Goal: Task Accomplishment & Management: Manage account settings

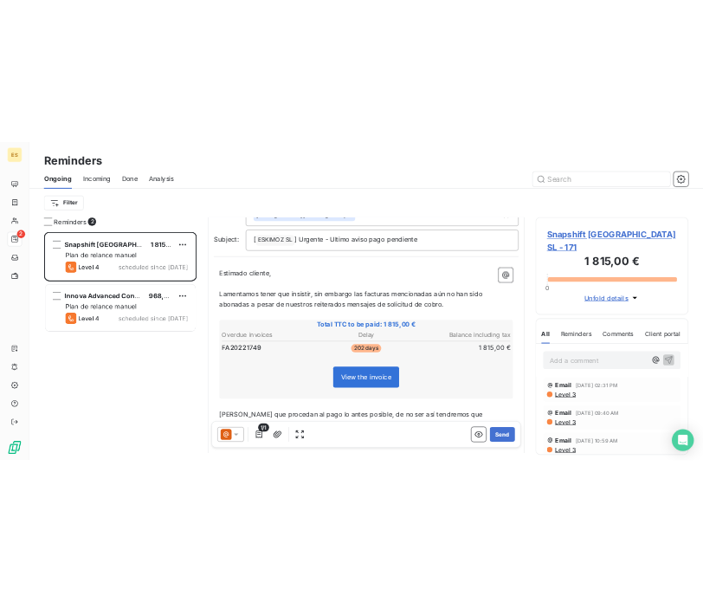
scroll to position [52, 0]
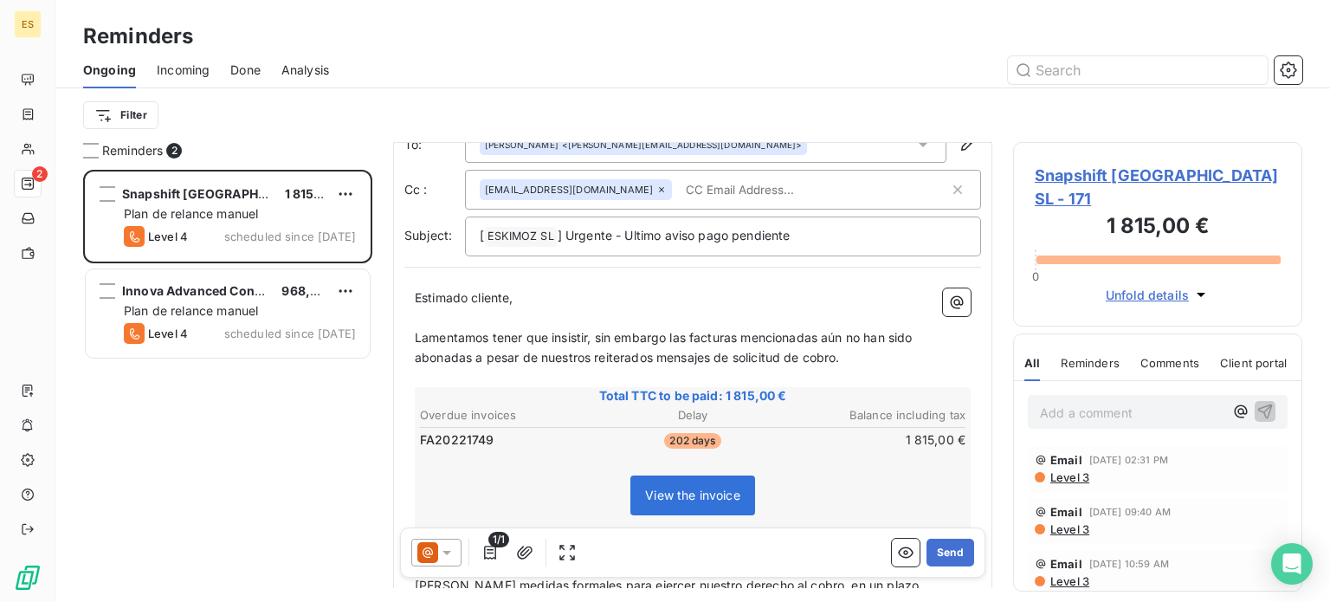
click at [422, 549] on icon at bounding box center [427, 552] width 21 height 21
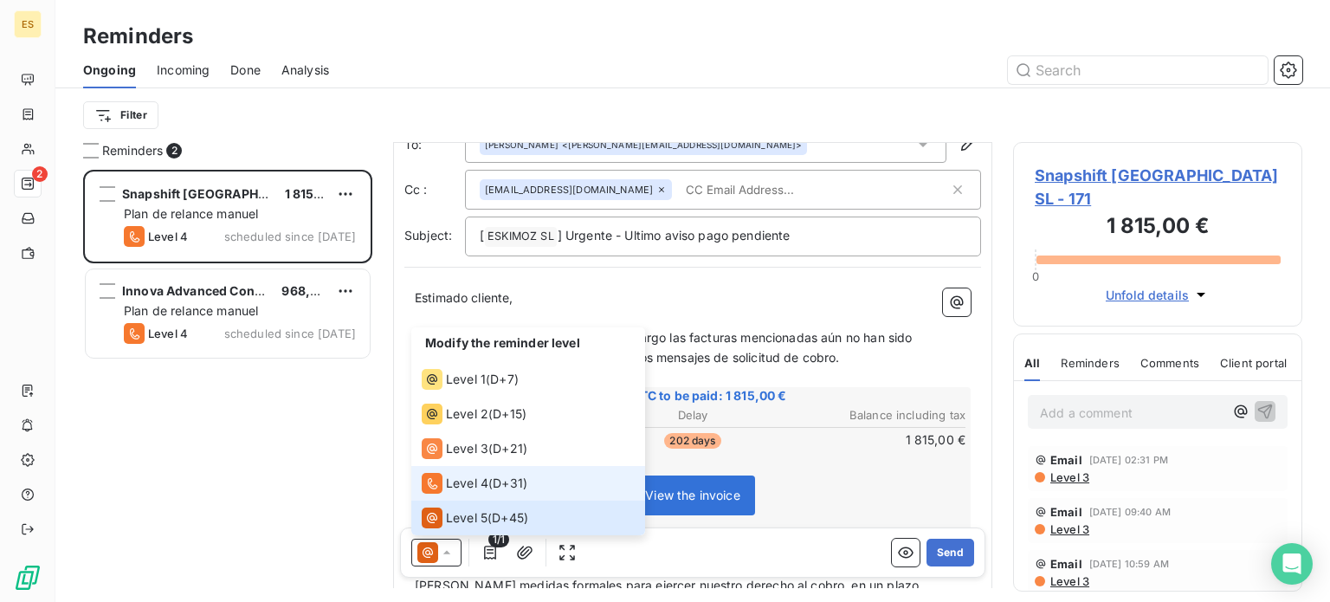
click at [479, 490] on span "Level 4" at bounding box center [467, 482] width 42 height 17
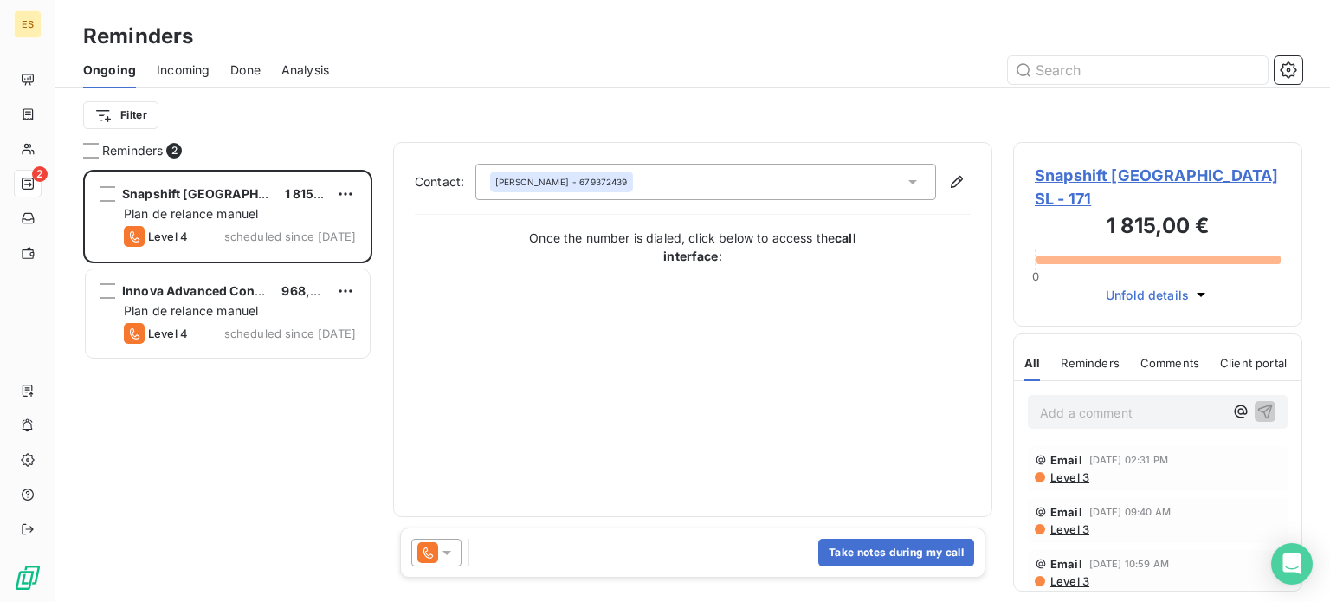
click at [594, 184] on div "[PERSON_NAME] - 679372439" at bounding box center [561, 182] width 132 height 12
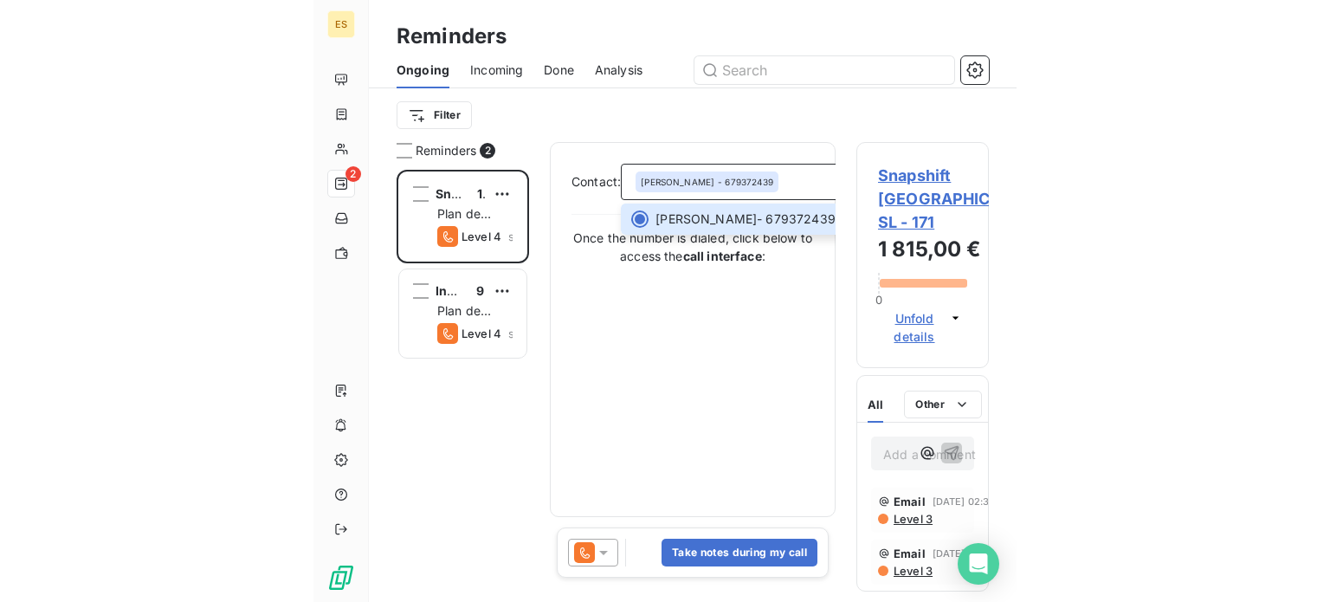
scroll to position [14, 14]
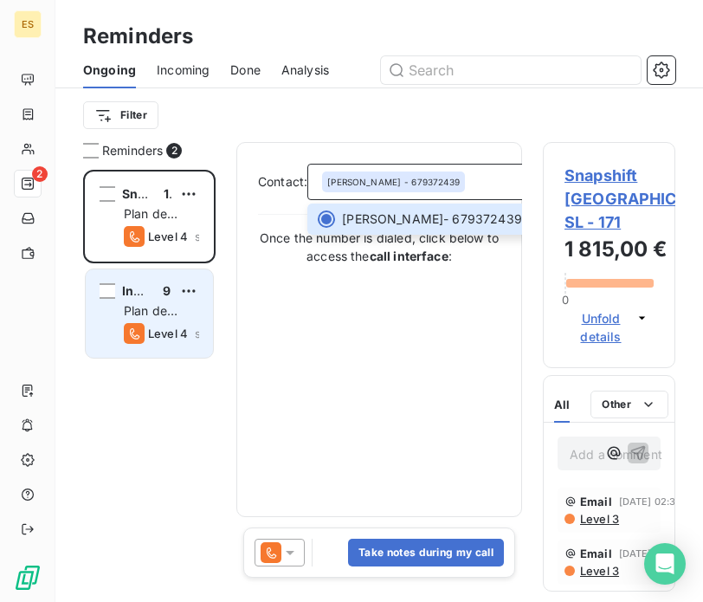
click at [150, 305] on span "Plan de relance manuel" at bounding box center [151, 327] width 54 height 49
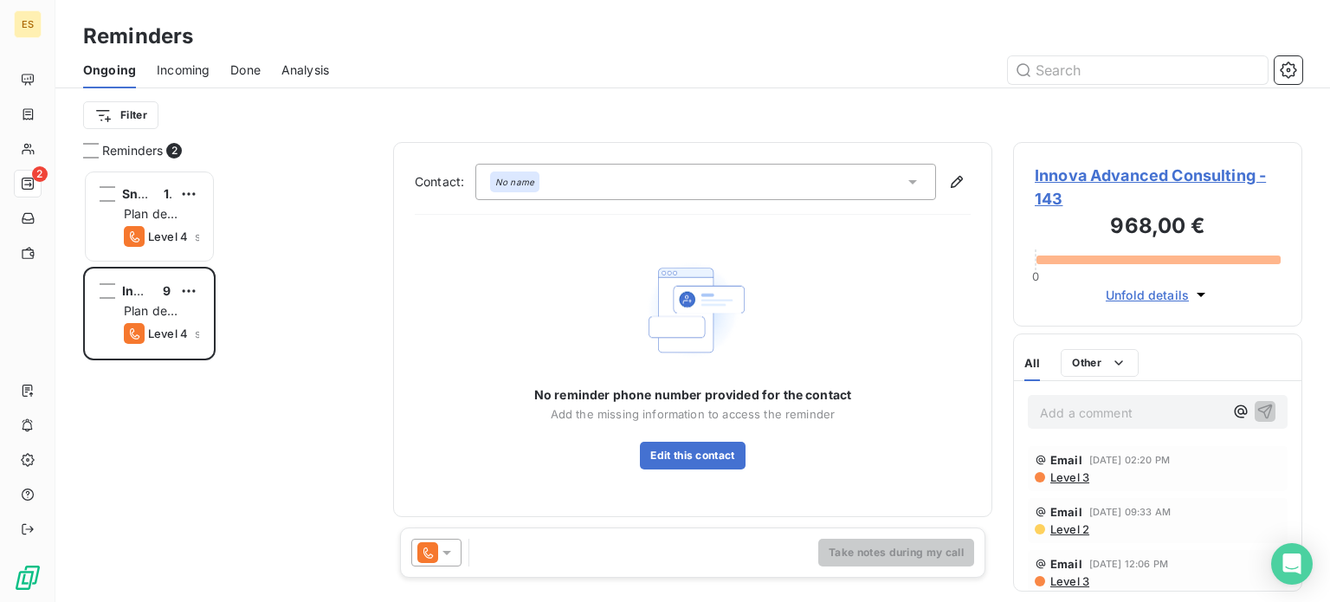
scroll to position [419, 275]
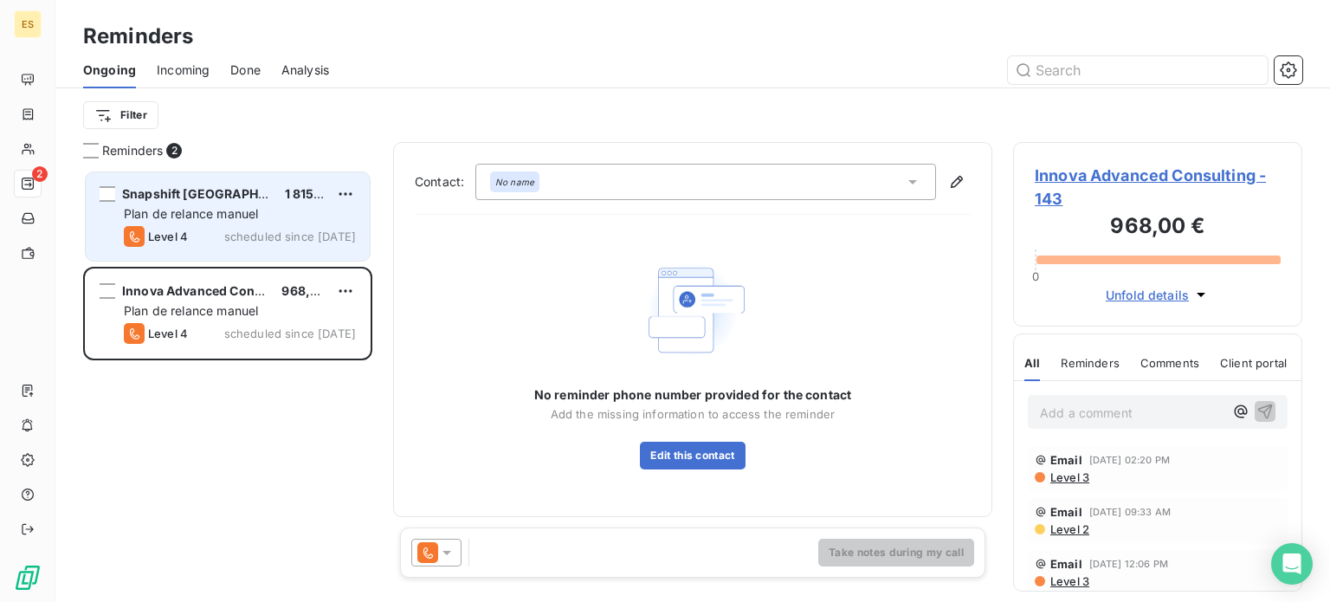
click at [217, 177] on div "Snapshift [GEOGRAPHIC_DATA] SL 1 815,00 € Plan de relance [PERSON_NAME] Level 4…" at bounding box center [228, 216] width 284 height 88
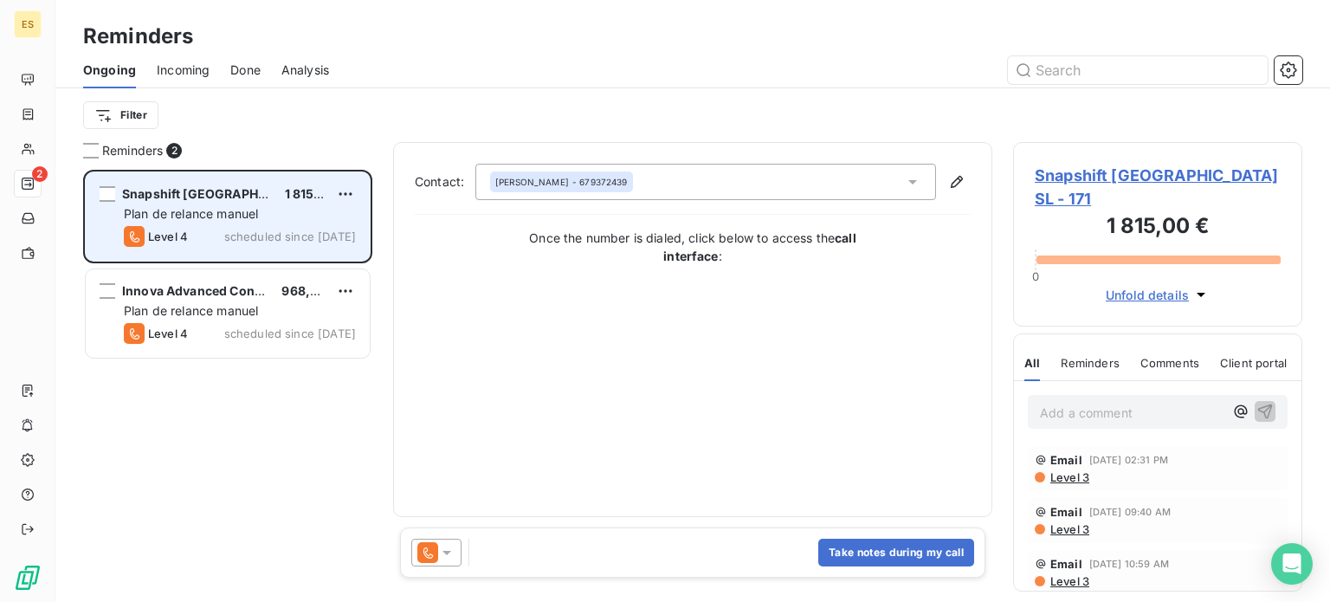
click at [234, 213] on span "Plan de relance manuel" at bounding box center [191, 213] width 134 height 15
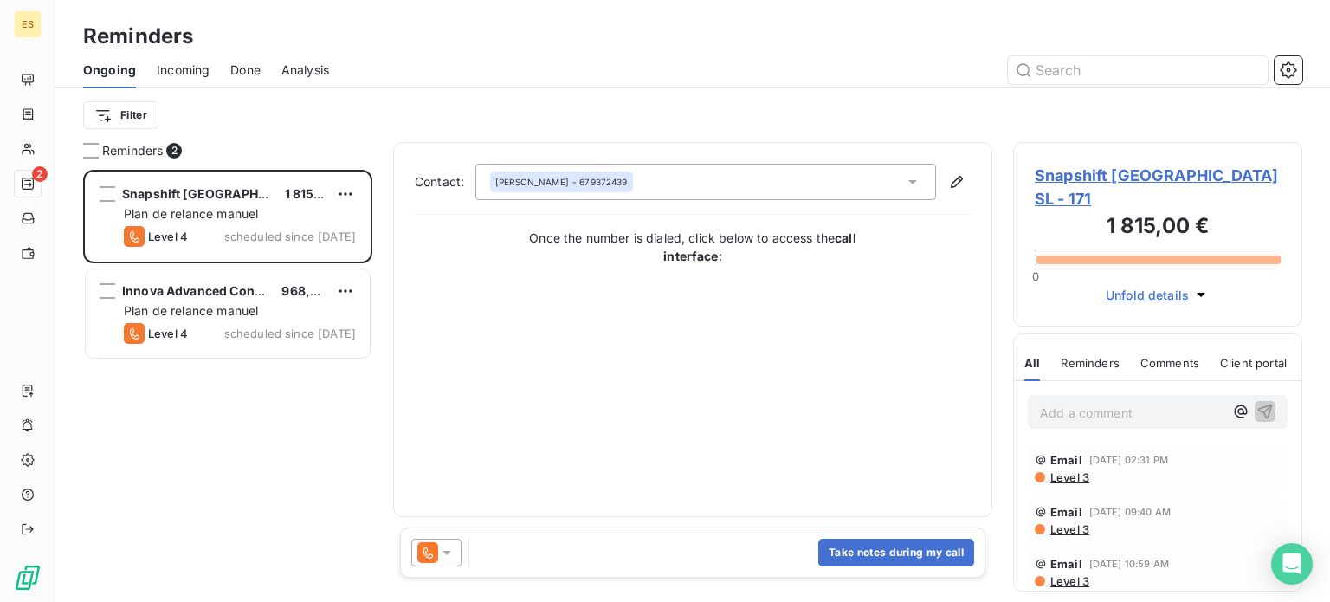
click at [762, 183] on div "[PERSON_NAME] - 679372439" at bounding box center [705, 182] width 460 height 36
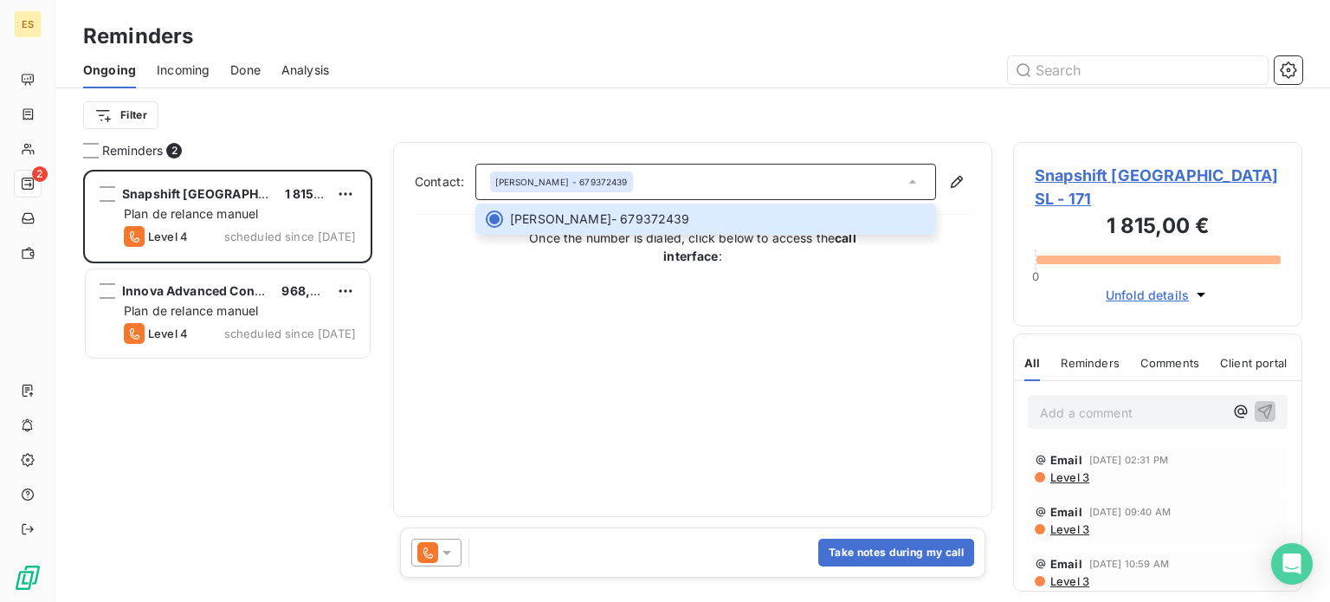
click at [429, 546] on icon at bounding box center [427, 552] width 21 height 21
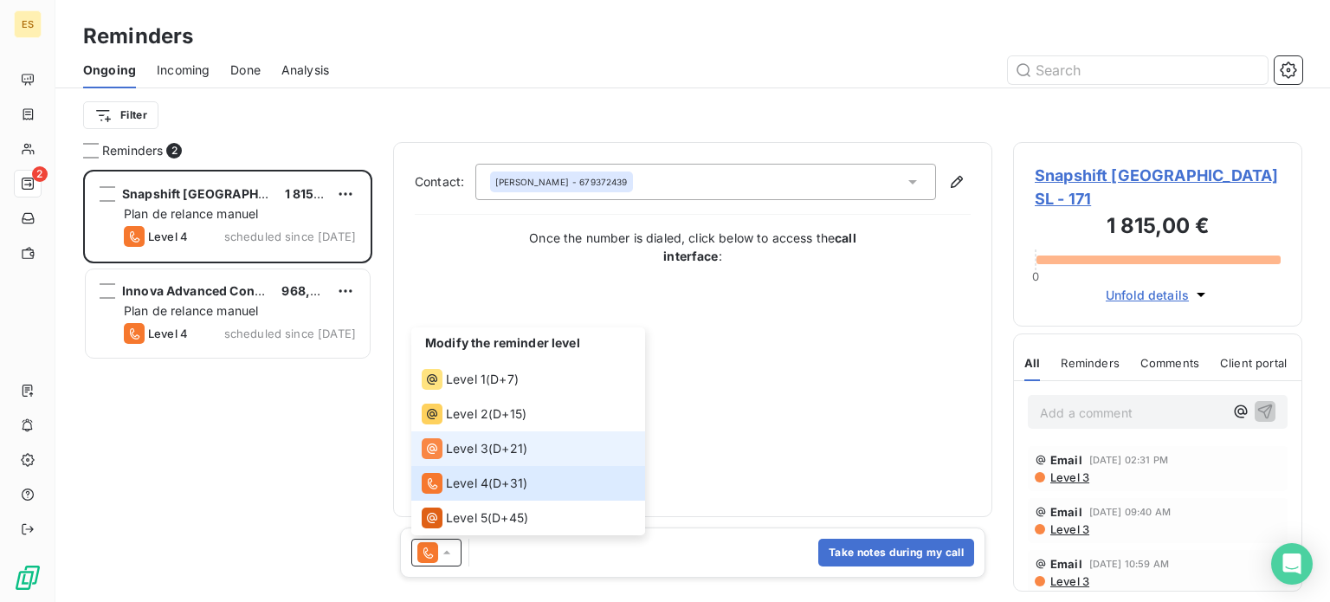
click at [462, 434] on li "Level 3 ( D+21 )" at bounding box center [528, 448] width 234 height 35
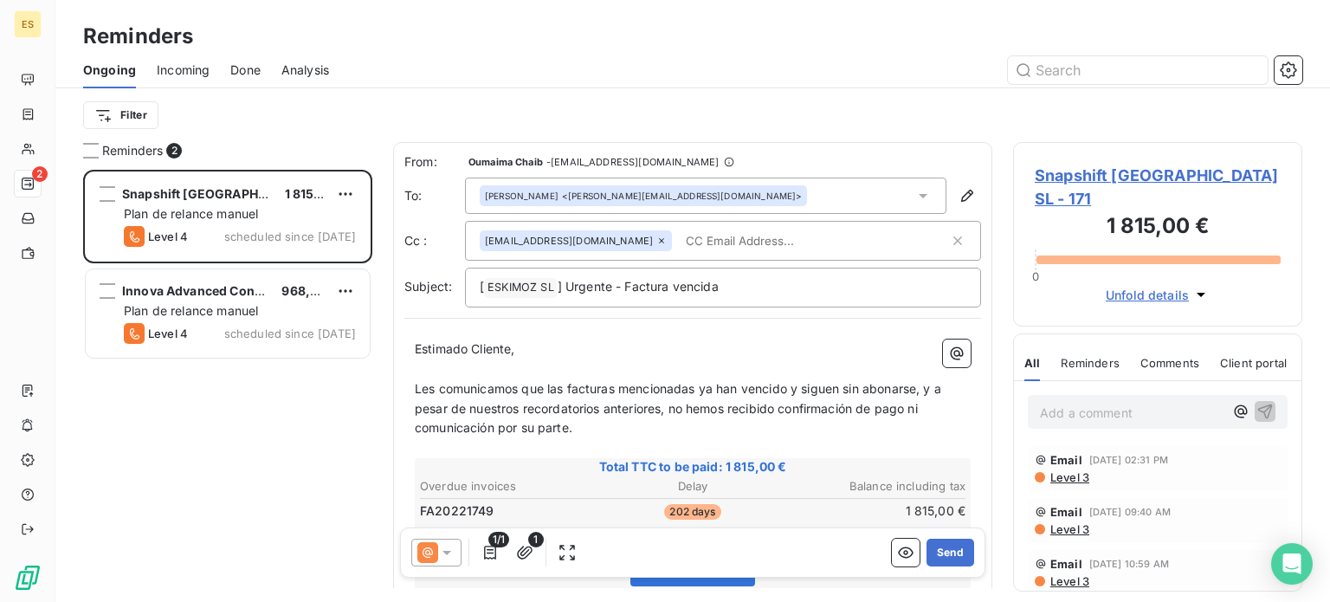
click at [847, 196] on div "[PERSON_NAME] <[PERSON_NAME][EMAIL_ADDRESS][DOMAIN_NAME]>" at bounding box center [705, 195] width 481 height 36
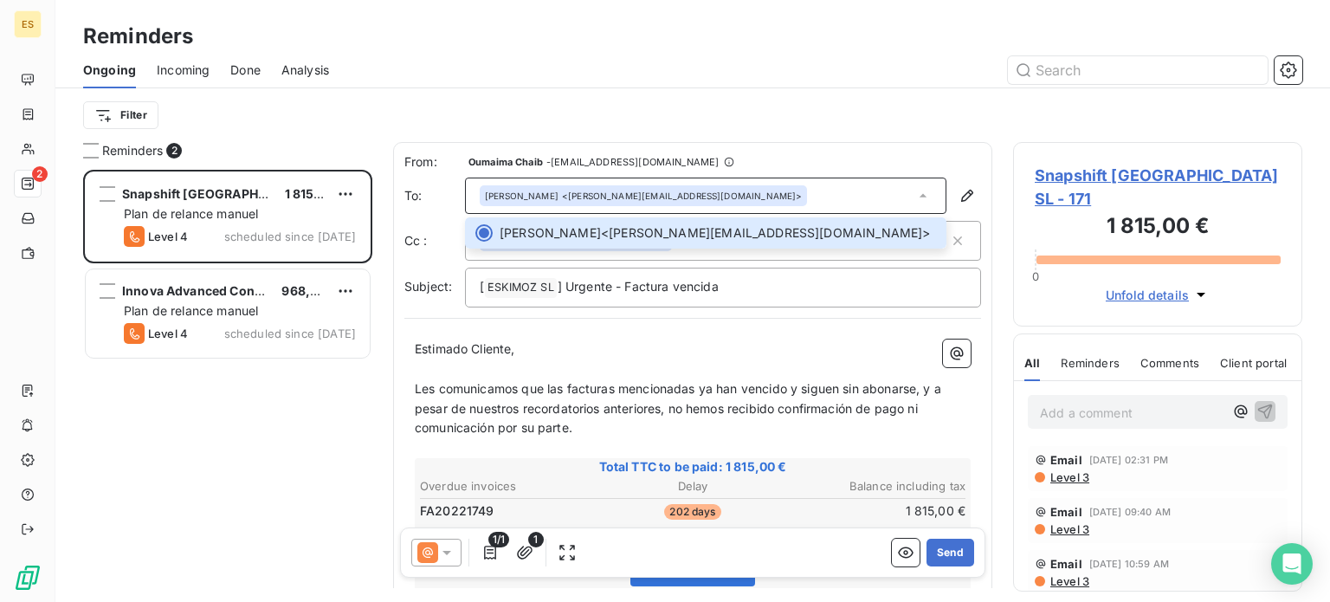
click at [914, 187] on icon at bounding box center [922, 195] width 17 height 17
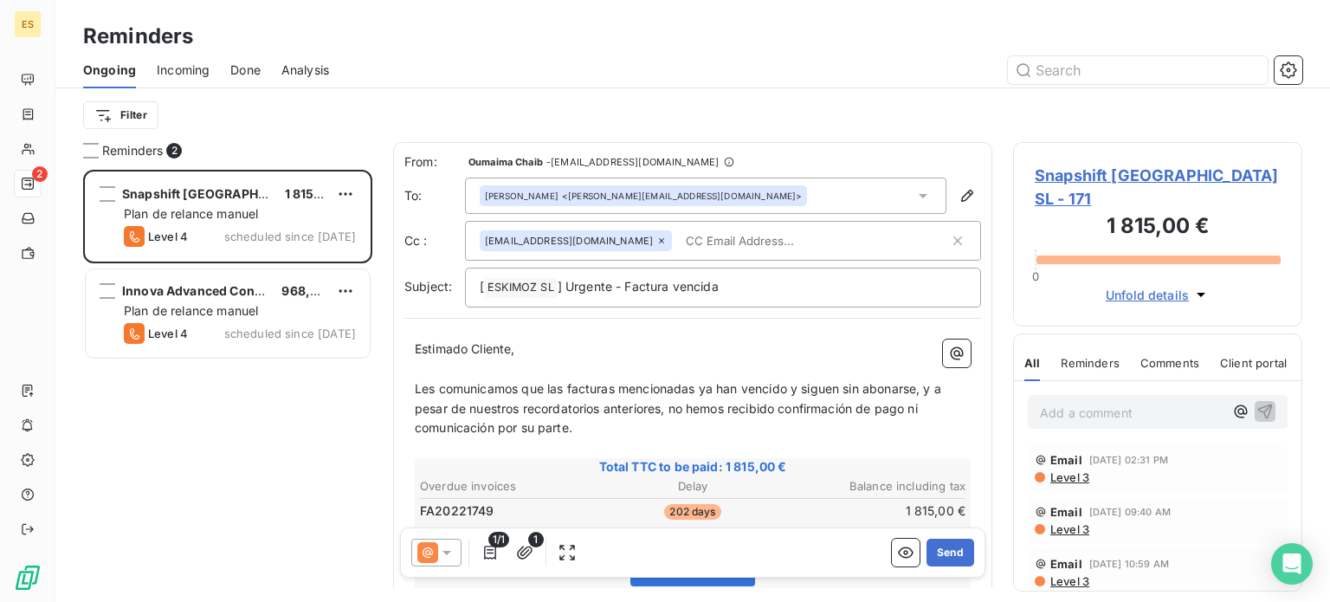
click at [644, 184] on div "[PERSON_NAME] <[PERSON_NAME][EMAIL_ADDRESS][DOMAIN_NAME]>" at bounding box center [705, 195] width 481 height 36
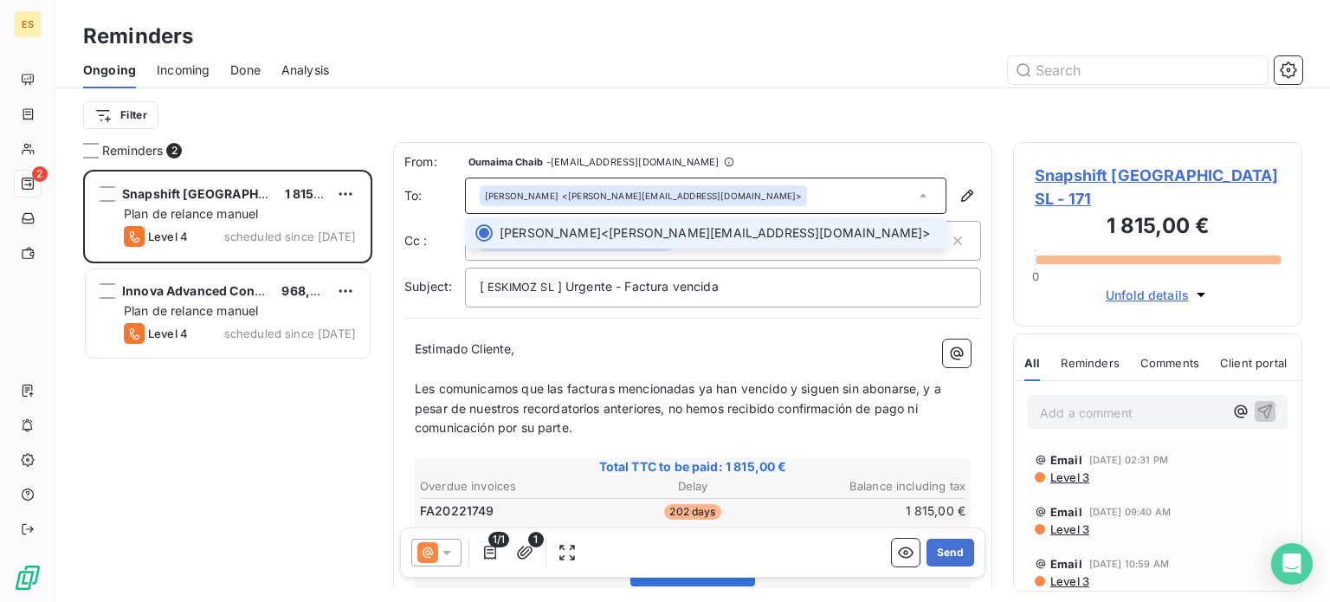
click at [706, 192] on div "[PERSON_NAME] <[PERSON_NAME][EMAIL_ADDRESS][DOMAIN_NAME]>" at bounding box center [705, 195] width 481 height 36
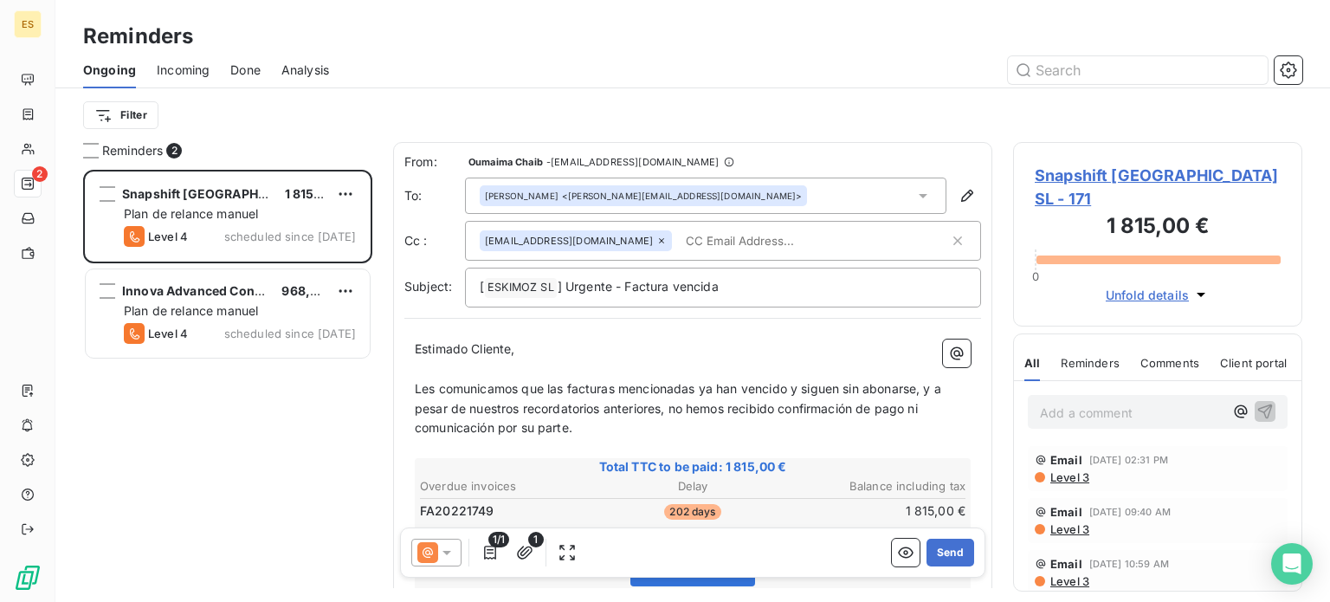
click at [918, 196] on icon at bounding box center [922, 196] width 9 height 4
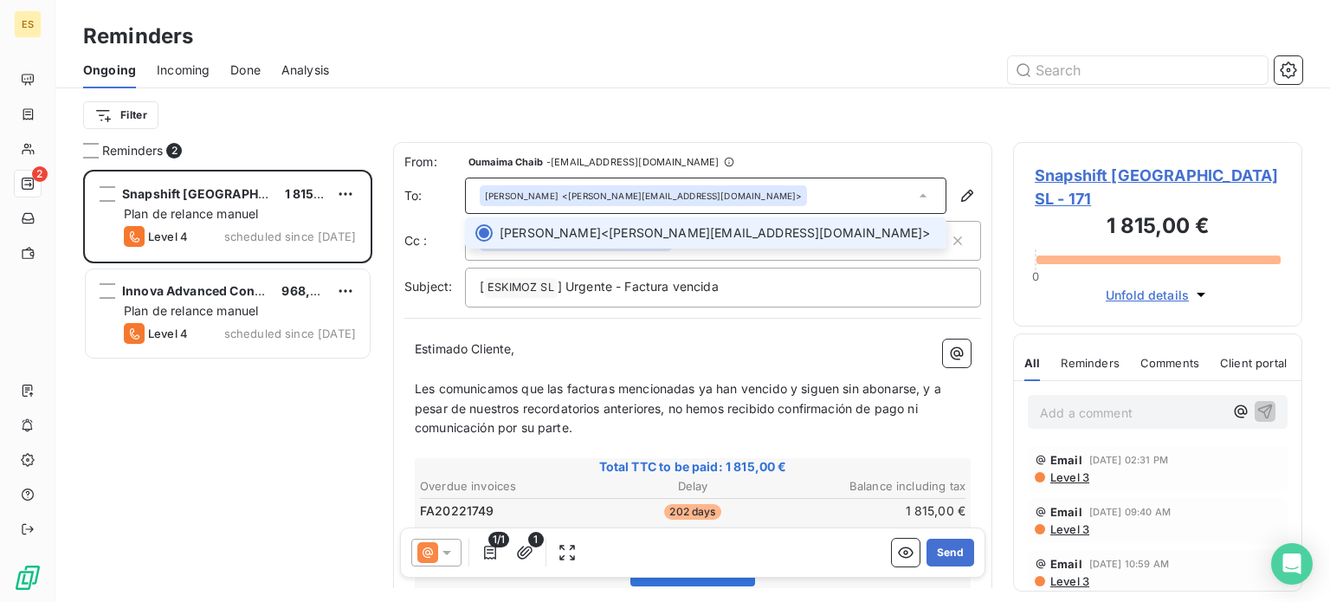
click at [478, 235] on div at bounding box center [483, 232] width 17 height 17
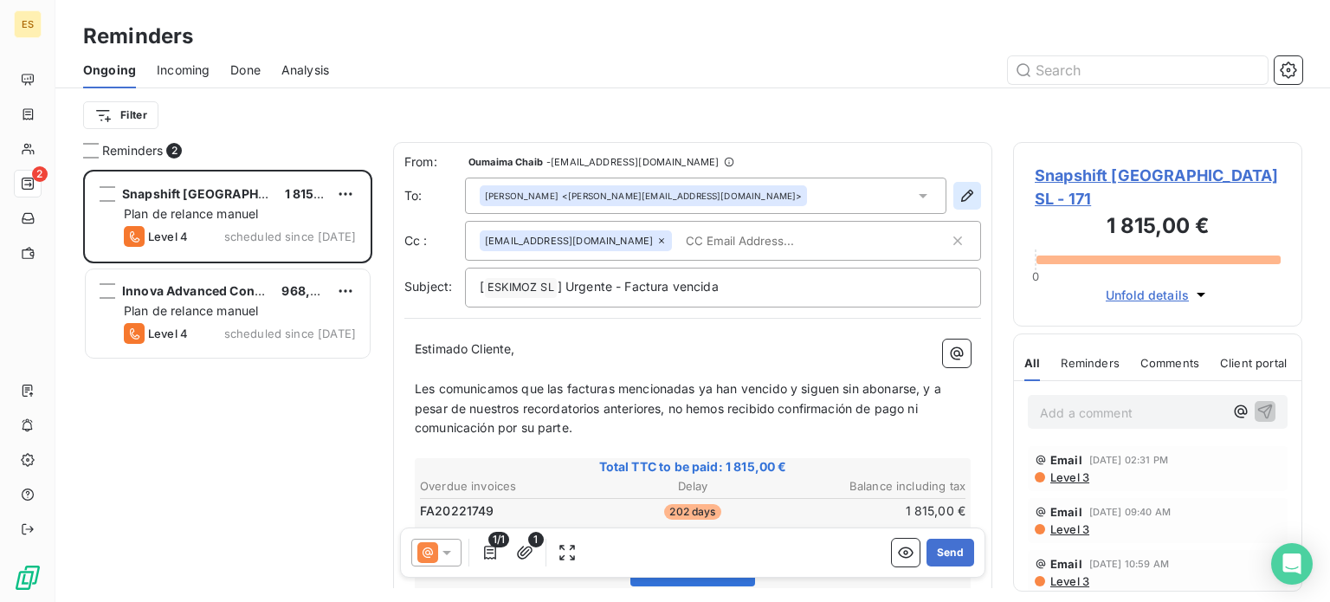
click at [962, 183] on button "button" at bounding box center [967, 196] width 28 height 28
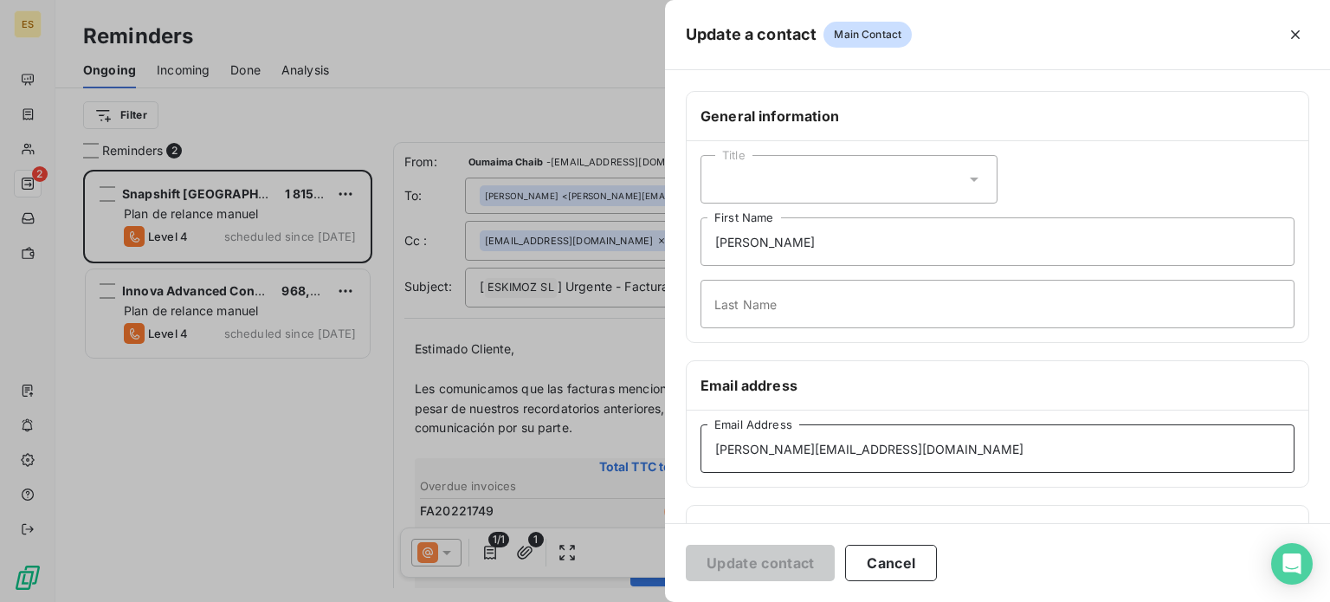
drag, startPoint x: 886, startPoint y: 460, endPoint x: 445, endPoint y: 459, distance: 441.5
click at [445, 601] on div "Update a contact Main Contact General information Title [PERSON_NAME] First Nam…" at bounding box center [665, 602] width 1330 height 0
click at [880, 566] on button "Cancel" at bounding box center [891, 562] width 92 height 36
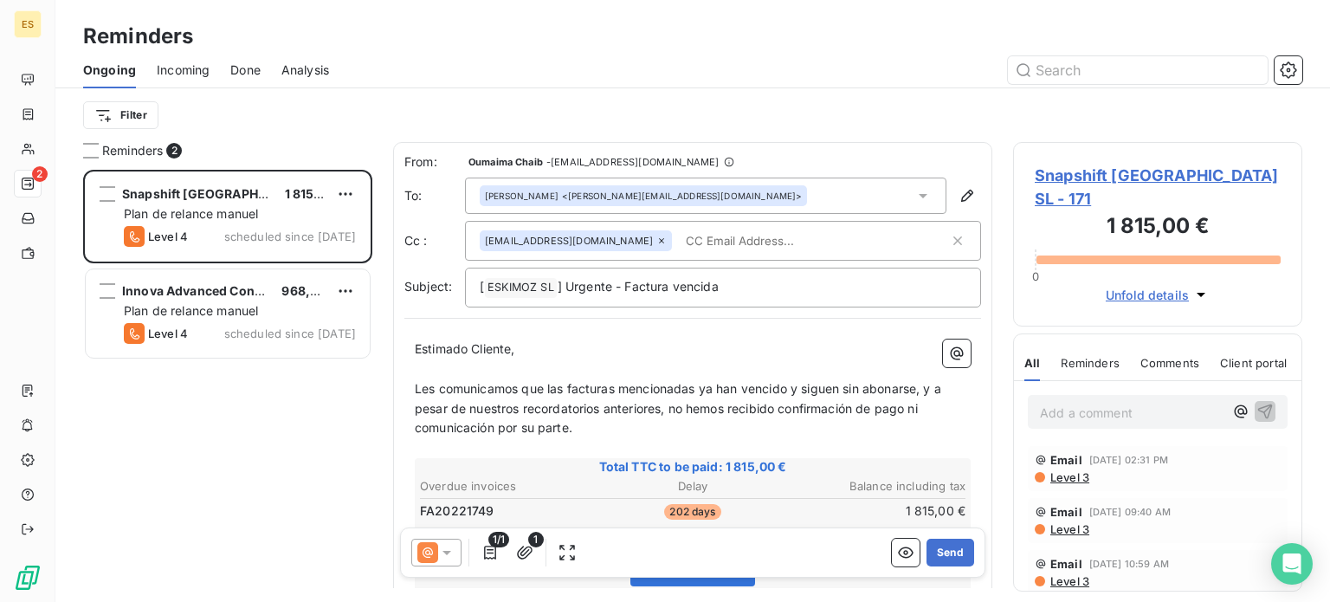
click at [682, 186] on div "[PERSON_NAME] <[PERSON_NAME][EMAIL_ADDRESS][DOMAIN_NAME]>" at bounding box center [705, 195] width 481 height 36
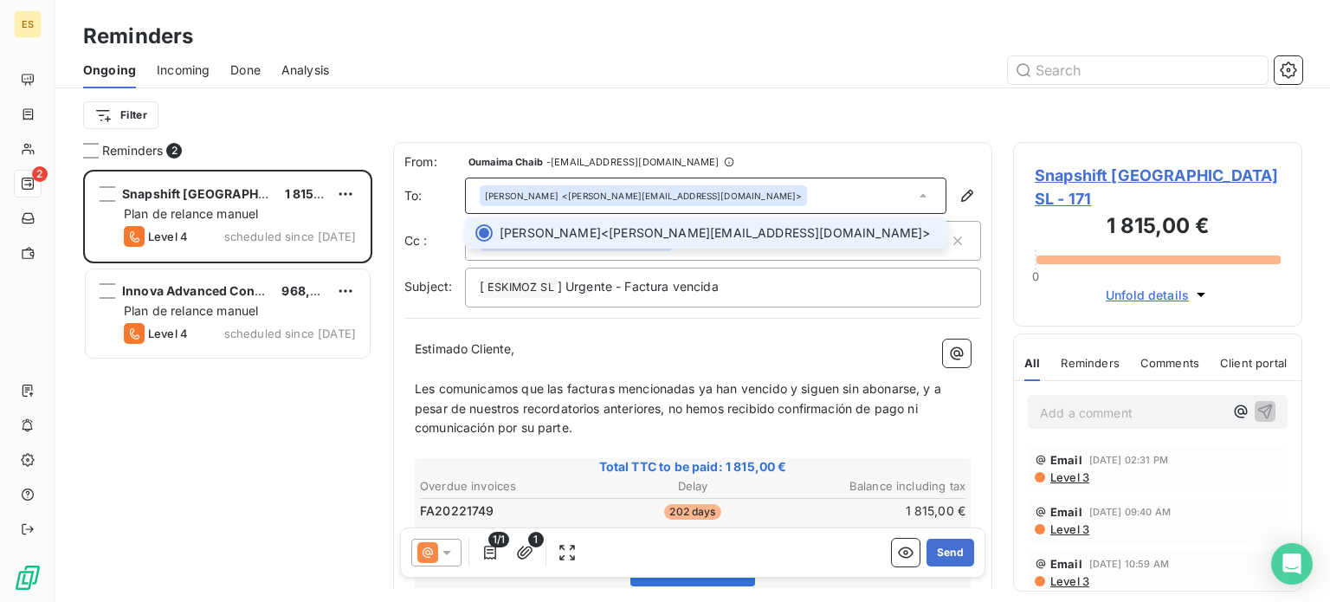
click at [637, 186] on div "[PERSON_NAME] <[PERSON_NAME][EMAIL_ADDRESS][DOMAIN_NAME]>" at bounding box center [643, 195] width 327 height 21
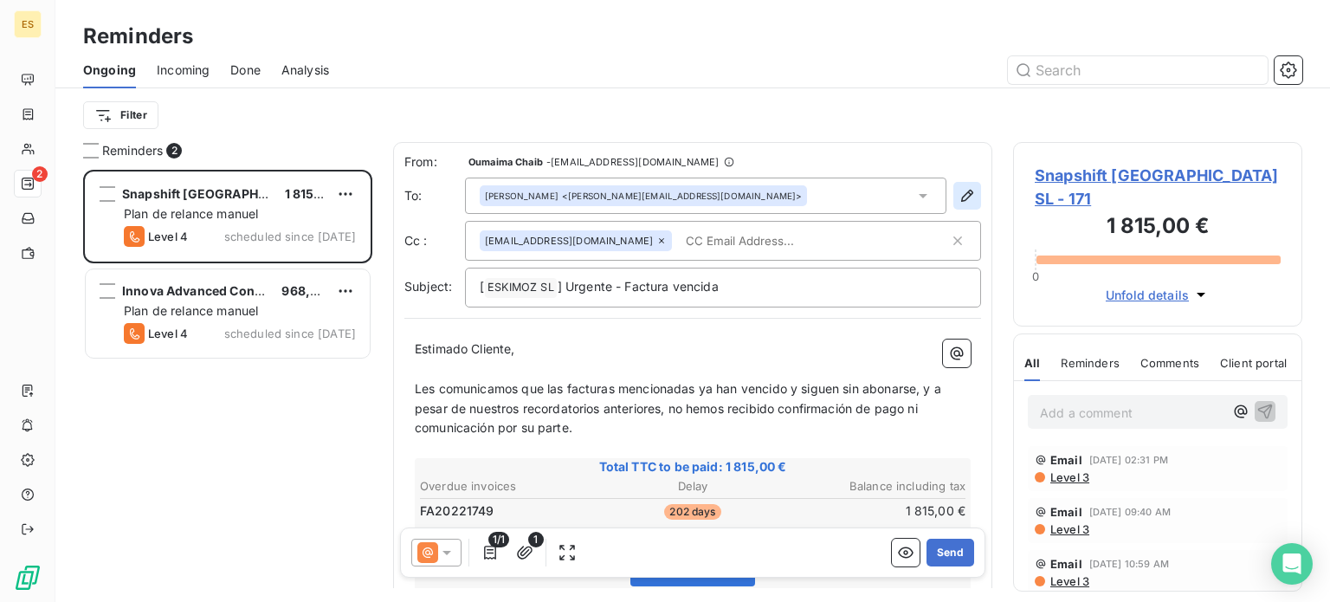
click at [958, 201] on icon "button" at bounding box center [966, 195] width 17 height 17
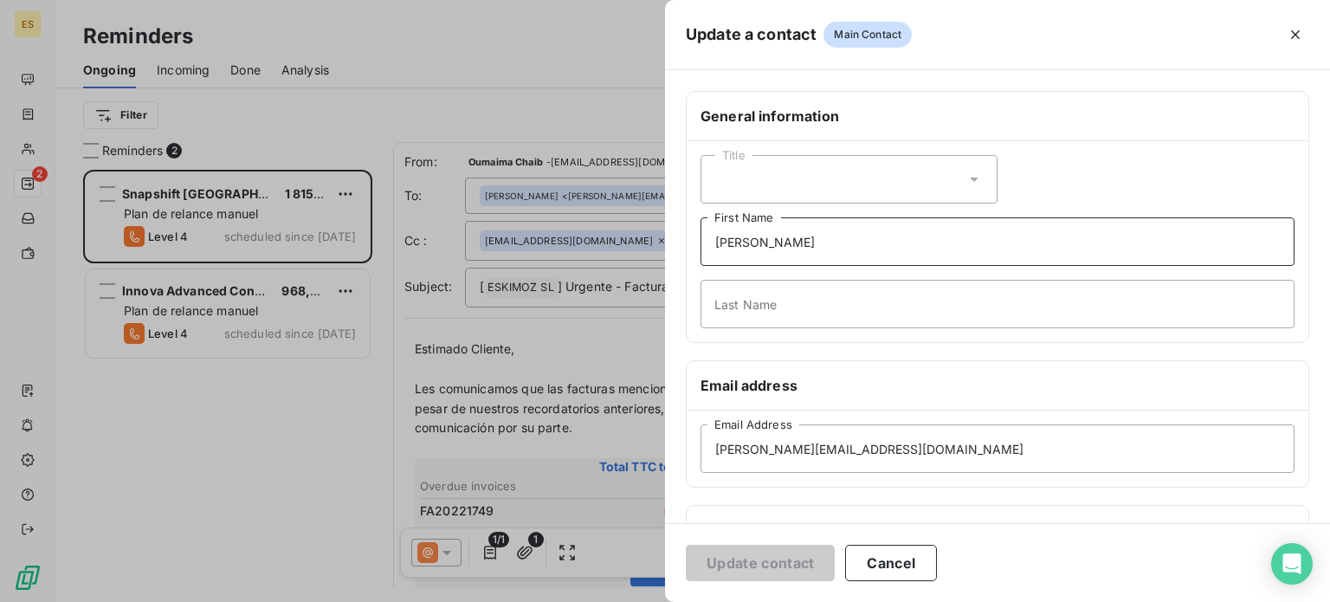
click at [784, 248] on input "[PERSON_NAME]" at bounding box center [997, 241] width 594 height 48
click at [870, 566] on button "Cancel" at bounding box center [891, 562] width 92 height 36
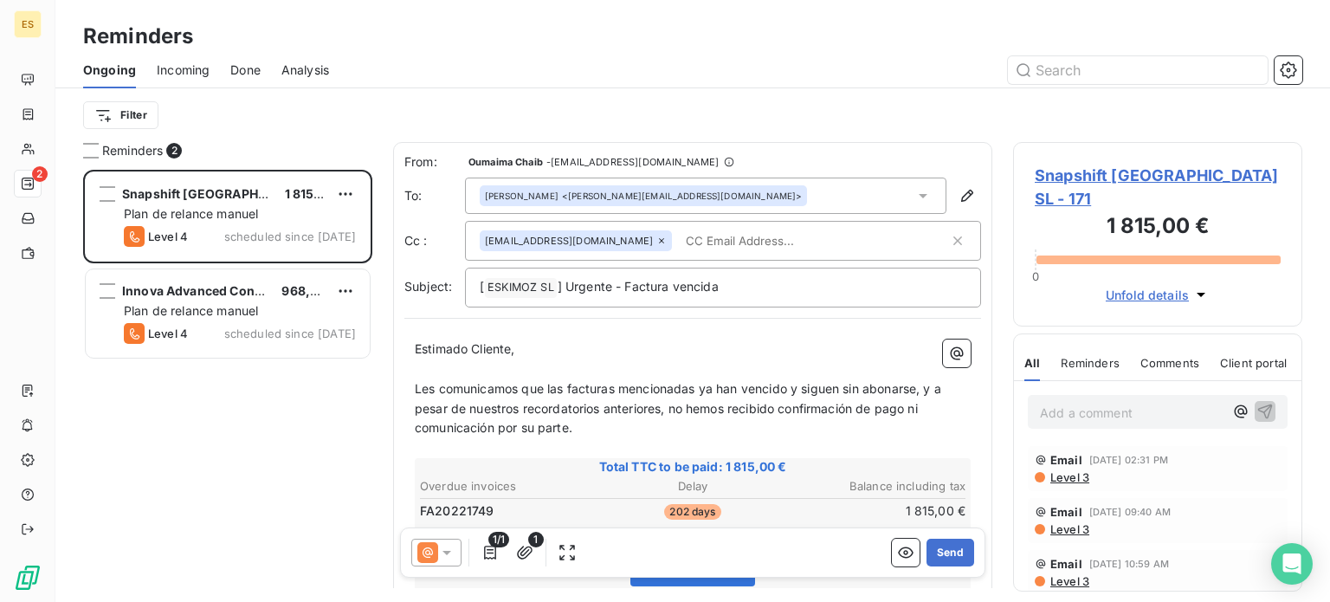
click at [679, 233] on input "text" at bounding box center [779, 241] width 200 height 26
paste input "[EMAIL_ADDRESS][DOMAIN_NAME]"
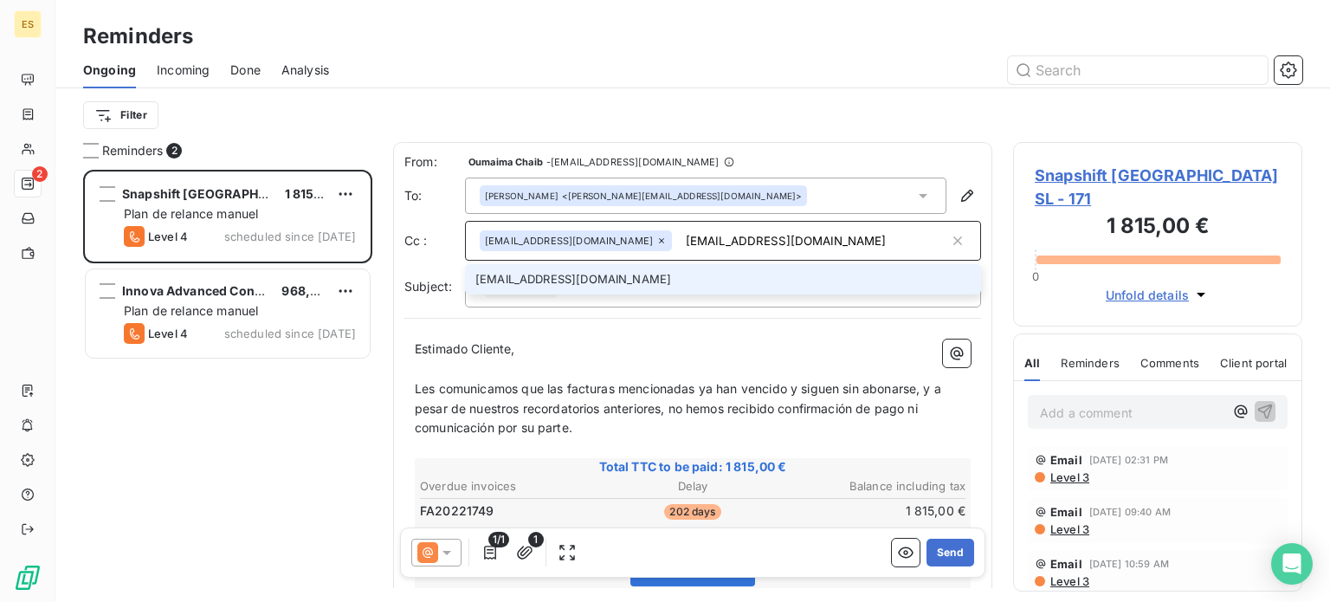
type input "[EMAIL_ADDRESS][DOMAIN_NAME]"
click at [627, 277] on li "[EMAIL_ADDRESS][DOMAIN_NAME]" at bounding box center [723, 279] width 516 height 30
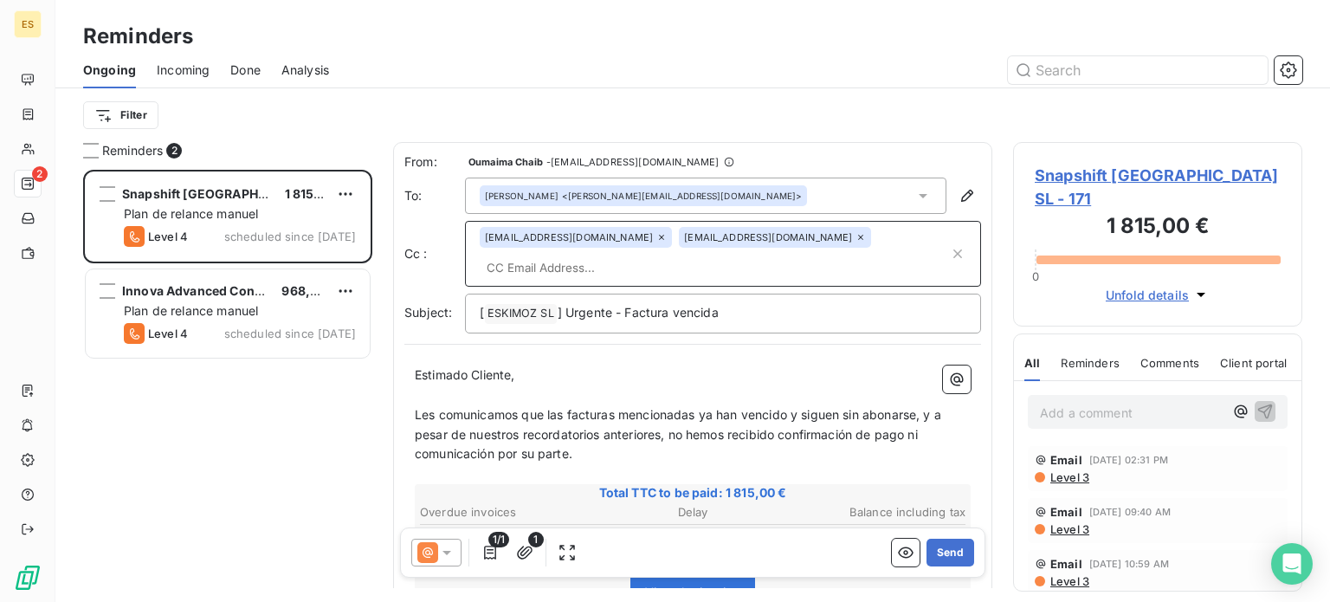
click at [647, 196] on div "[PERSON_NAME] <[PERSON_NAME][EMAIL_ADDRESS][DOMAIN_NAME]>" at bounding box center [643, 196] width 317 height 12
click at [500, 234] on span "[PERSON_NAME]" at bounding box center [549, 232] width 101 height 17
click at [958, 192] on icon "button" at bounding box center [966, 195] width 17 height 17
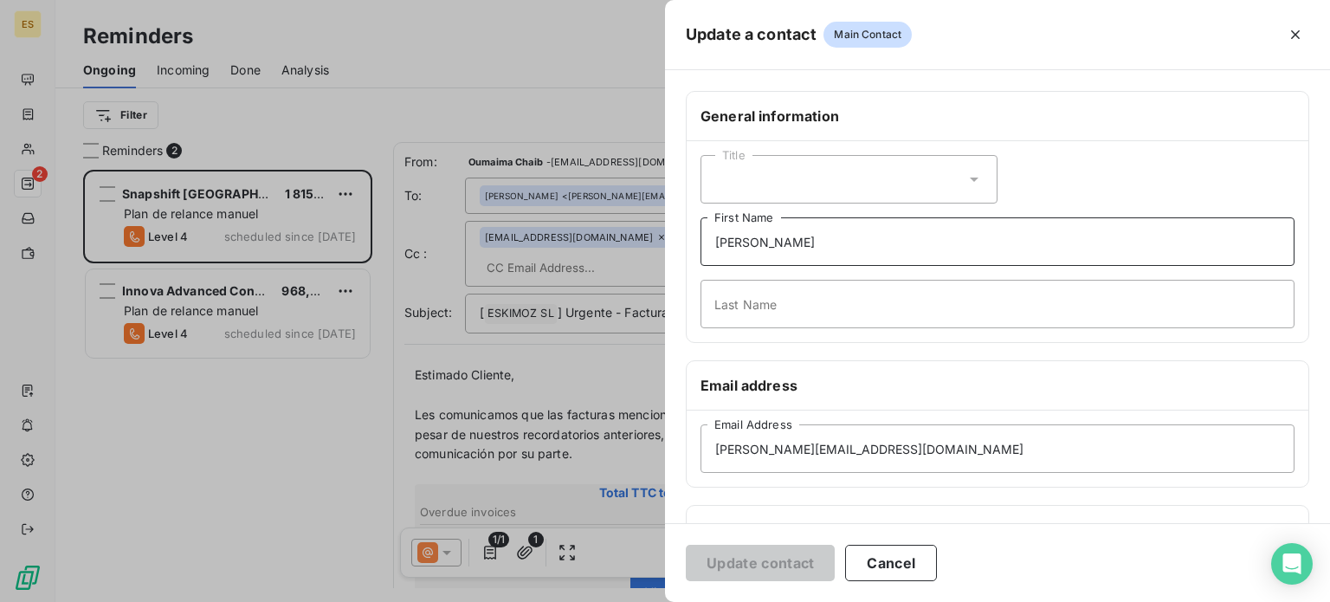
drag, startPoint x: 800, startPoint y: 256, endPoint x: 525, endPoint y: 250, distance: 274.5
click at [523, 601] on div "Update a contact Main Contact General information Title [PERSON_NAME] First Nam…" at bounding box center [665, 602] width 1330 height 0
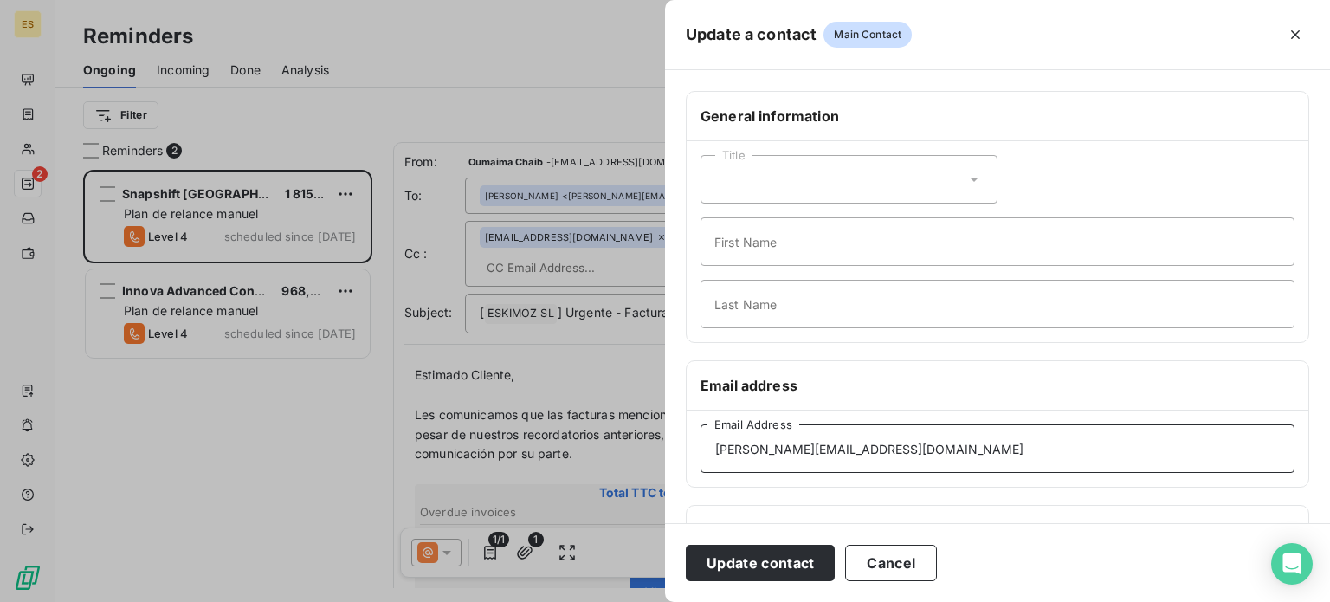
click at [899, 429] on input "[PERSON_NAME][EMAIL_ADDRESS][DOMAIN_NAME]" at bounding box center [997, 448] width 594 height 48
drag, startPoint x: 909, startPoint y: 439, endPoint x: 506, endPoint y: 447, distance: 402.6
click at [495, 601] on div "Update a contact Main Contact General information Title First Name Last Name Em…" at bounding box center [665, 602] width 1330 height 0
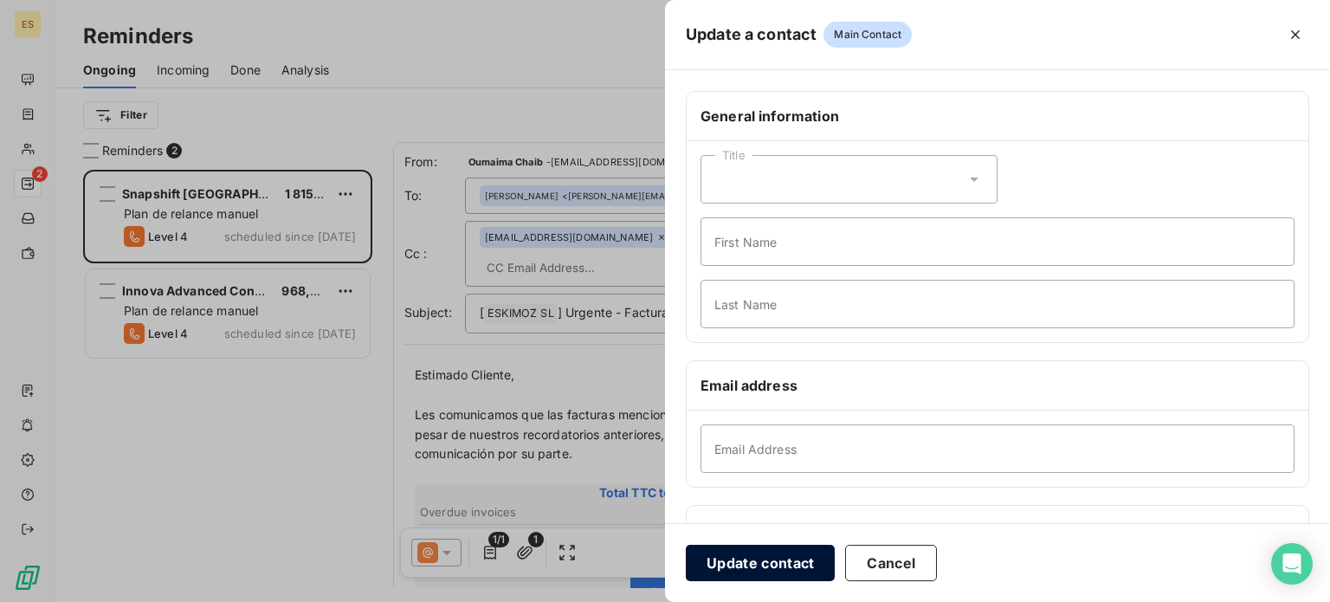
click at [749, 560] on button "Update contact" at bounding box center [760, 562] width 149 height 36
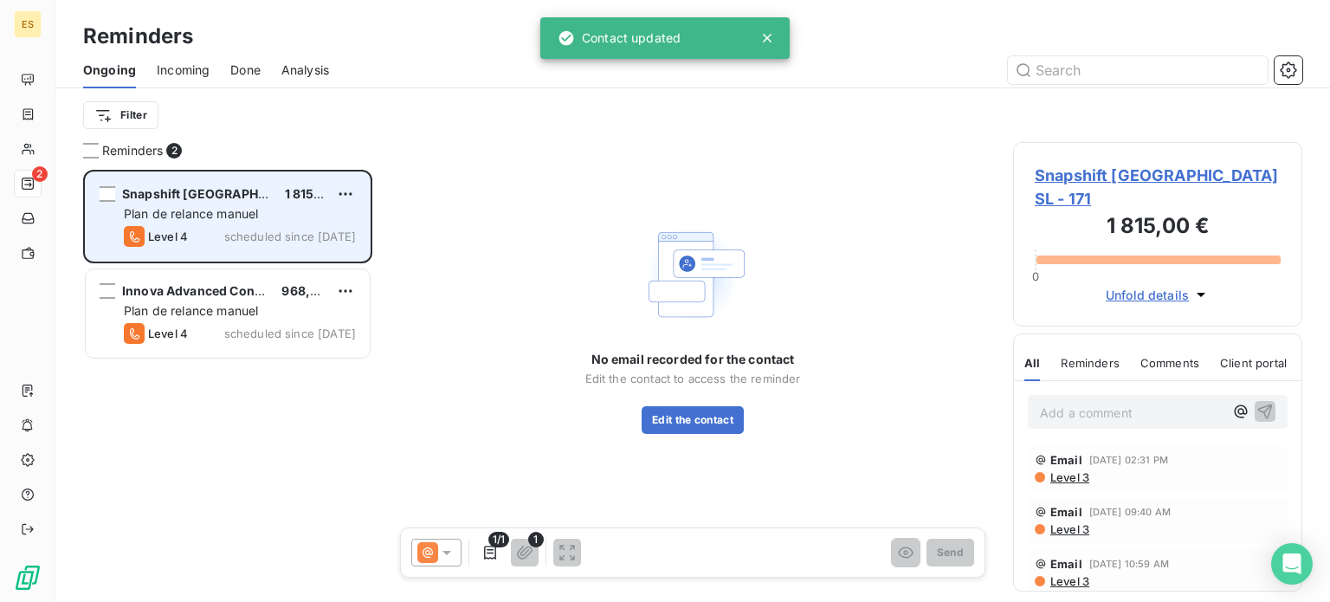
click at [267, 235] on span "scheduled since [DATE]" at bounding box center [290, 236] width 132 height 14
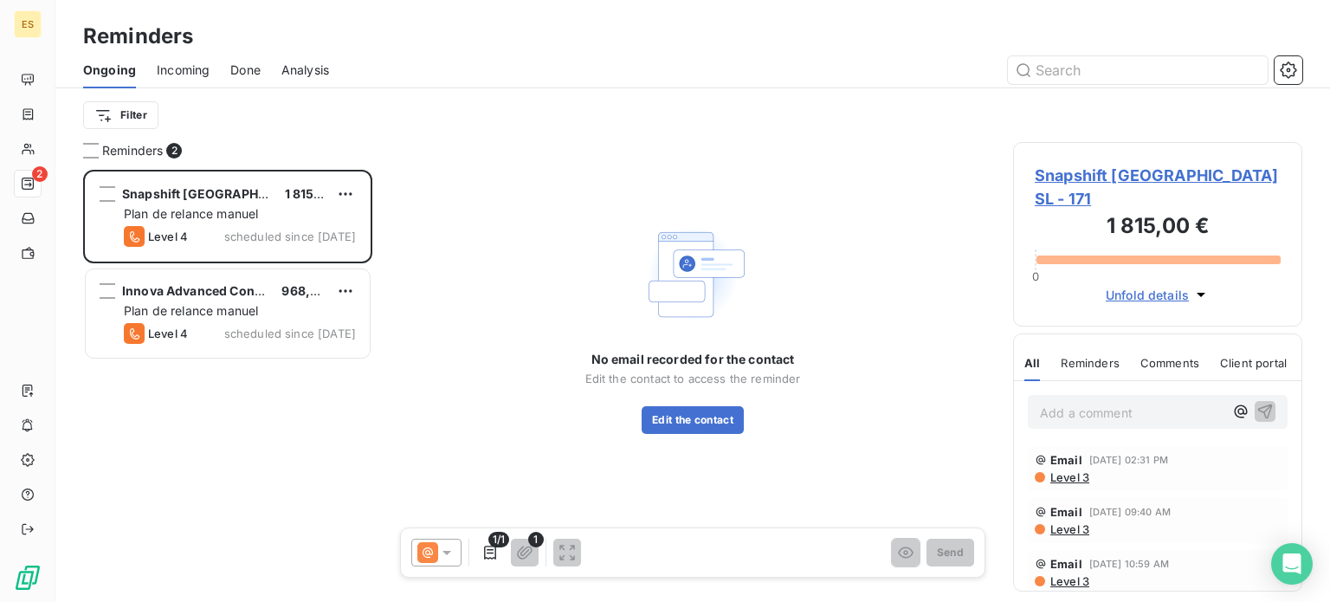
click at [449, 550] on icon at bounding box center [446, 552] width 17 height 17
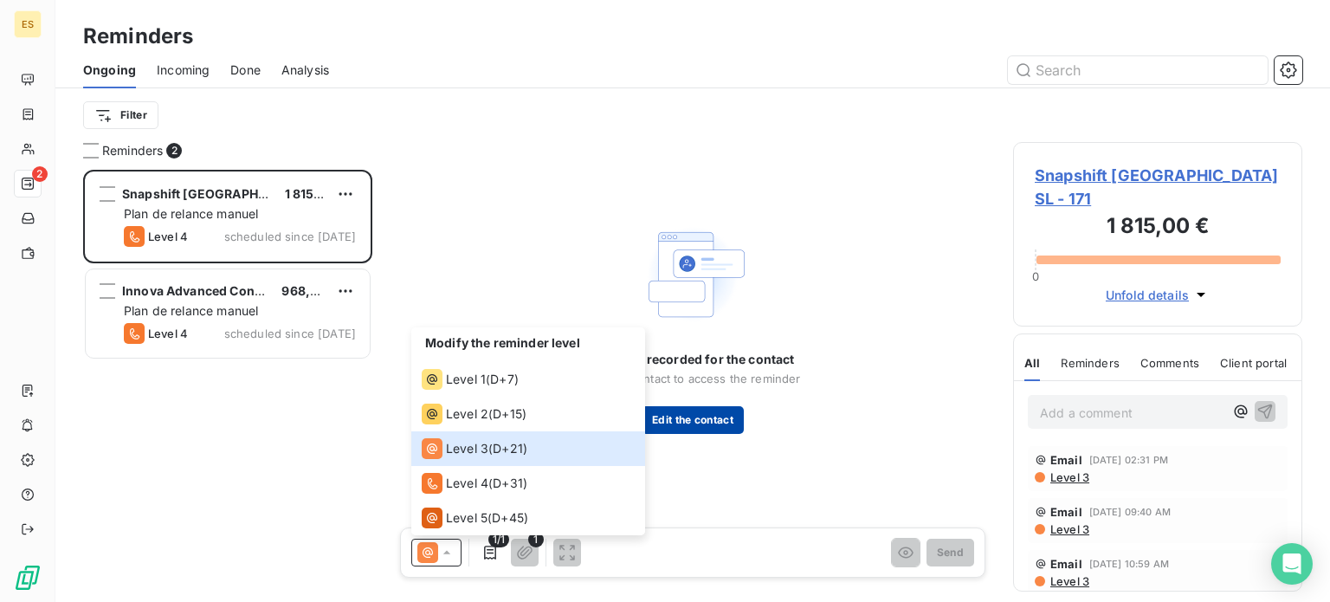
click at [685, 425] on button "Edit the contact" at bounding box center [692, 420] width 102 height 28
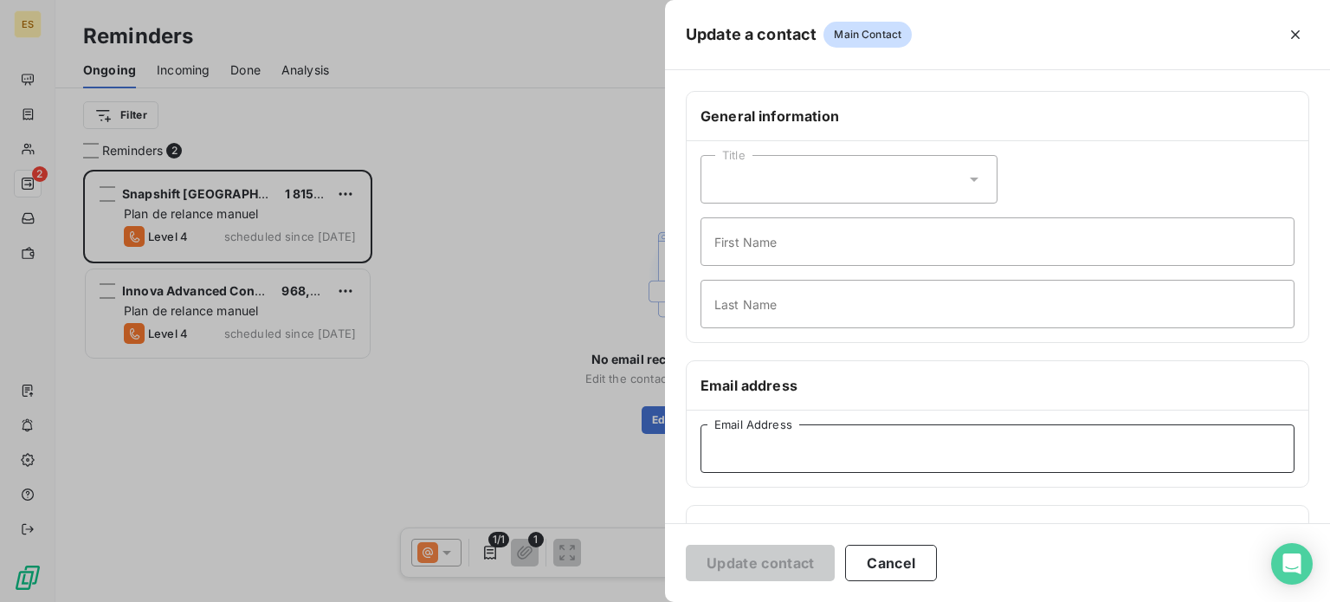
click at [762, 438] on input "Email Address" at bounding box center [997, 448] width 594 height 48
paste input "[EMAIL_ADDRESS][DOMAIN_NAME]"
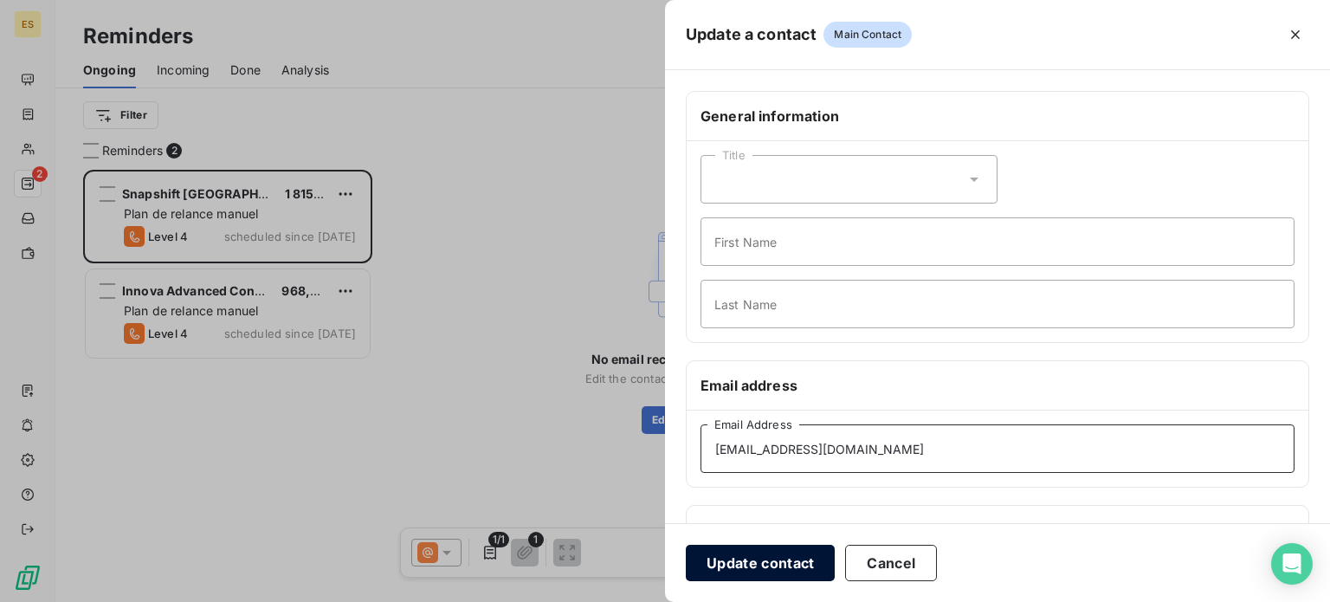
type input "[EMAIL_ADDRESS][DOMAIN_NAME]"
click at [758, 550] on button "Update contact" at bounding box center [760, 562] width 149 height 36
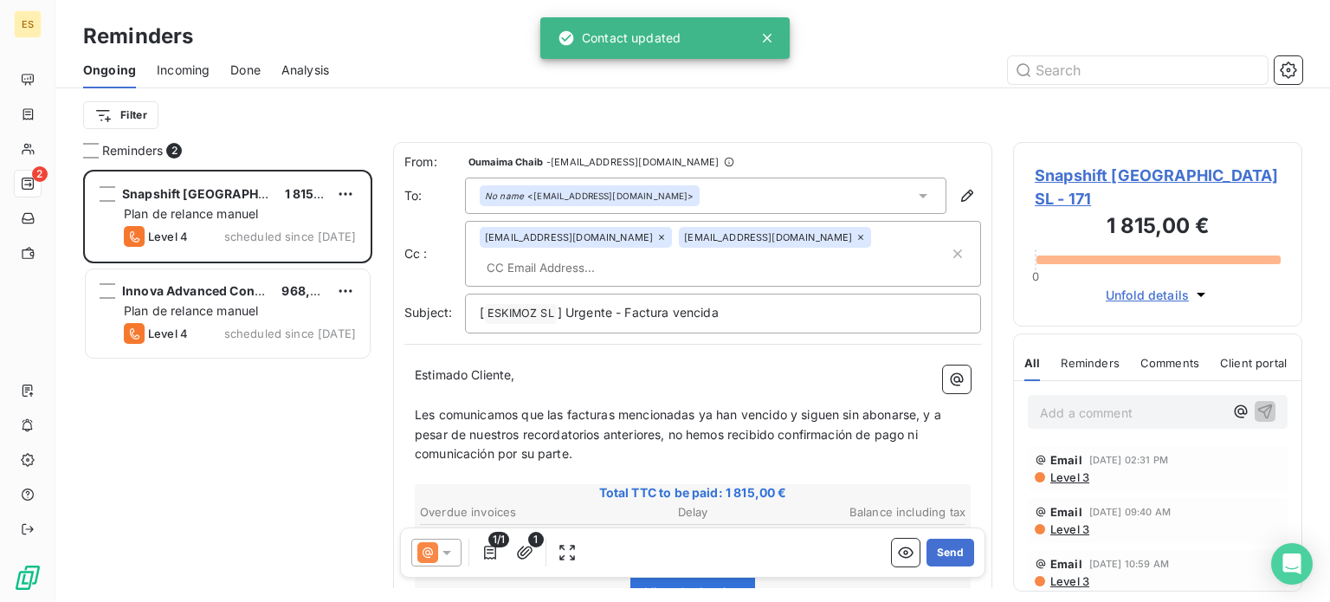
click at [855, 235] on icon at bounding box center [860, 237] width 10 height 10
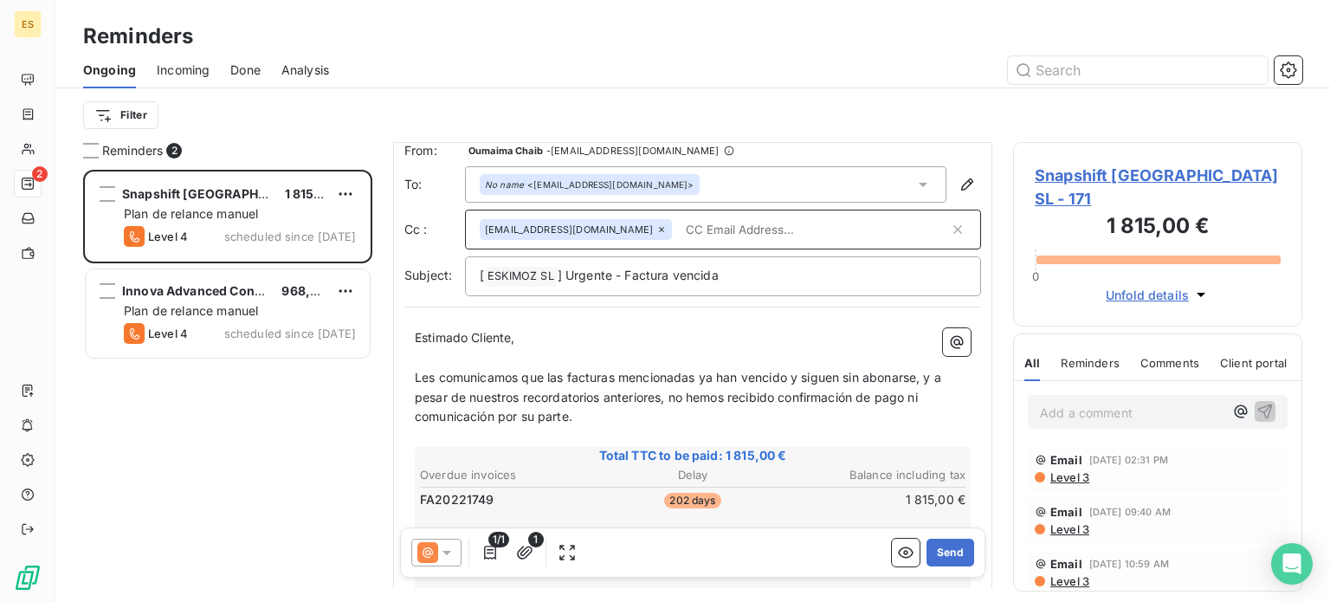
scroll to position [93, 0]
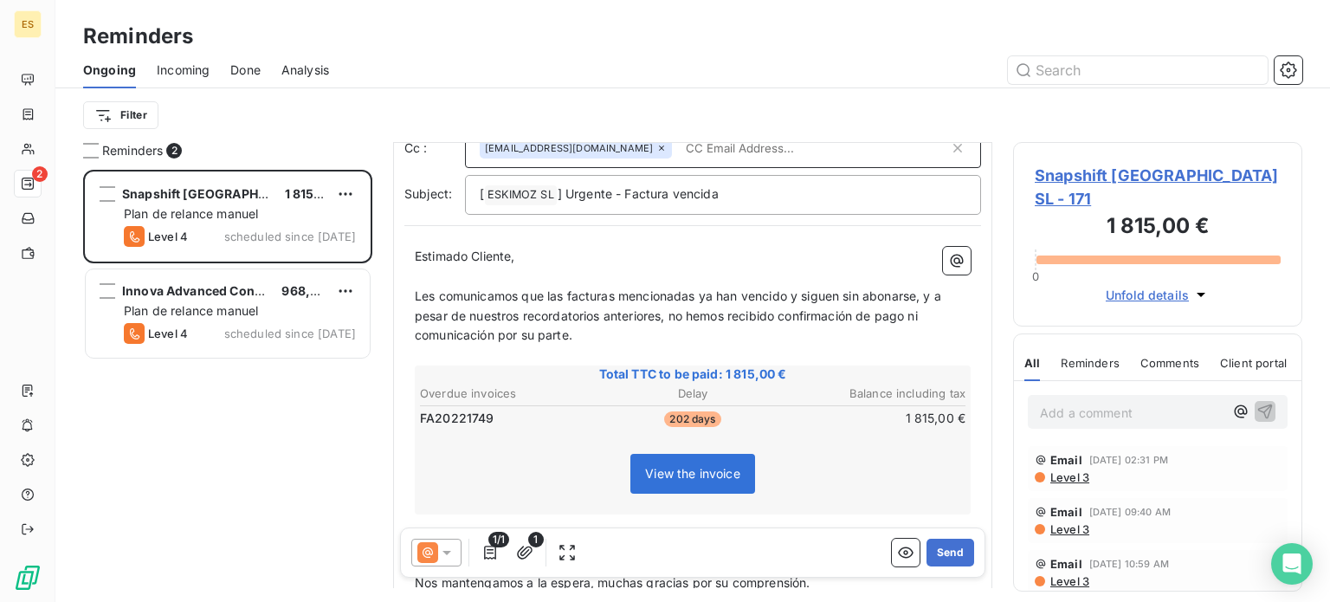
click at [615, 293] on span "Les comunicamos que las facturas mencionadas ya han vencido y siguen sin abonar…" at bounding box center [680, 315] width 530 height 55
click at [691, 291] on span "Les comunicamos que las factura mencionadas ya han vencido y siguen sin abonars…" at bounding box center [677, 315] width 524 height 55
click at [719, 287] on p "Les comunicamos que las factura mencionada ya han vencido y siguen sin abonarse…" at bounding box center [693, 317] width 556 height 60
click at [730, 293] on span "Les comunicamos que las factura mencionada ya han vencido y siguen sin abonarse…" at bounding box center [692, 315] width 554 height 55
click at [821, 290] on span "Les comunicamos que las factura mencionada ya ha vencido y siguen sin abonarse,…" at bounding box center [691, 315] width 553 height 55
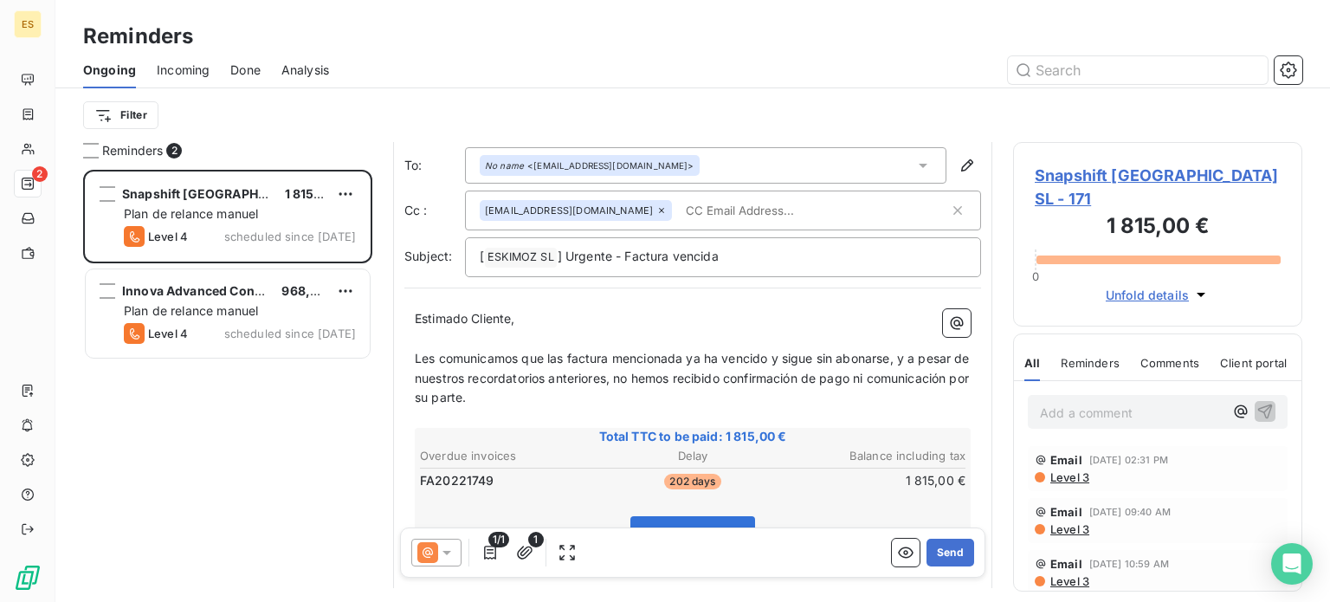
scroll to position [0, 0]
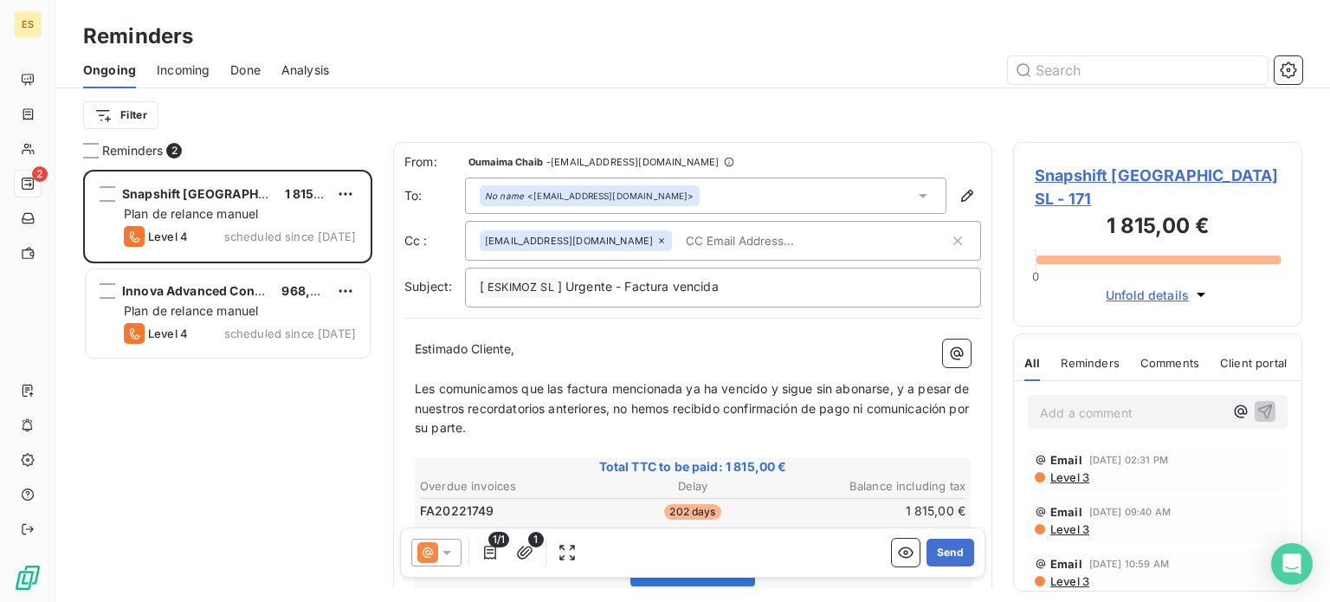
click at [699, 251] on input "text" at bounding box center [779, 241] width 200 height 26
paste input "[EMAIL_ADDRESS][DOMAIN_NAME]"
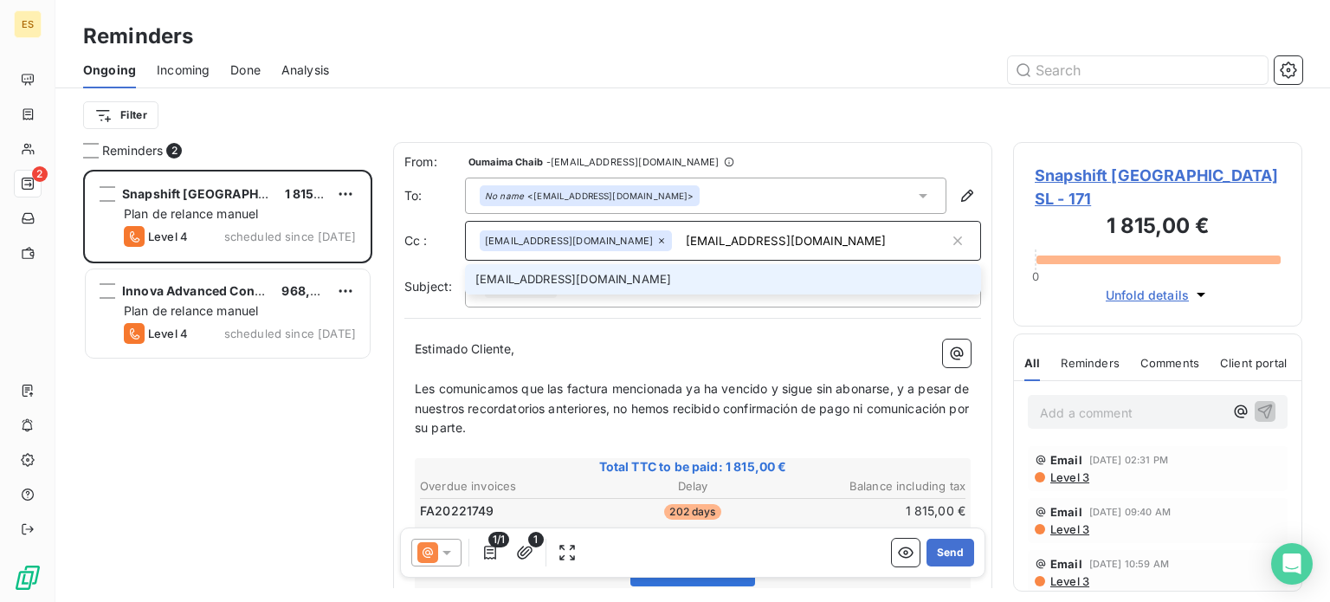
type input "[EMAIL_ADDRESS][DOMAIN_NAME]"
click at [676, 276] on li "[EMAIL_ADDRESS][DOMAIN_NAME]" at bounding box center [723, 279] width 516 height 30
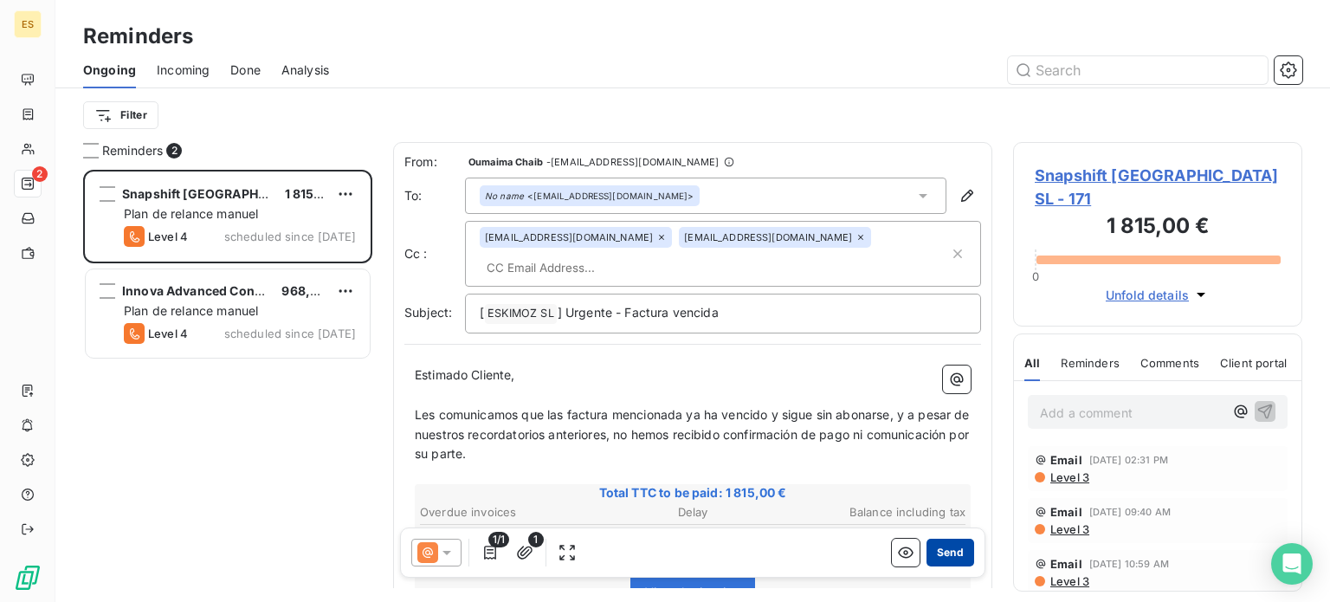
click at [935, 555] on button "Send" at bounding box center [950, 552] width 48 height 28
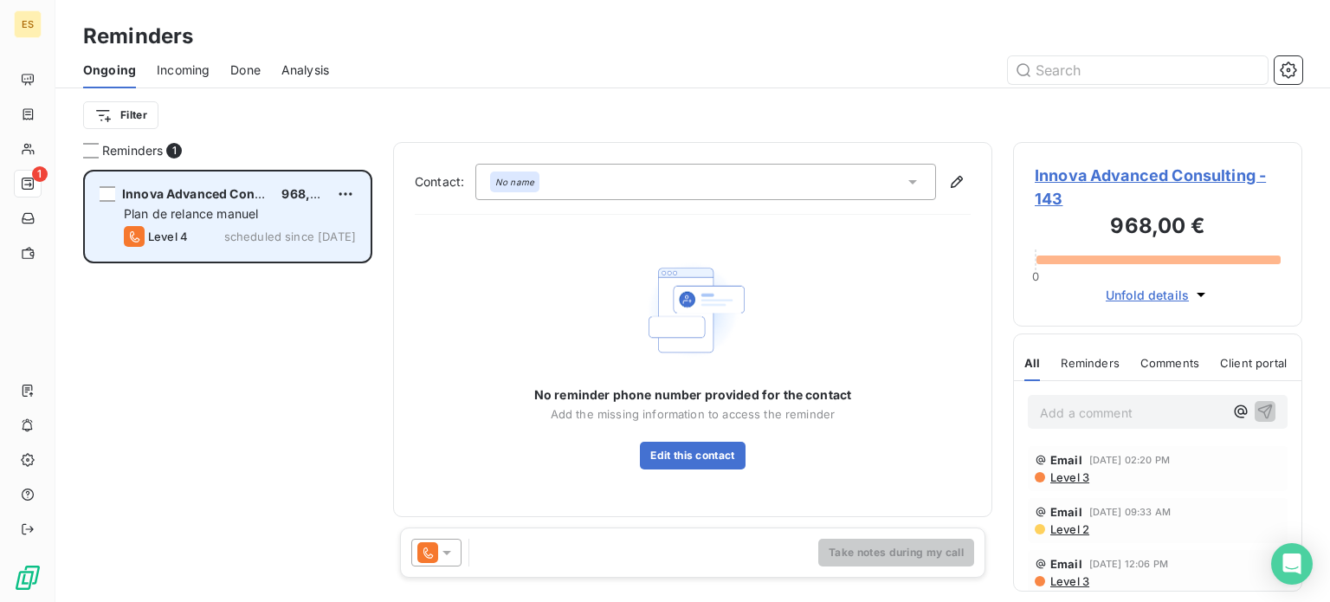
click at [248, 209] on span "Plan de relance manuel" at bounding box center [191, 213] width 134 height 15
click at [254, 237] on span "scheduled since [DATE]" at bounding box center [290, 236] width 132 height 14
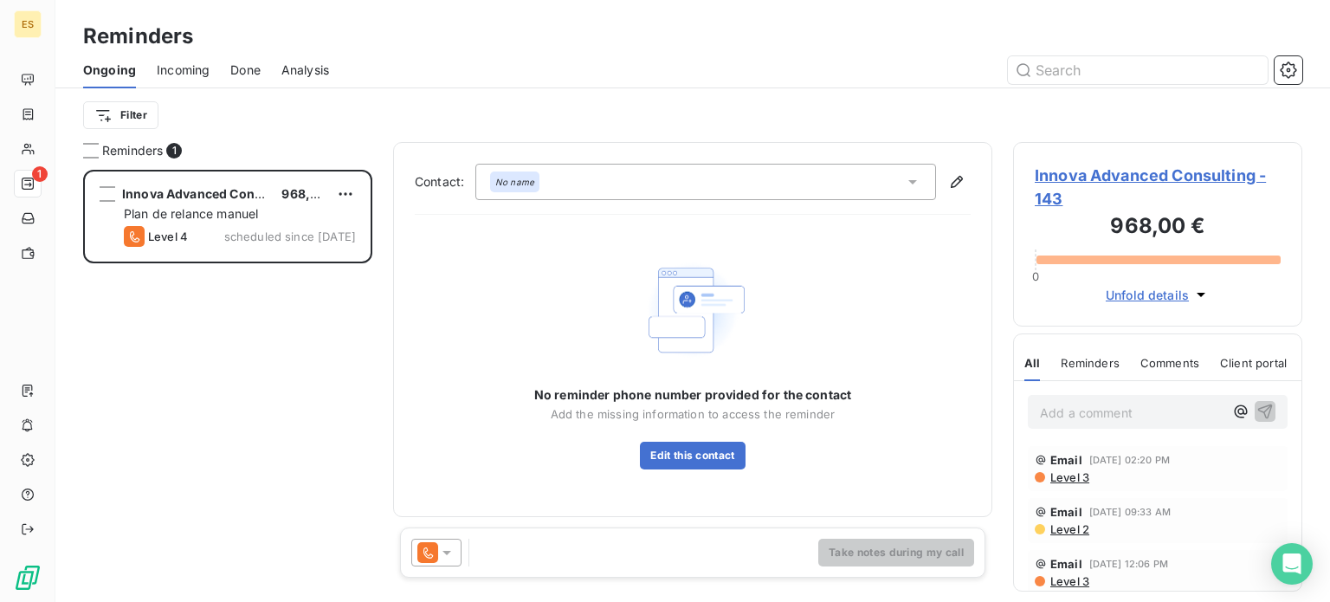
click at [448, 556] on icon at bounding box center [446, 552] width 17 height 17
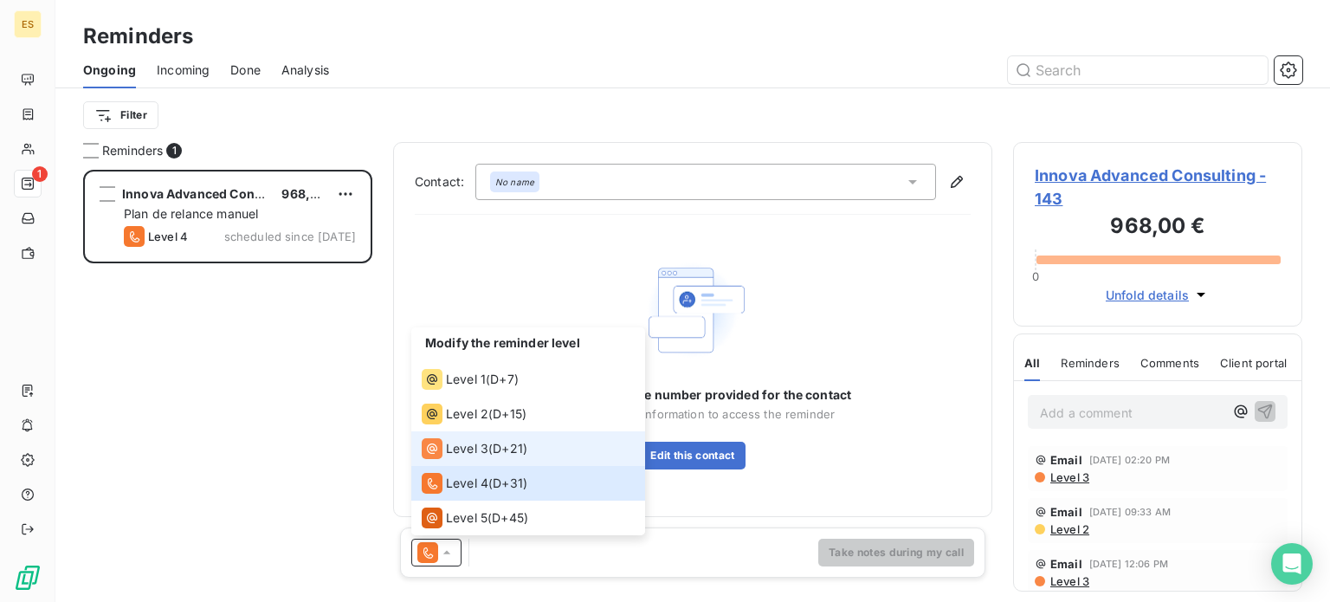
click at [495, 456] on span "D+21 )" at bounding box center [510, 448] width 35 height 17
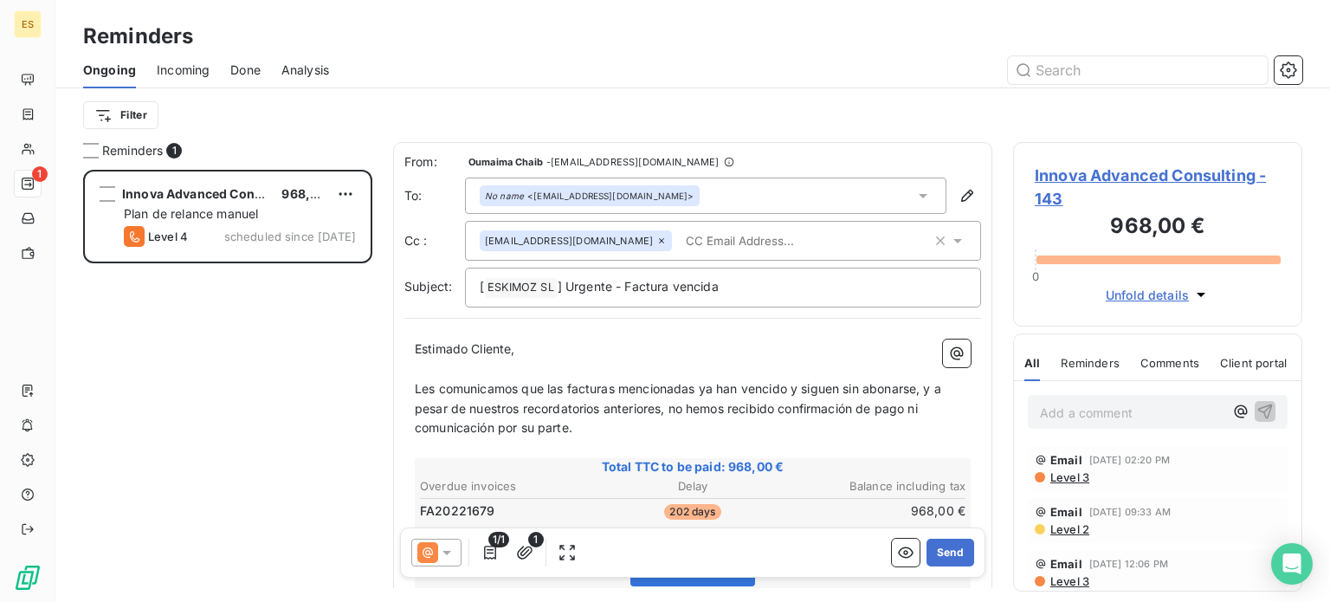
click at [672, 259] on div "[EMAIL_ADDRESS][DOMAIN_NAME]" at bounding box center [723, 241] width 516 height 40
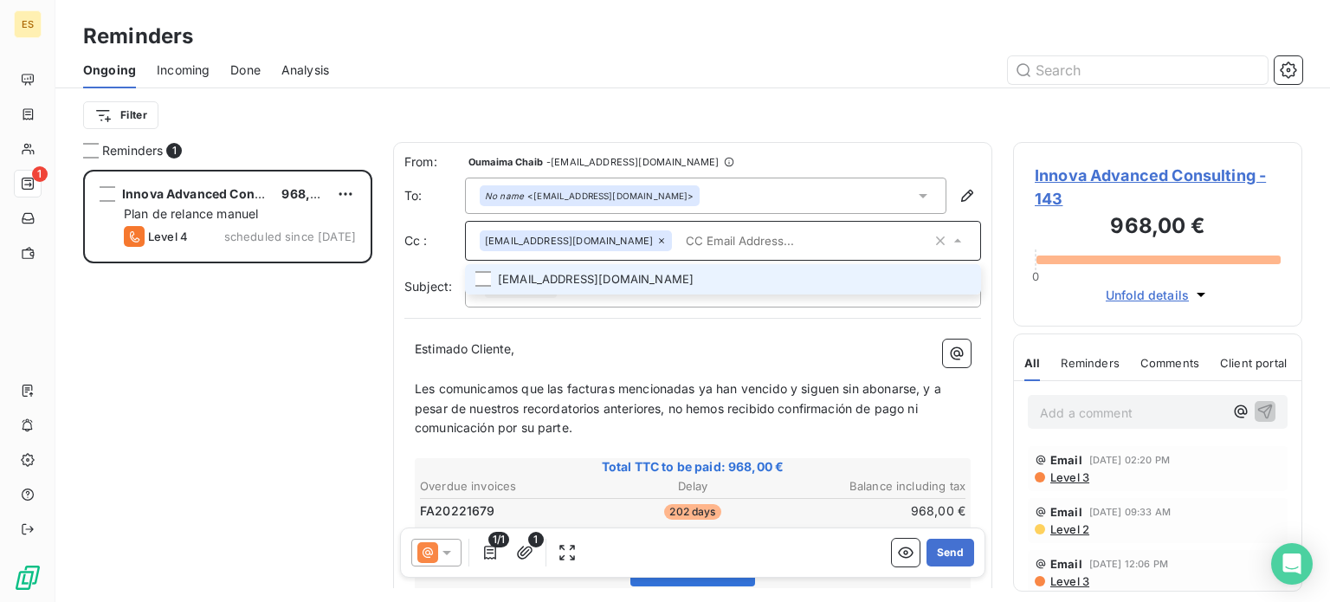
click at [679, 246] on input "text" at bounding box center [805, 241] width 253 height 26
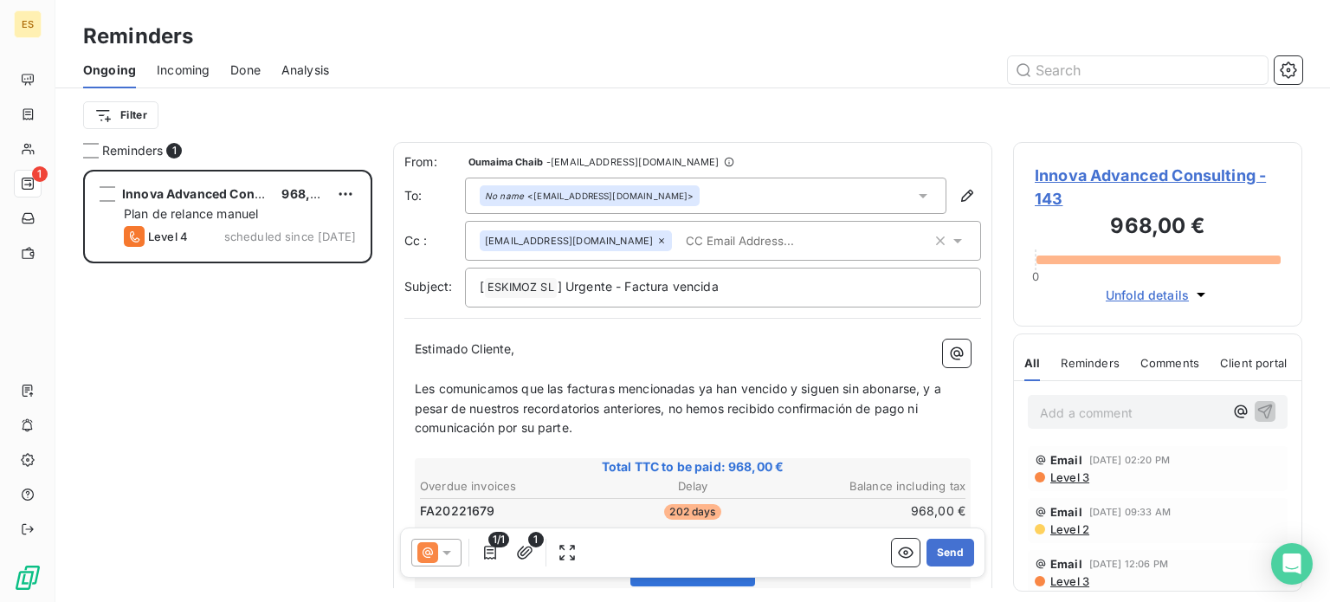
click at [679, 246] on input "text" at bounding box center [779, 241] width 200 height 26
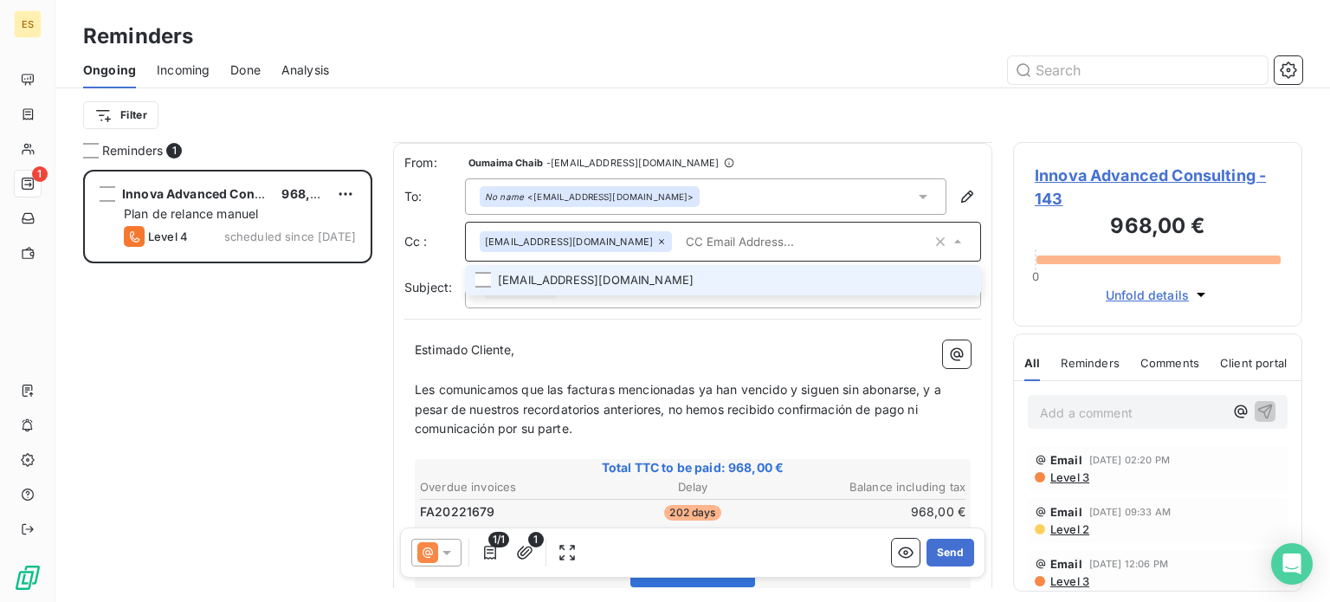
scroll to position [260, 0]
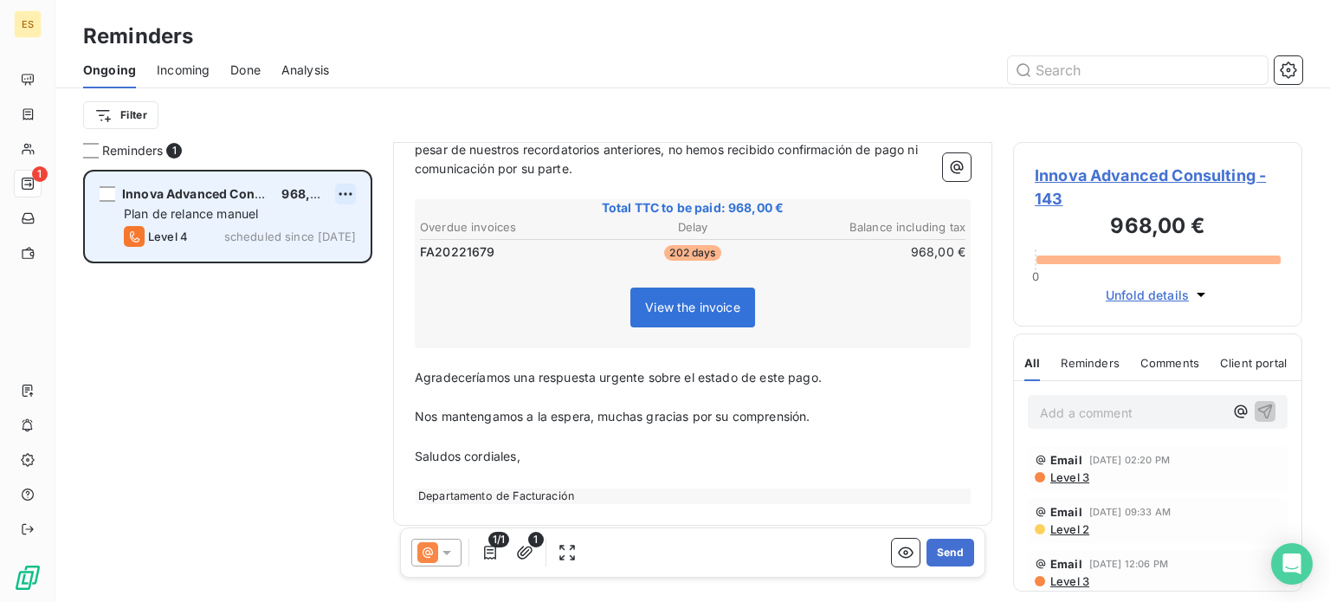
click at [341, 192] on html "ES 1 Reminders Ongoing Incoming Done Analysis Filter Reminders 1 Innova Advance…" at bounding box center [665, 301] width 1330 height 602
click at [287, 224] on div "Reschedule this action" at bounding box center [271, 229] width 151 height 28
select select "7"
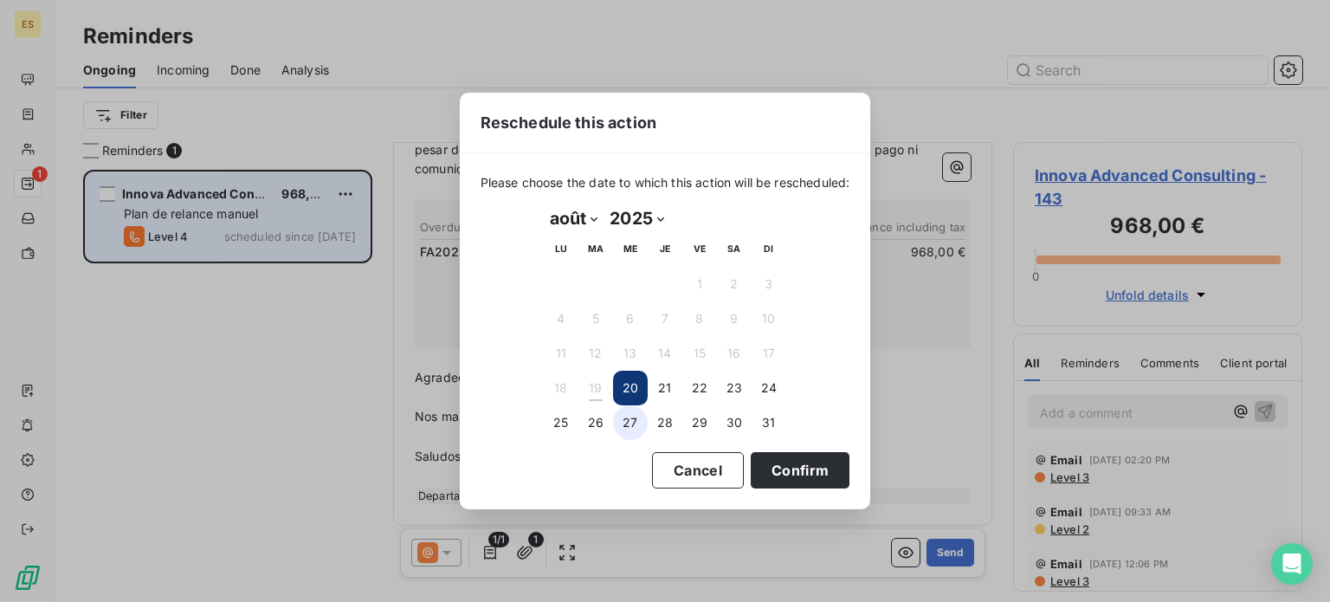
click at [634, 413] on button "27" at bounding box center [630, 422] width 35 height 35
click at [814, 475] on button "Confirm" at bounding box center [799, 470] width 99 height 36
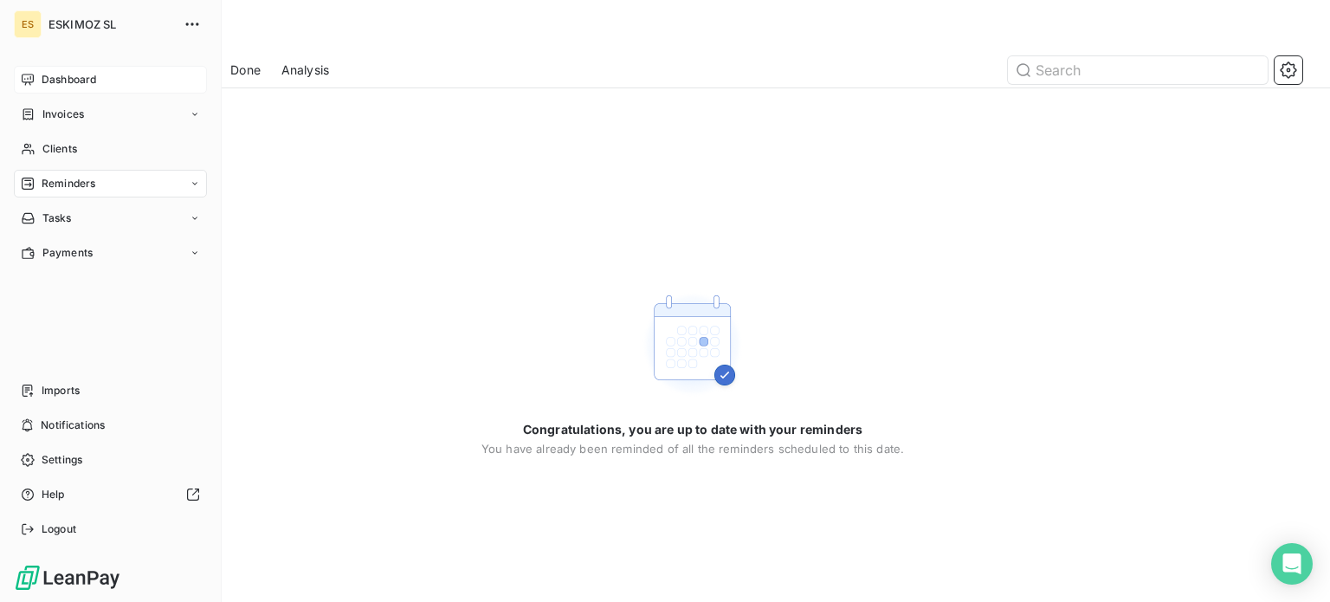
click at [15, 81] on div "Dashboard" at bounding box center [110, 80] width 193 height 28
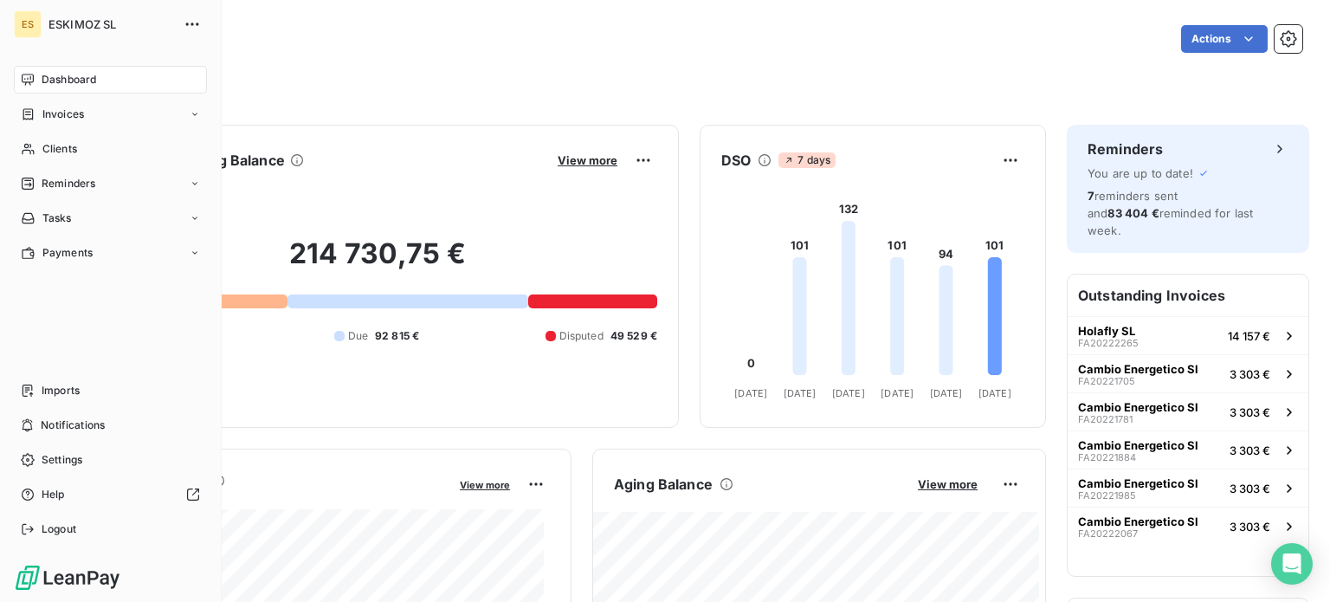
click at [60, 164] on nav "Dashboard Invoices Clients Reminders Tasks Payments" at bounding box center [110, 166] width 193 height 201
click at [73, 177] on span "Reminders" at bounding box center [69, 184] width 54 height 16
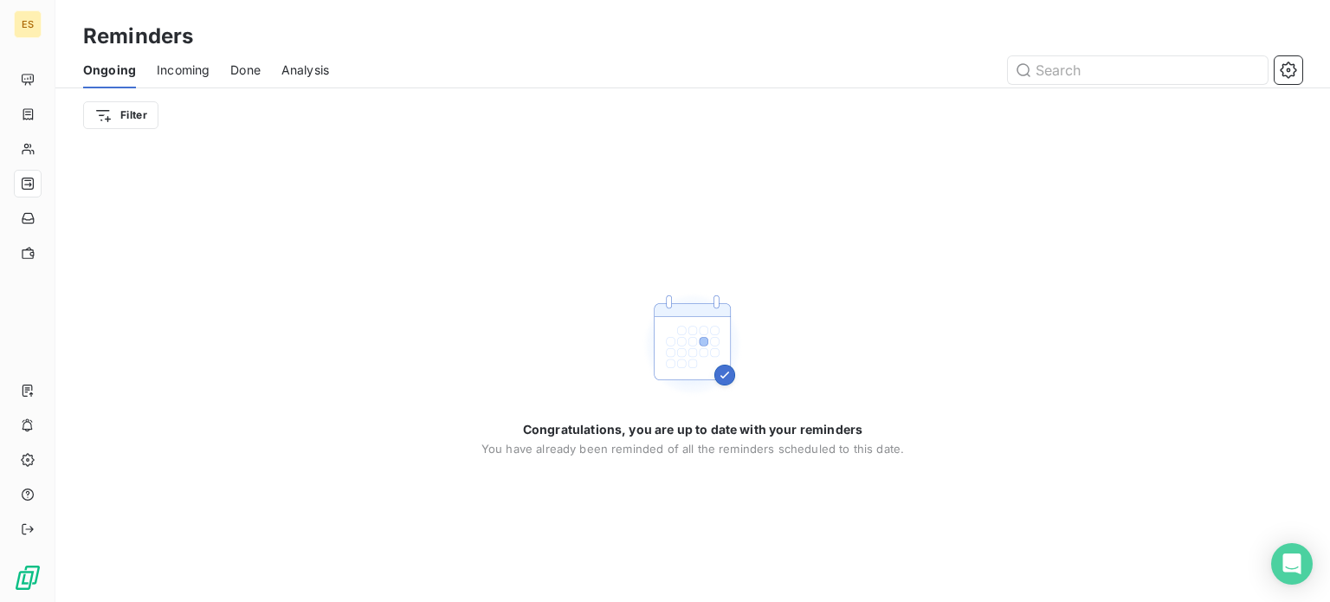
click at [172, 62] on span "Incoming" at bounding box center [183, 69] width 53 height 17
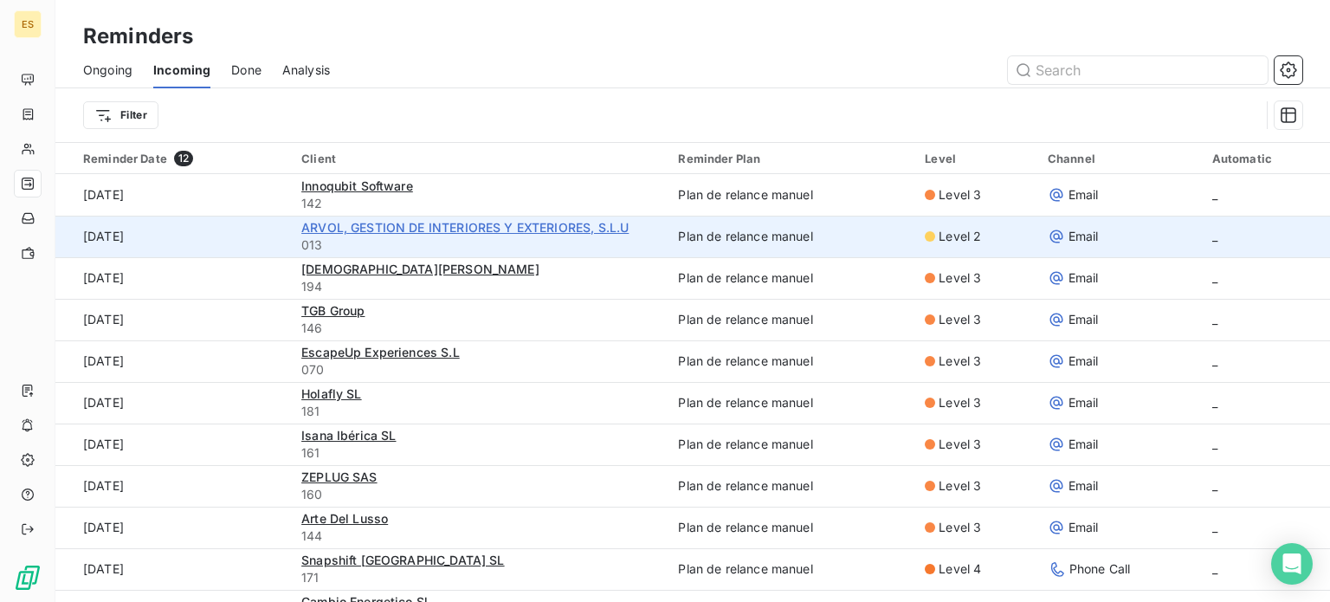
click at [426, 228] on span "ARVOL, GESTION DE INTERIORES Y EXTERIORES, S.L.U" at bounding box center [464, 227] width 327 height 15
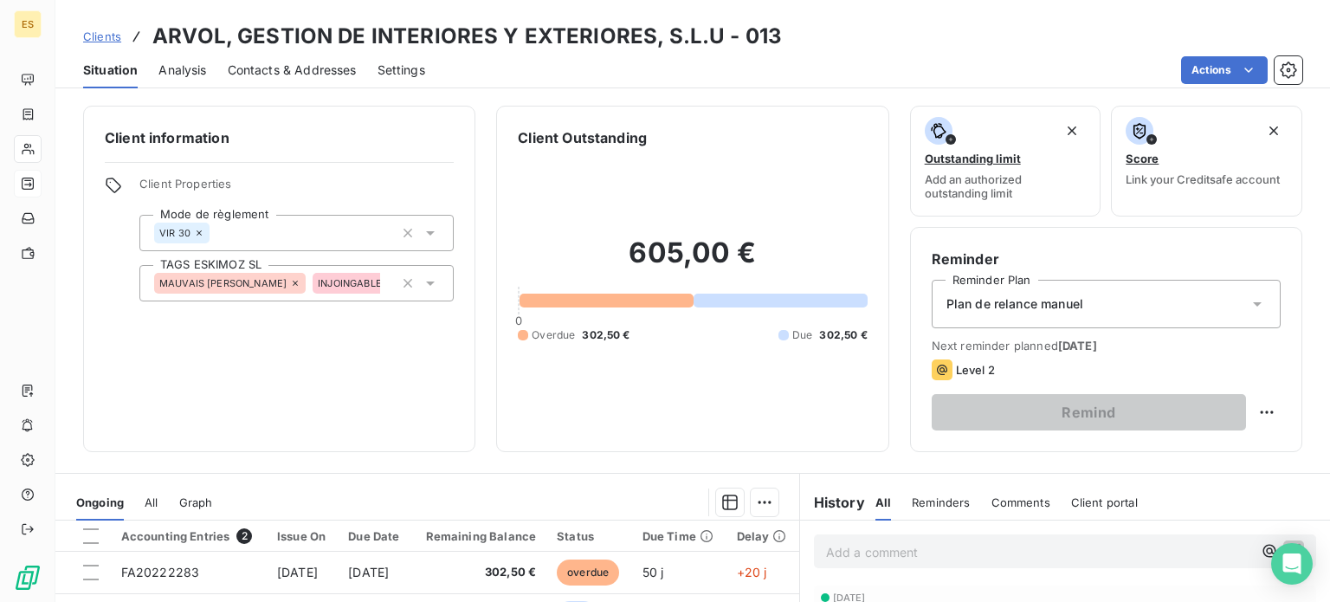
scroll to position [260, 0]
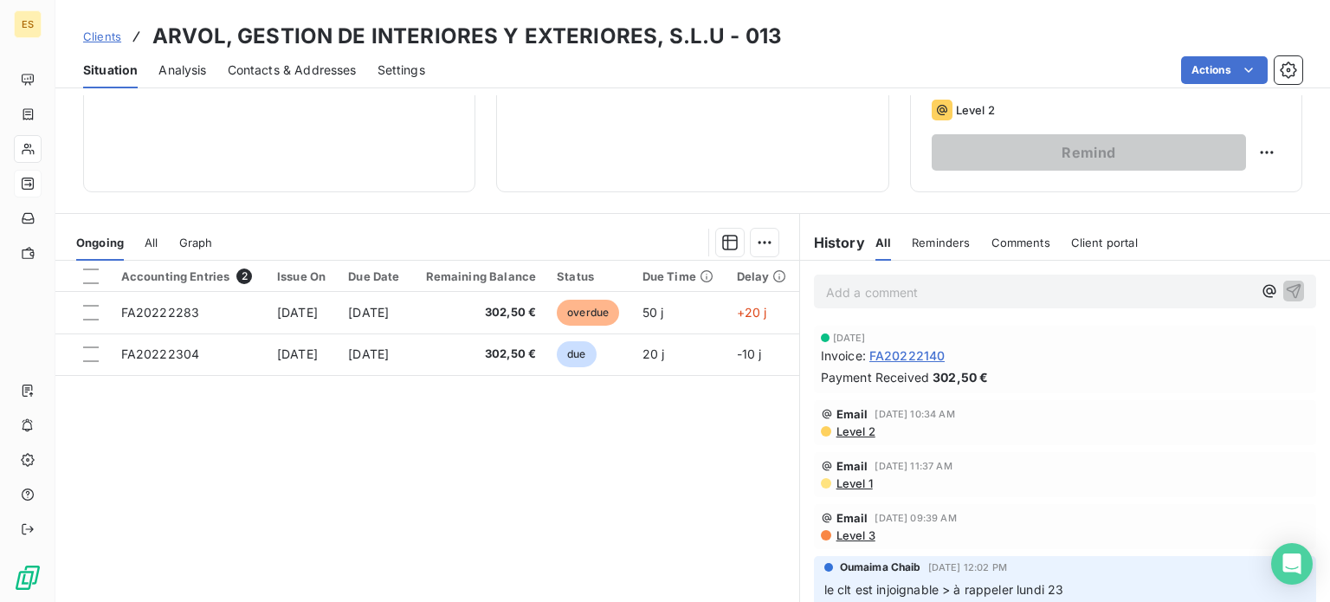
click at [156, 240] on span "All" at bounding box center [151, 242] width 13 height 14
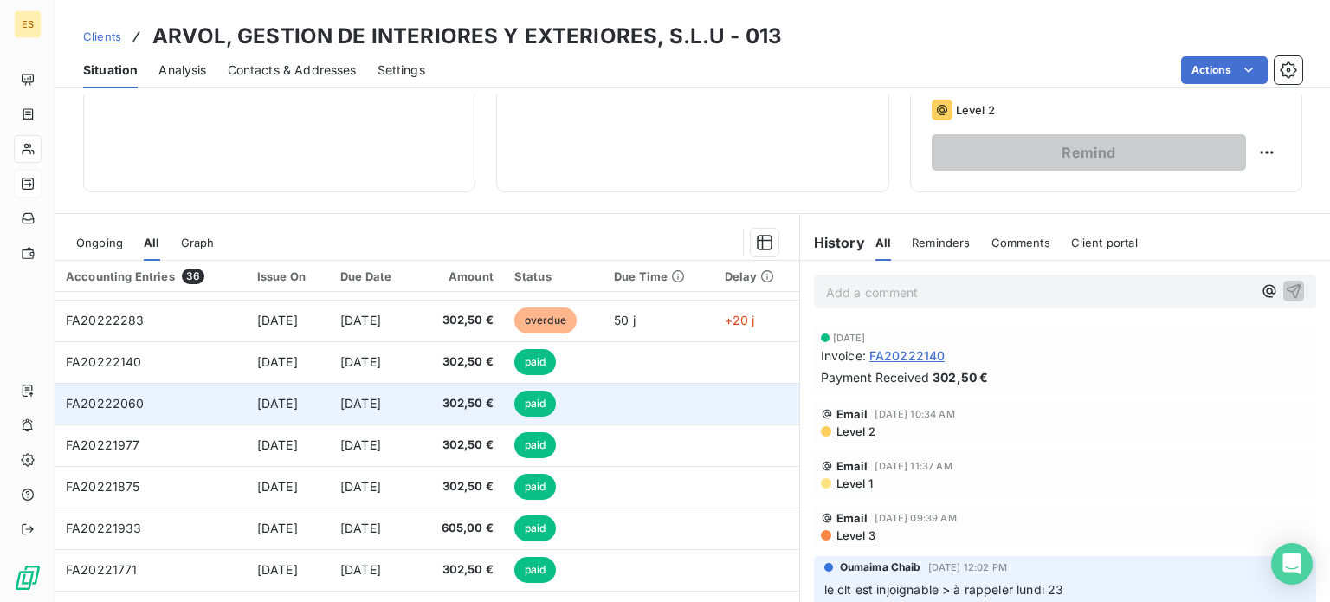
scroll to position [0, 0]
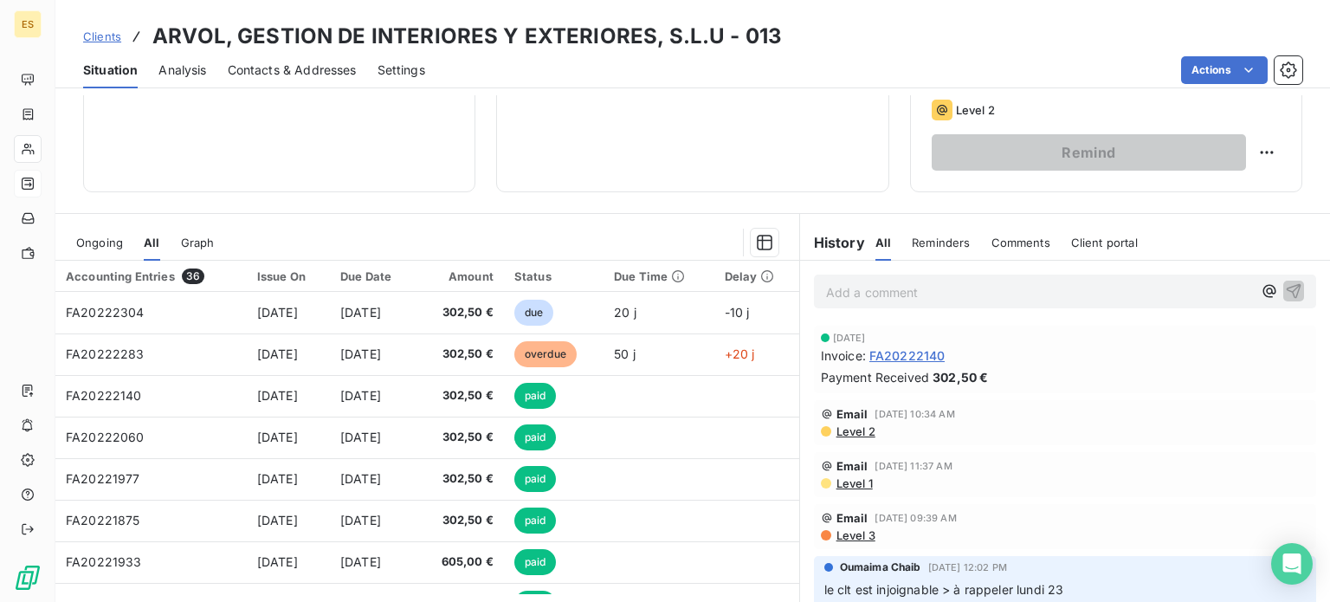
click at [90, 248] on div "Ongoing" at bounding box center [99, 242] width 47 height 36
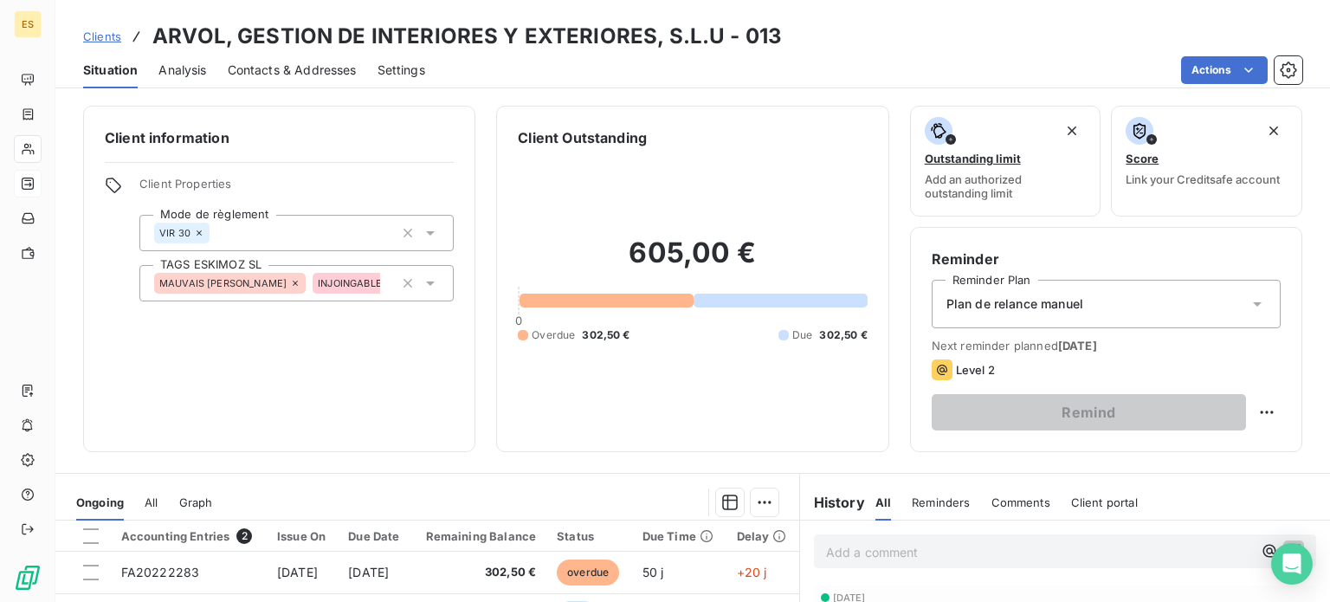
click at [385, 284] on icon at bounding box center [390, 283] width 10 height 10
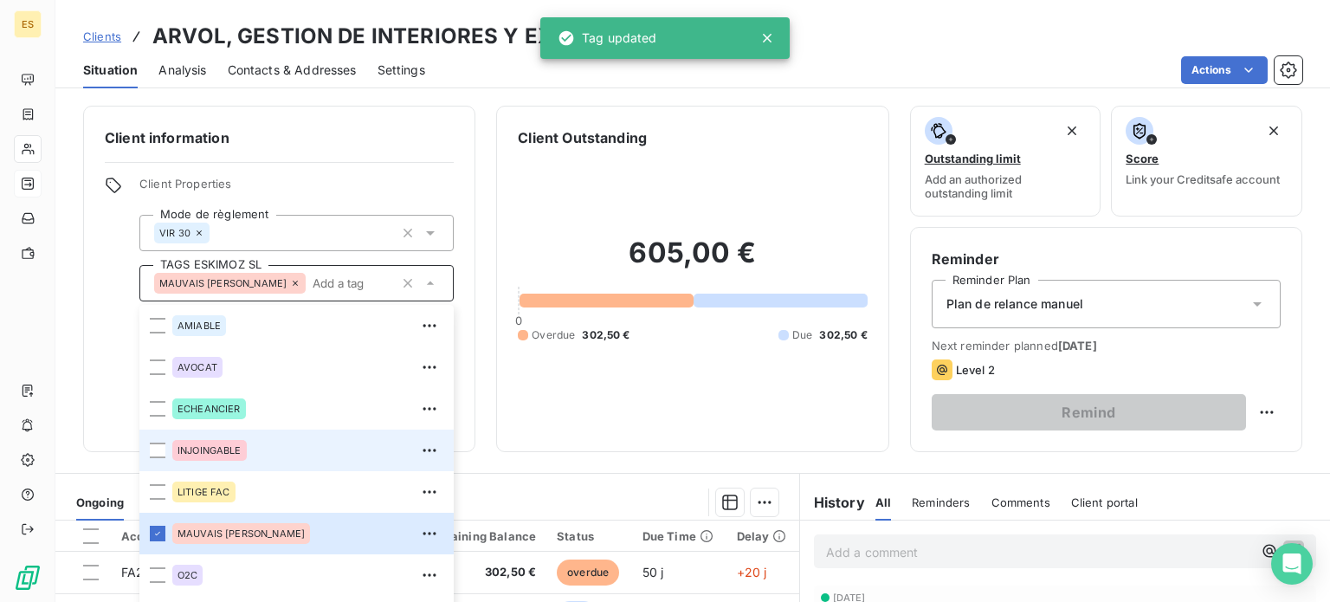
click at [290, 285] on icon at bounding box center [295, 283] width 10 height 10
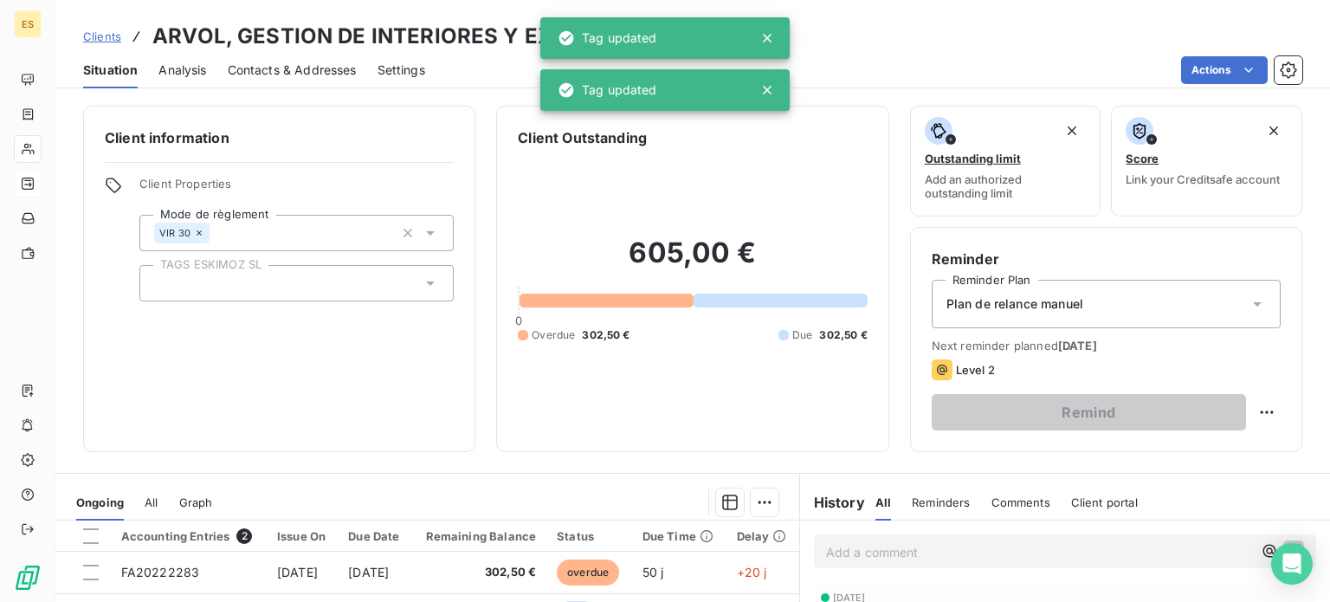
click at [332, 371] on div "Client information Client Properties Mode de règlement VIR 30 TAGS ESKIMOZ SL" at bounding box center [279, 279] width 392 height 346
click at [273, 267] on div at bounding box center [296, 283] width 314 height 36
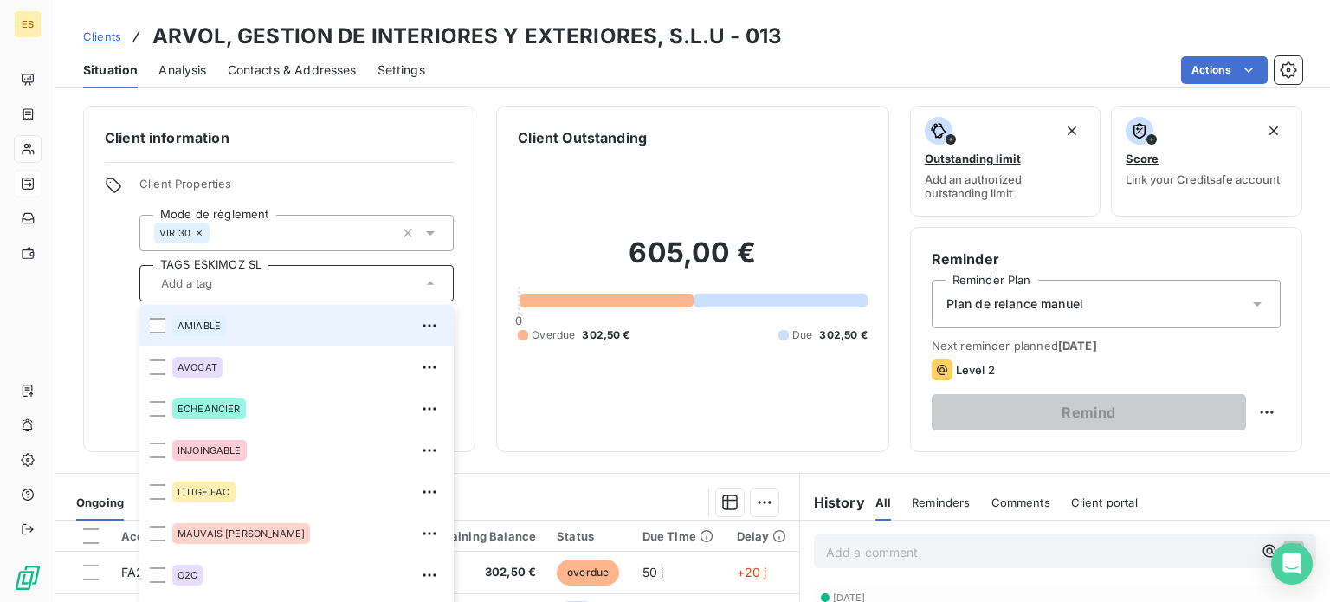
click at [227, 329] on div "AMIABLE" at bounding box center [307, 326] width 271 height 28
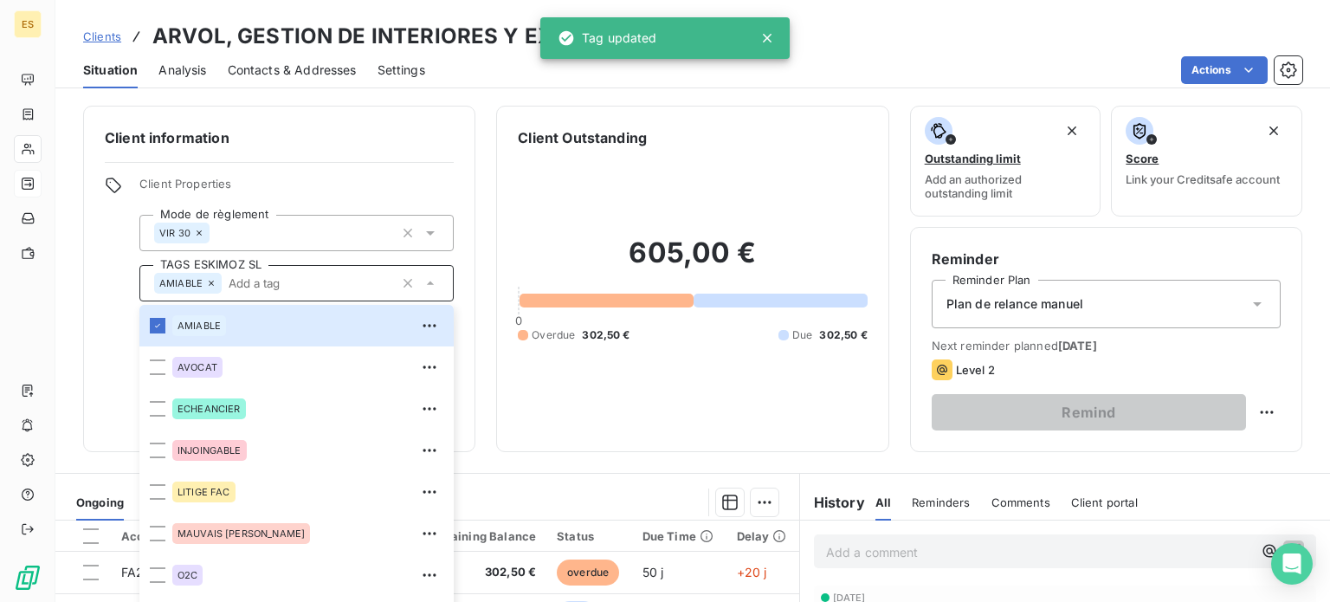
click at [118, 324] on div "Client information Client Properties Mode de règlement VIR 30 TAGS ESKIMOZ SL A…" at bounding box center [279, 279] width 392 height 346
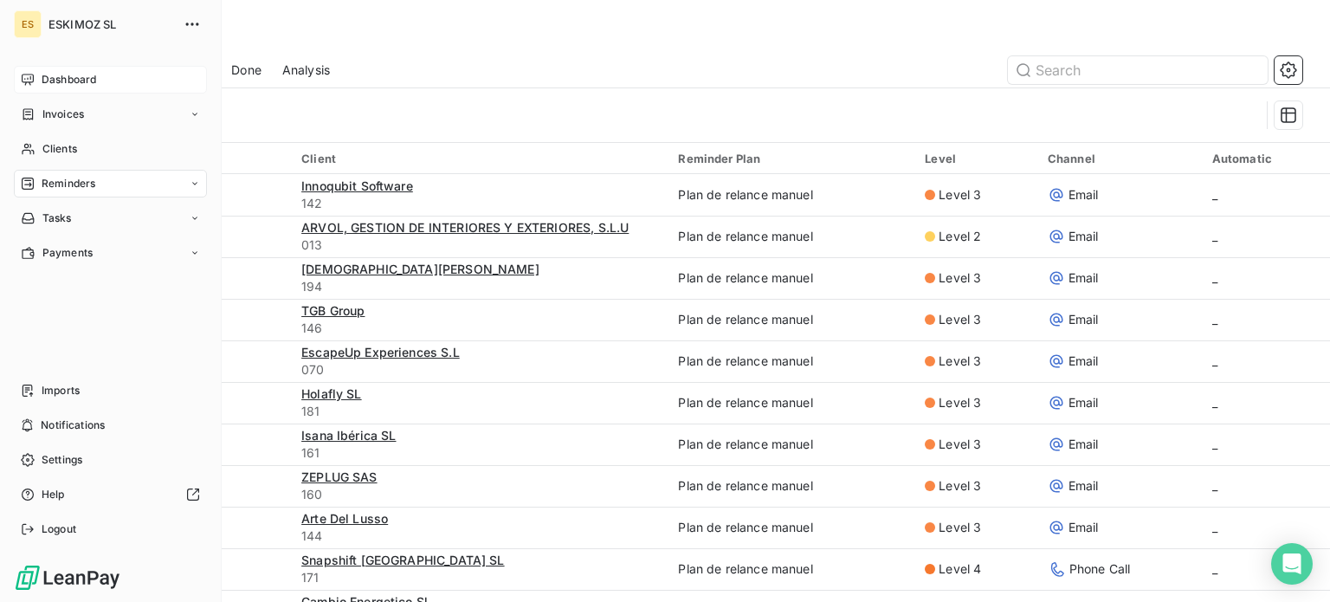
click at [38, 93] on div "Dashboard" at bounding box center [110, 80] width 193 height 28
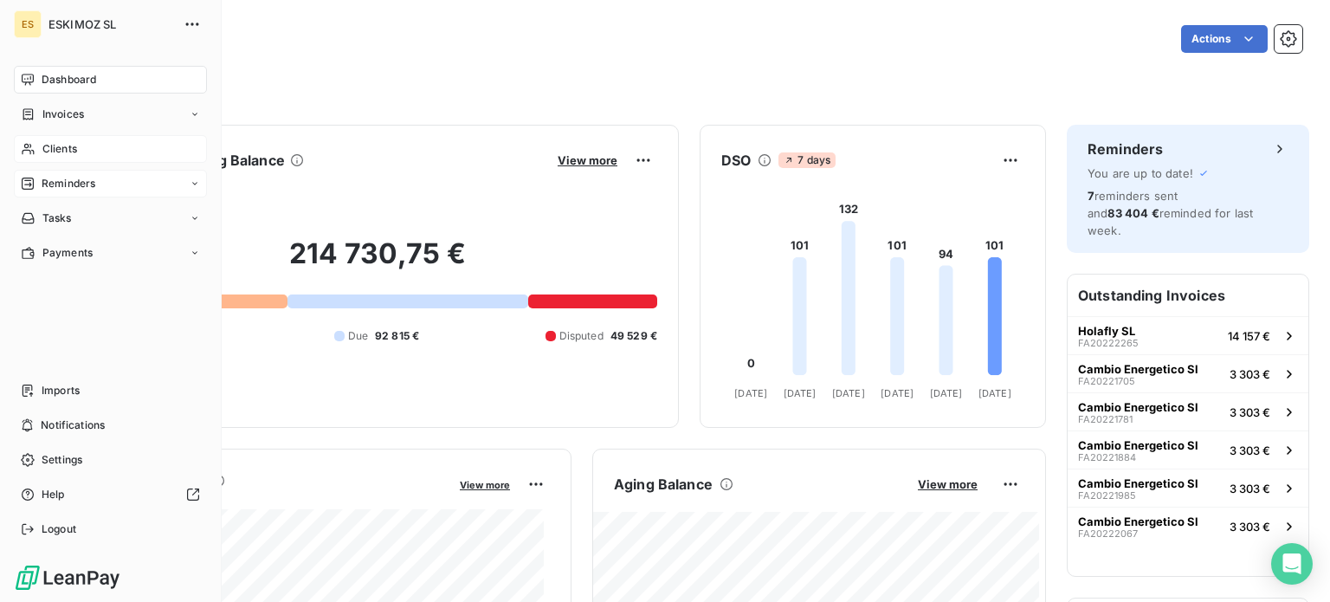
click at [62, 151] on span "Clients" at bounding box center [59, 149] width 35 height 16
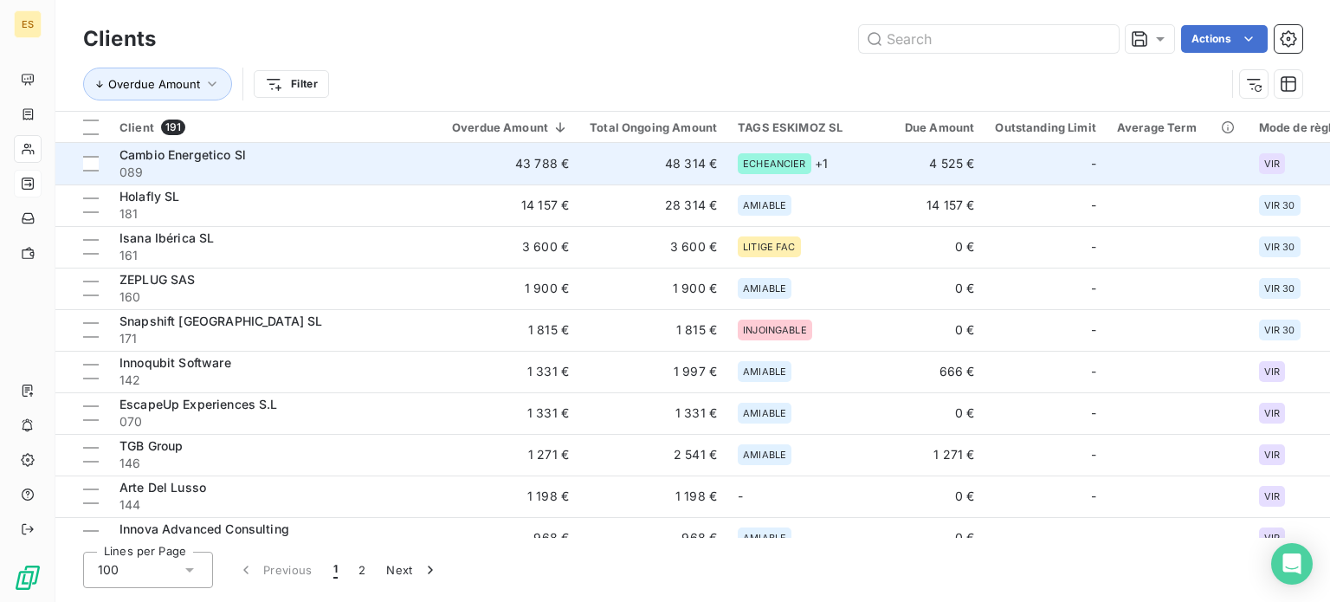
click at [660, 177] on td "48 314 €" at bounding box center [653, 164] width 148 height 42
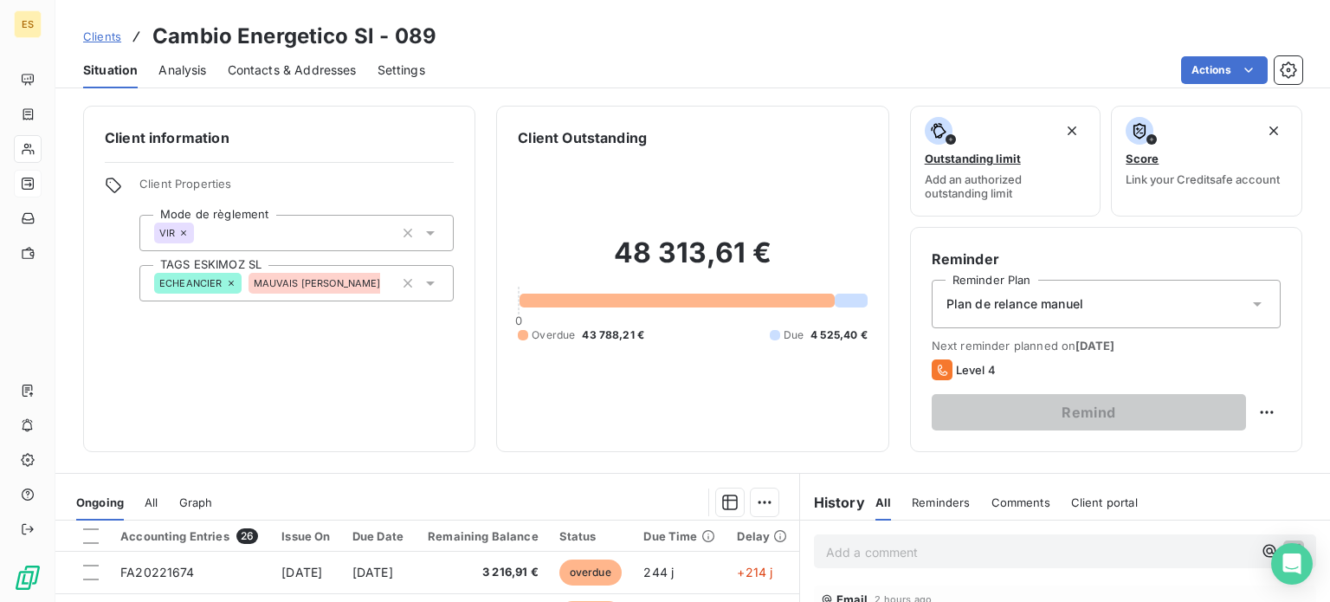
click at [373, 290] on div "ECHEANCIER MAUVAIS [PERSON_NAME]" at bounding box center [296, 283] width 314 height 36
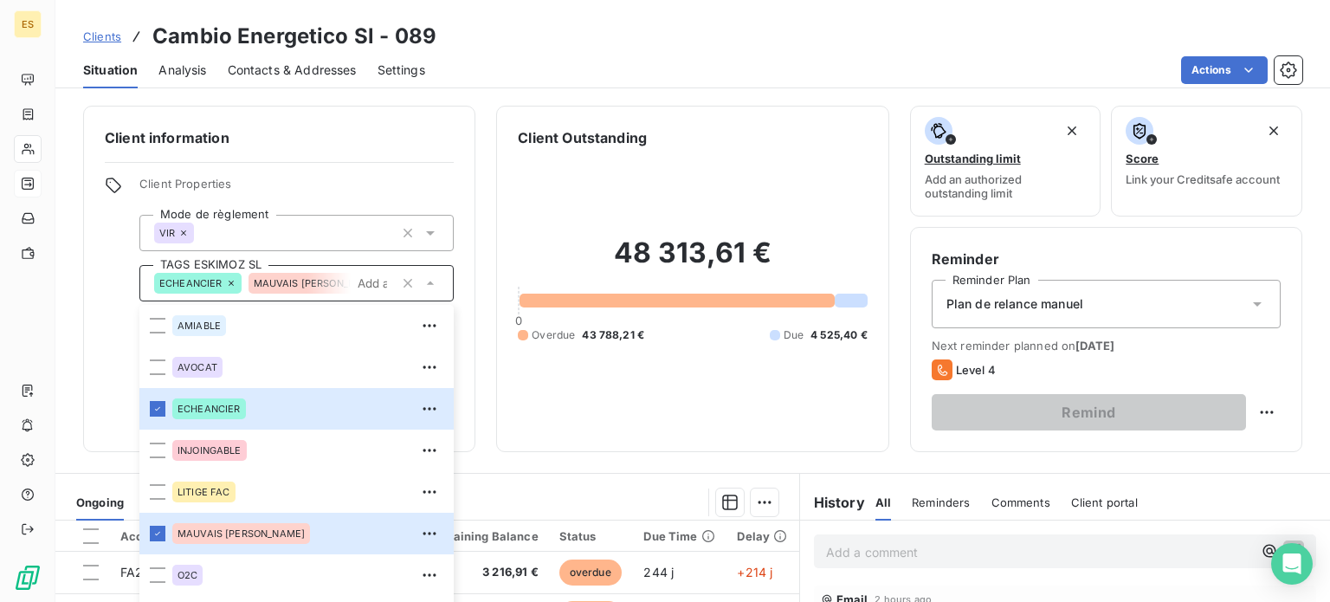
click at [108, 359] on div "Client information Client Properties Mode de règlement VIR TAGS ESKIMOZ SL ECHE…" at bounding box center [279, 279] width 392 height 346
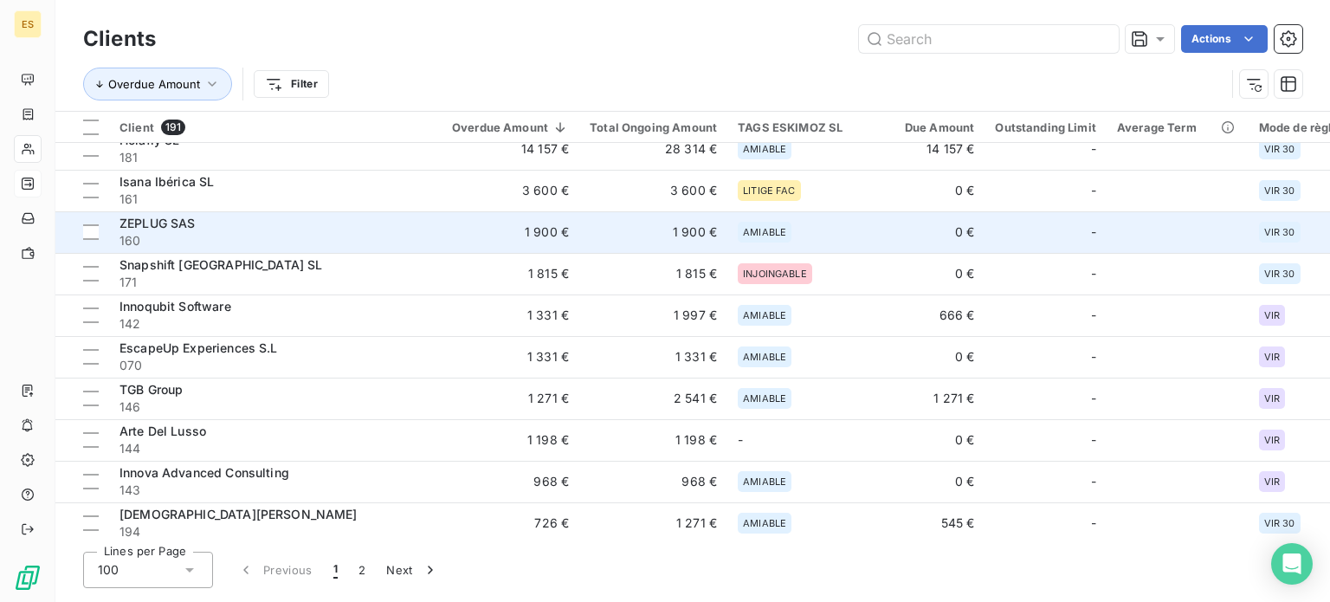
scroll to position [87, 0]
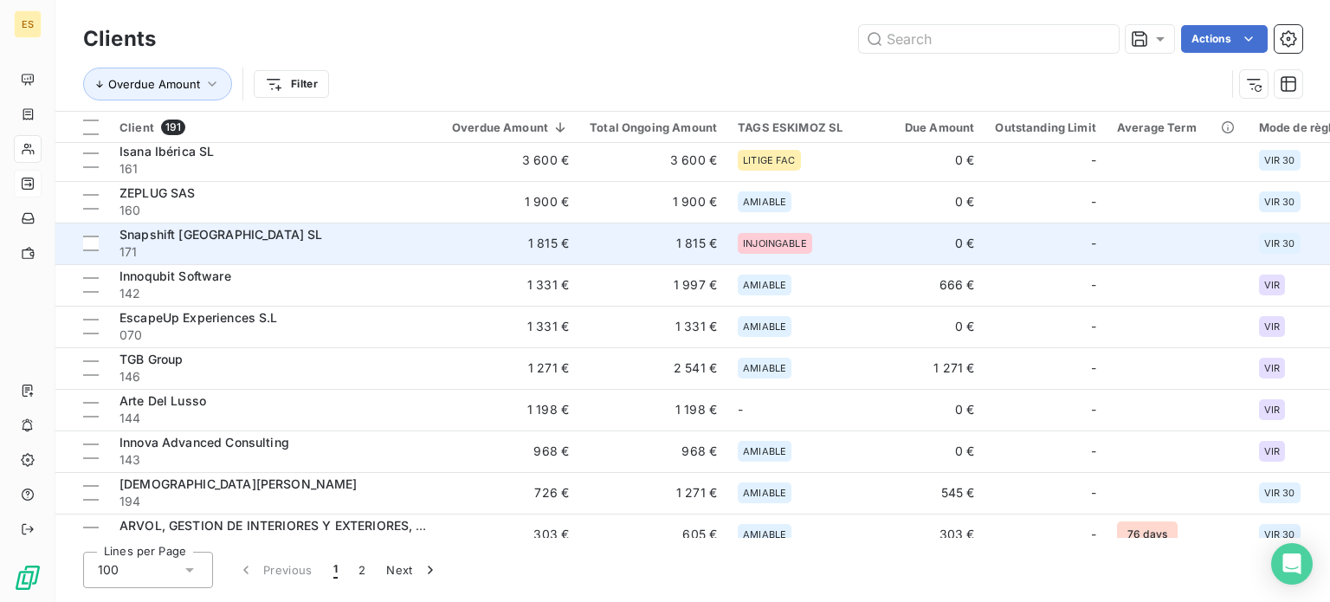
click at [539, 254] on td "1 815 €" at bounding box center [510, 243] width 138 height 42
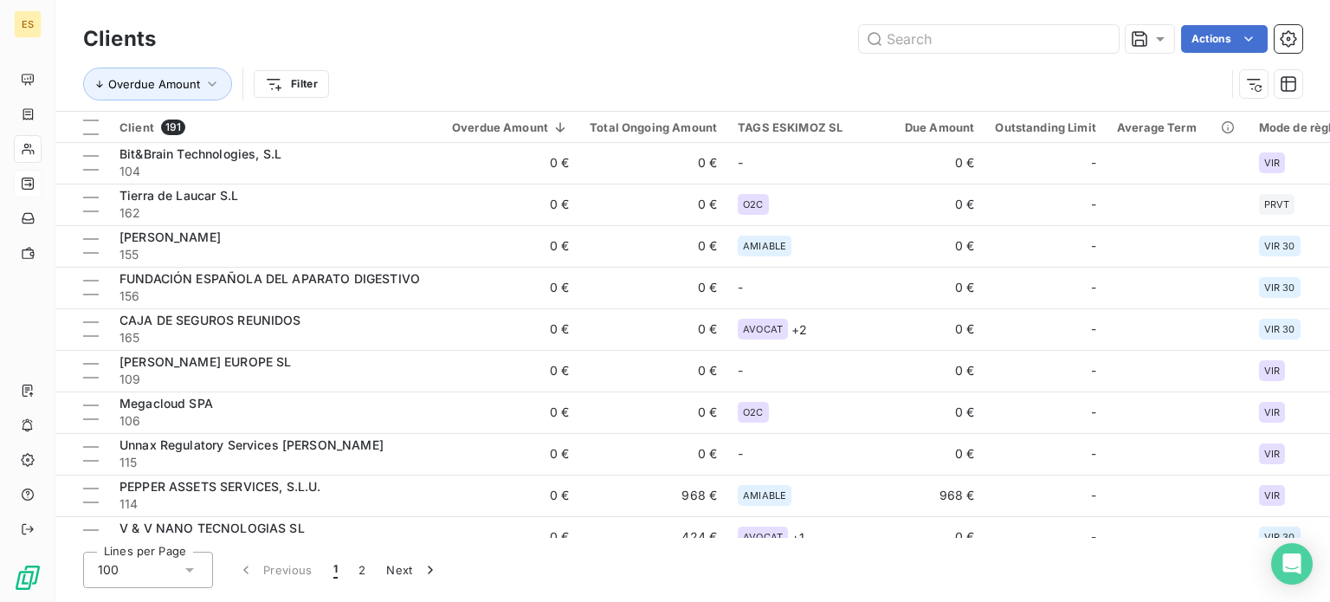
scroll to position [2382, 0]
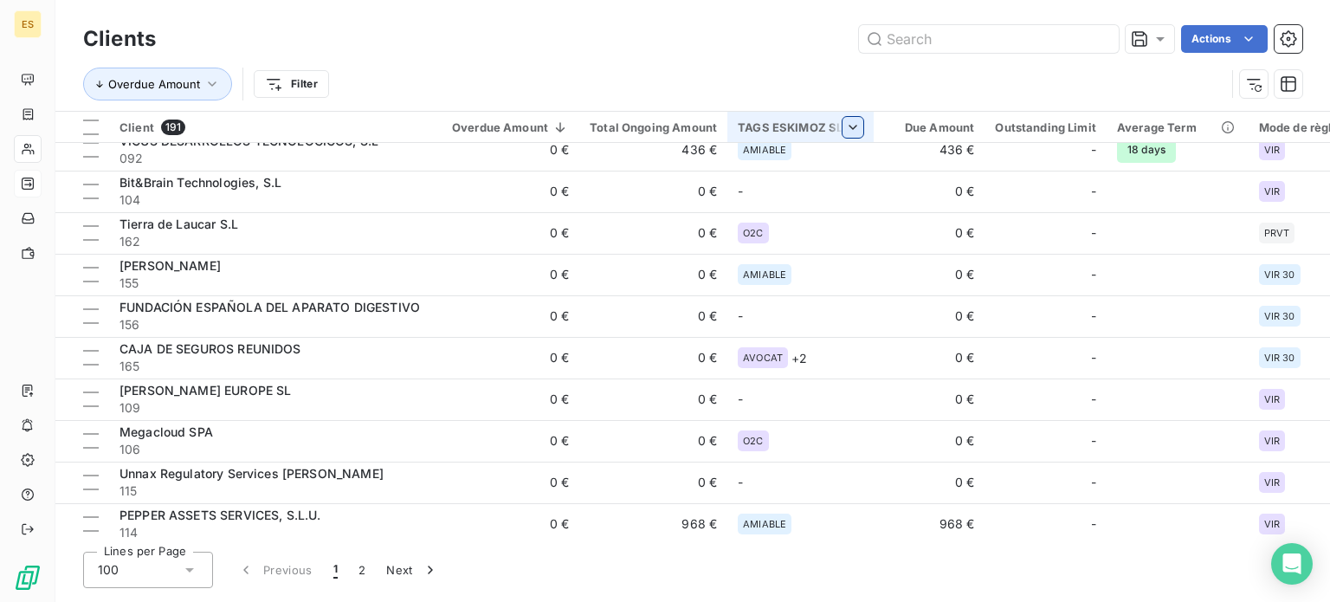
click at [859, 127] on html "ES Clients Actions Overdue Amount Filter Client 191 Overdue Amount Total Ongoin…" at bounding box center [665, 301] width 1330 height 602
click at [748, 177] on div at bounding box center [724, 173] width 249 height 36
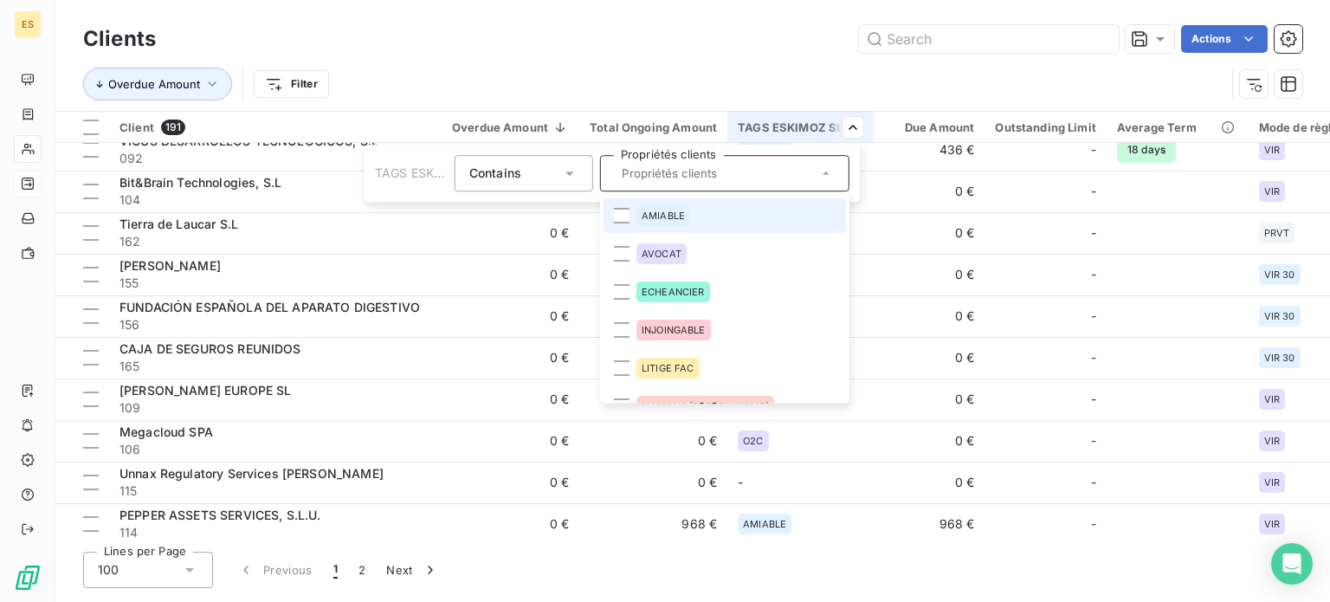
click at [748, 177] on input "text" at bounding box center [716, 173] width 203 height 16
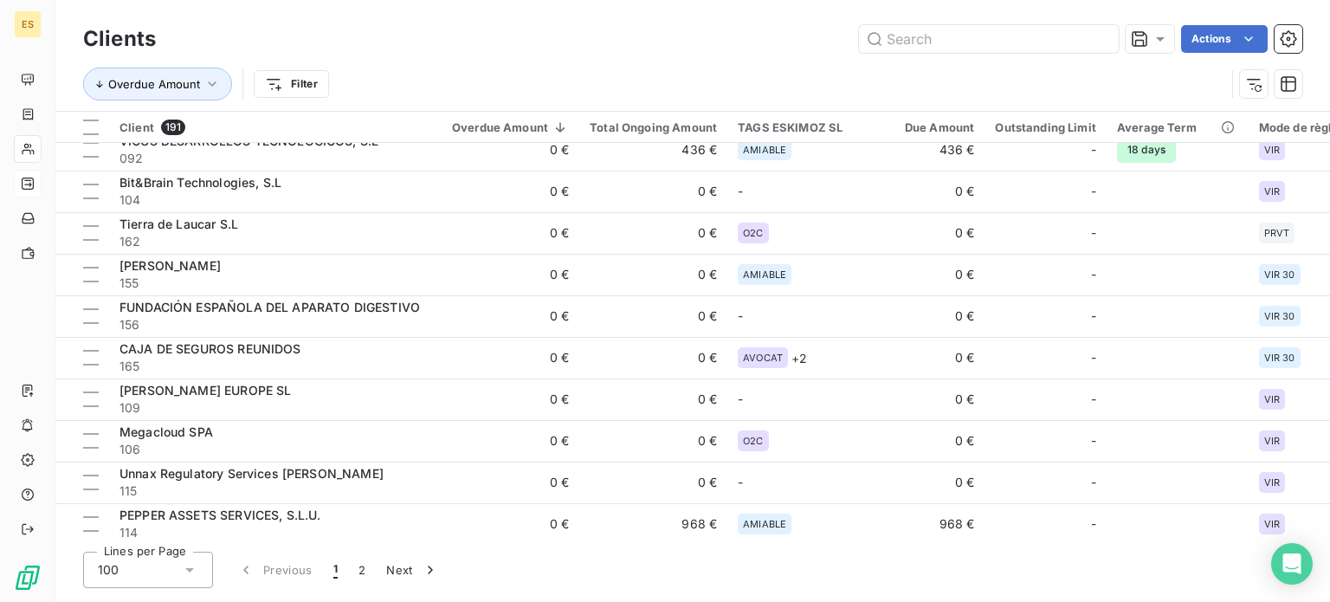
click at [759, 72] on html "ES Clients Actions Overdue Amount Filter Client 191 Overdue Amount Total Ongoin…" at bounding box center [665, 301] width 1330 height 602
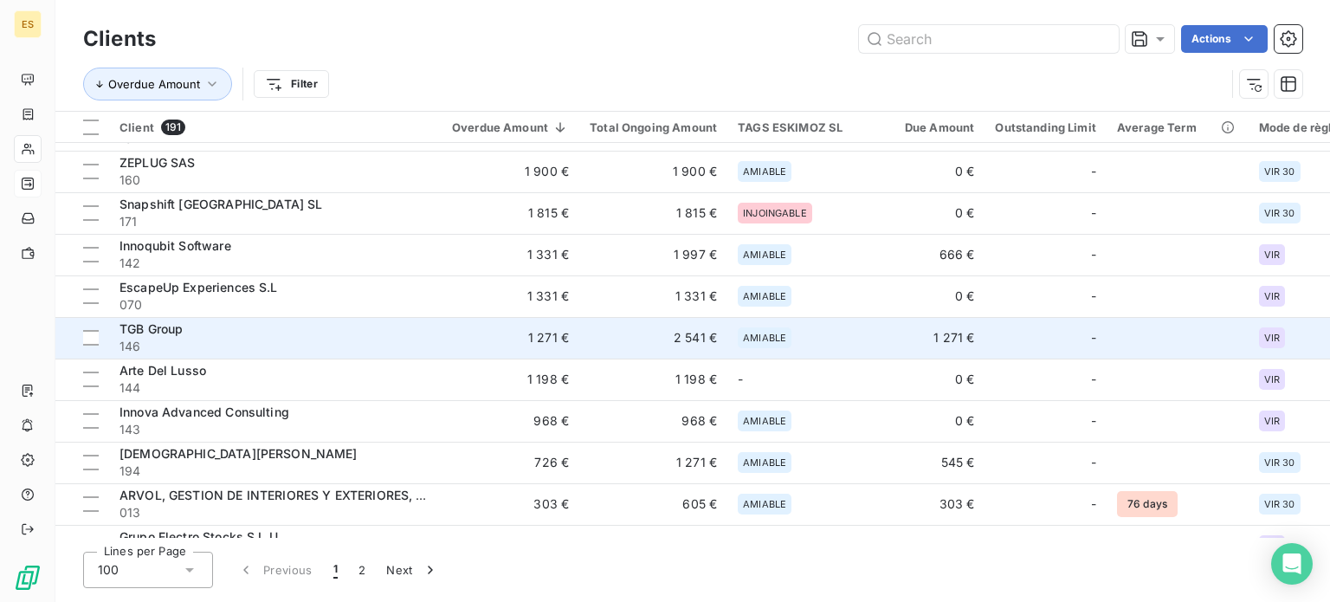
scroll to position [173, 0]
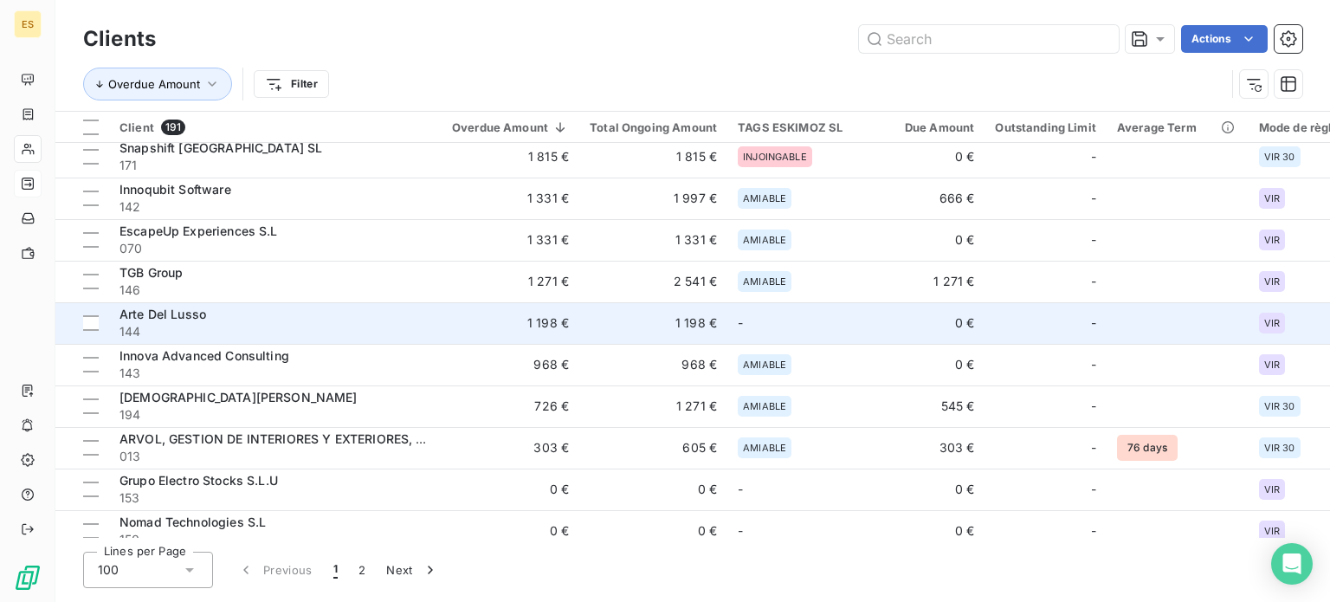
click at [687, 320] on td "1 198 €" at bounding box center [653, 323] width 148 height 42
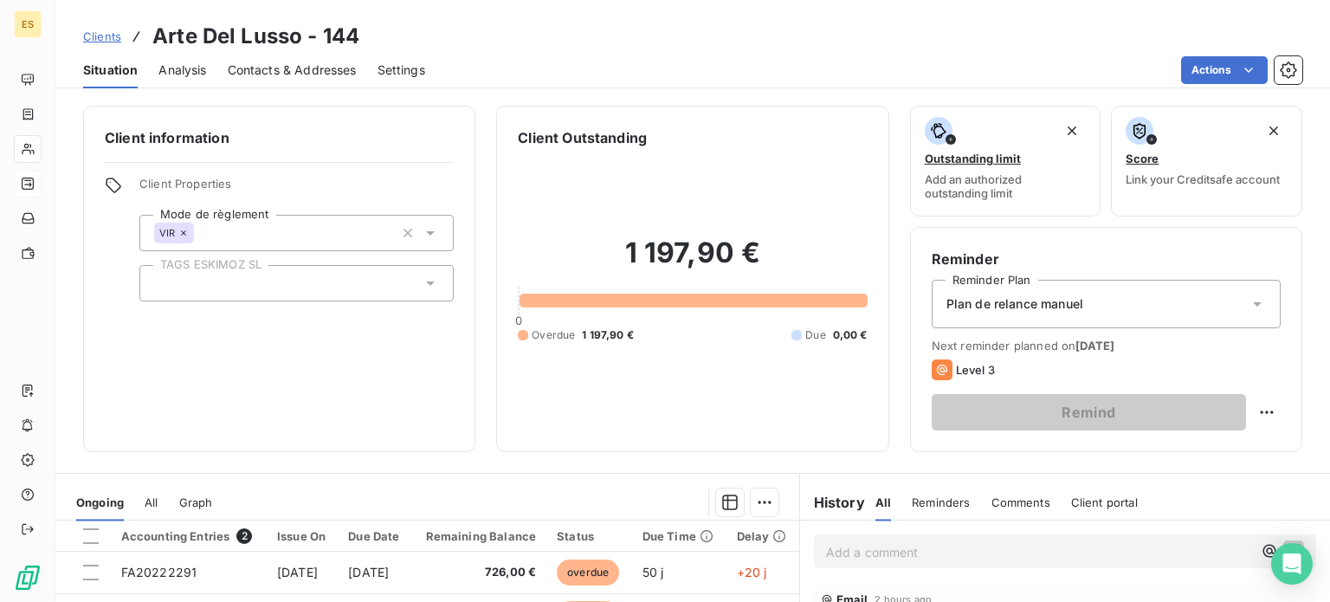
click at [254, 293] on div at bounding box center [296, 283] width 314 height 36
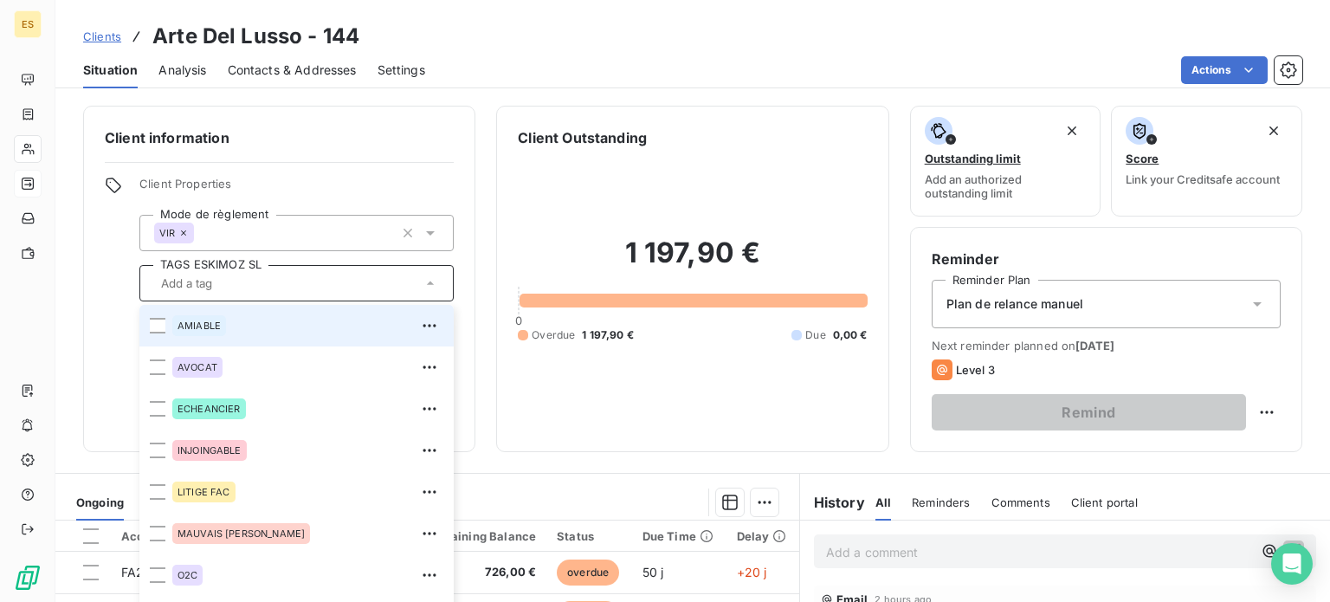
click at [166, 321] on li "AMIABLE" at bounding box center [296, 326] width 314 height 42
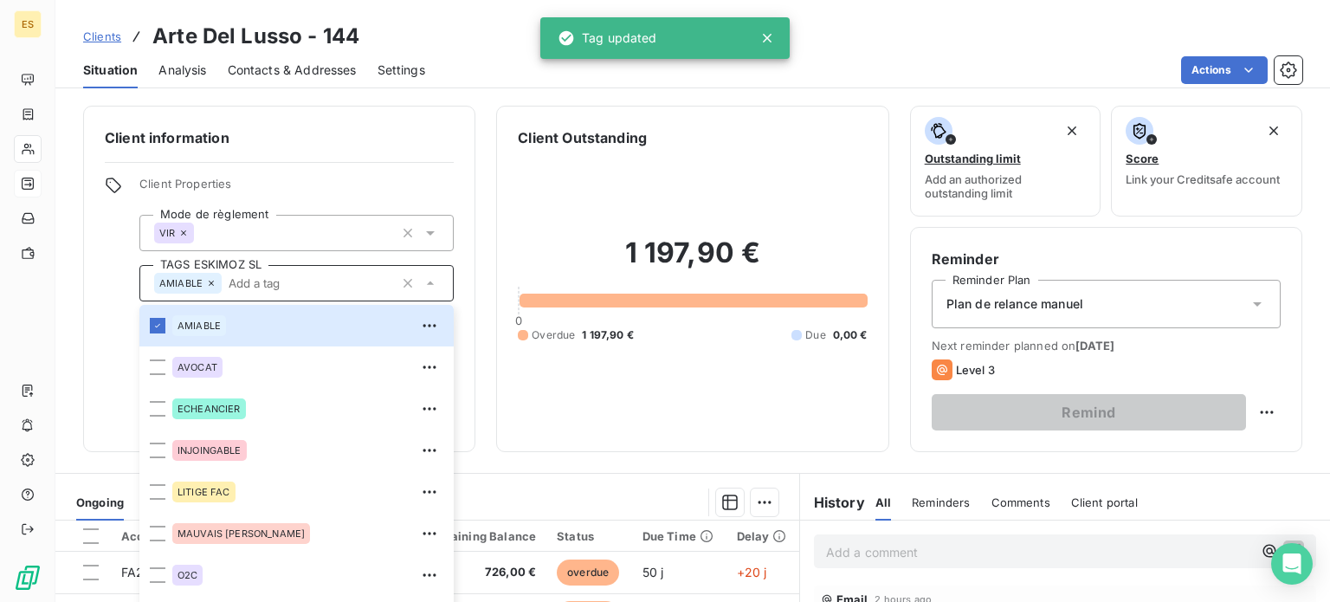
click at [106, 286] on div "Client Properties Mode de règlement VIR TAGS ESKIMOZ SL AMIABLE AMIABLE AVOCAT …" at bounding box center [279, 239] width 349 height 125
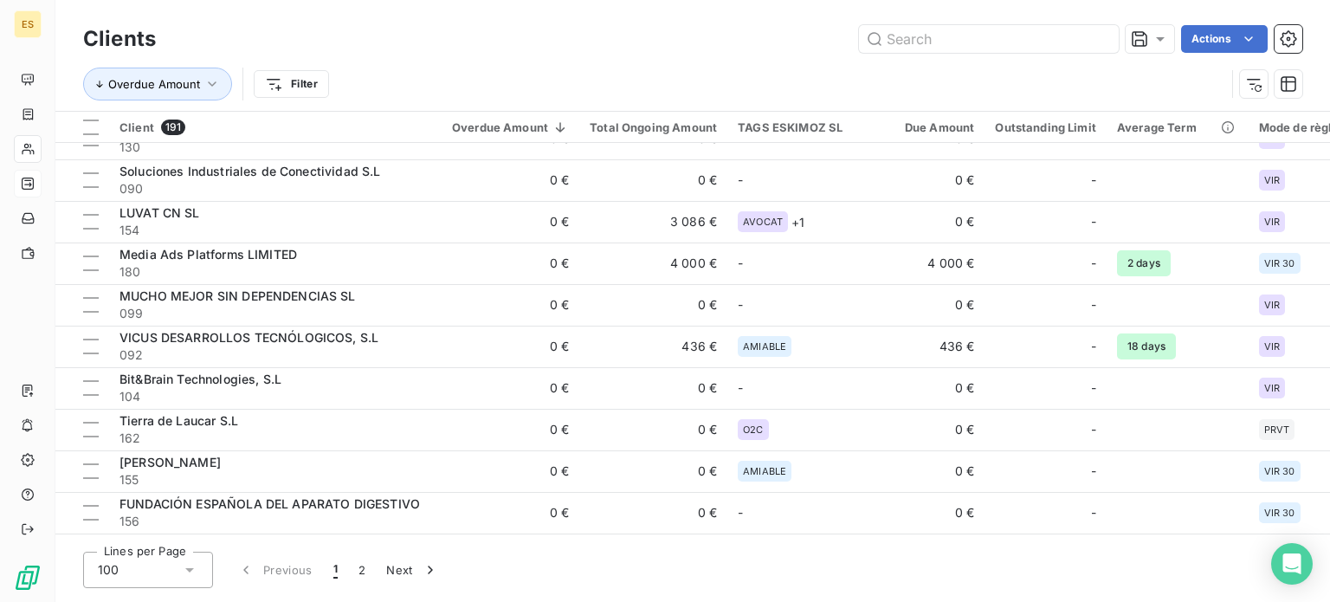
scroll to position [1991, 0]
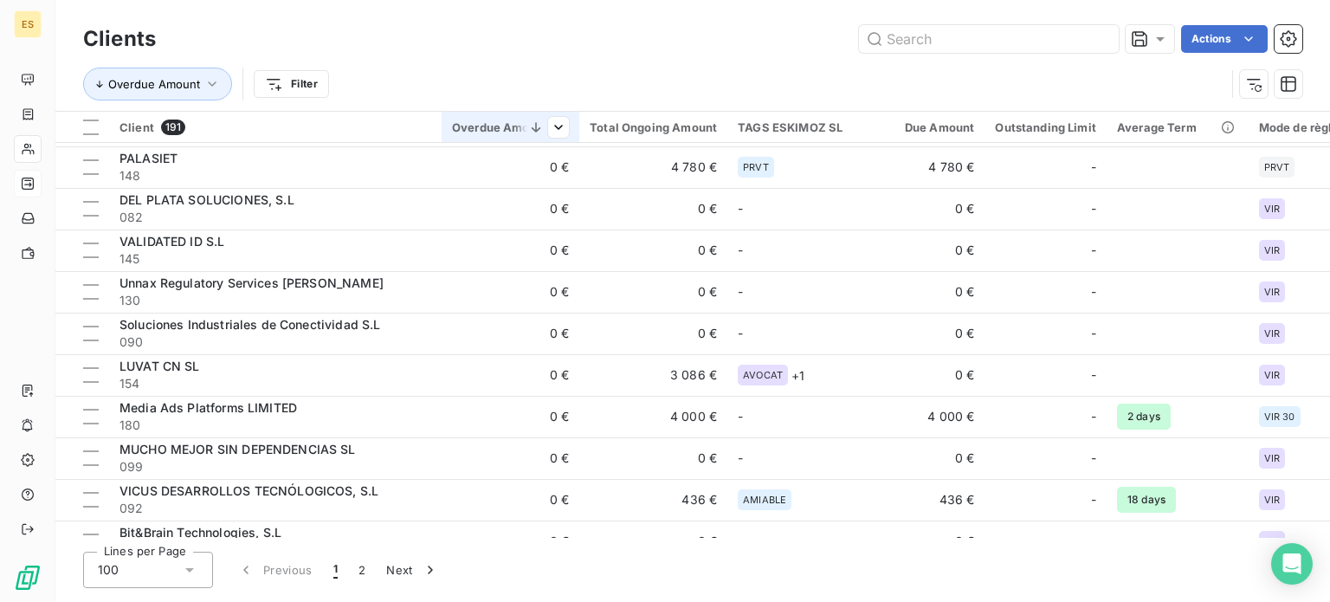
drag, startPoint x: 620, startPoint y: 128, endPoint x: 528, endPoint y: 134, distance: 92.0
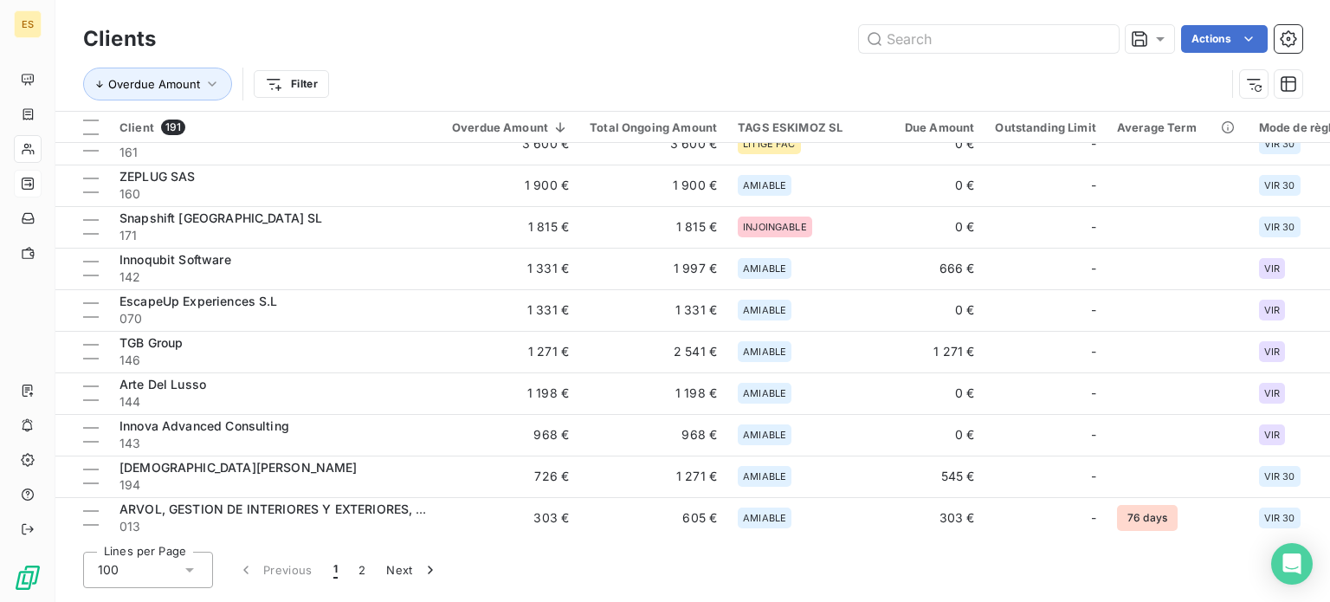
scroll to position [0, 0]
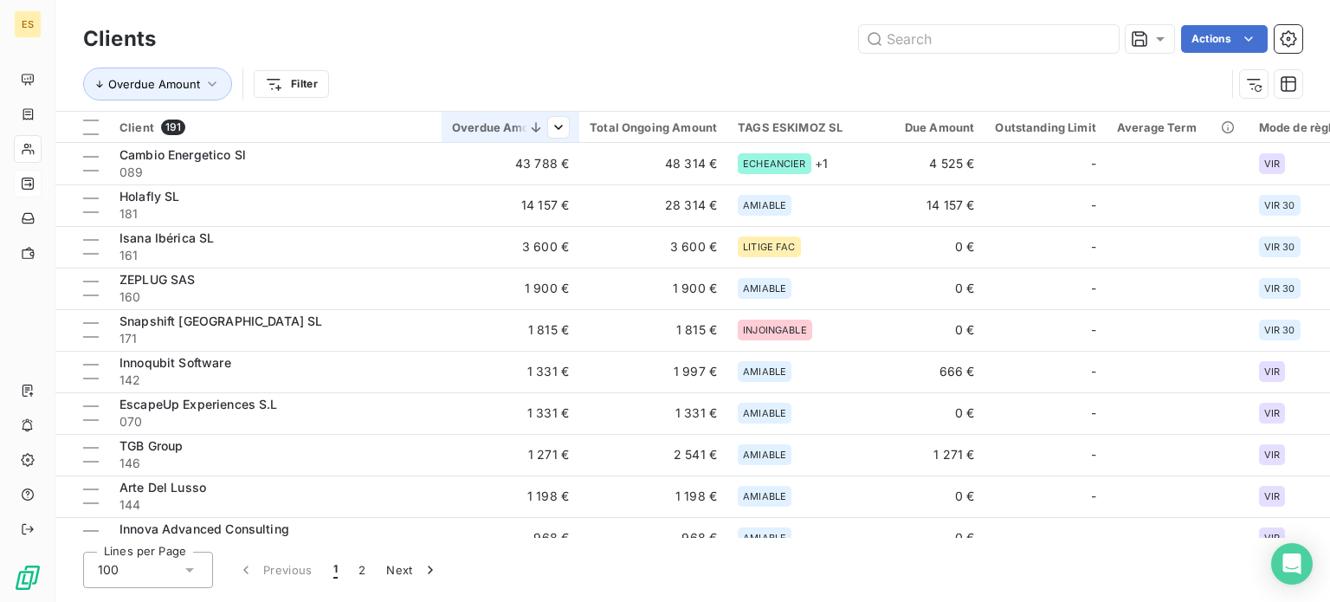
drag, startPoint x: 626, startPoint y: 118, endPoint x: 495, endPoint y: 125, distance: 130.9
click at [474, 124] on tr "Client 191 Overdue Amount Total Ongoing Amount TAGS ESKIMOZ SL Due Amount Outst…" at bounding box center [726, 127] width 1343 height 31
click at [1257, 86] on icon "button" at bounding box center [1257, 88] width 7 height 7
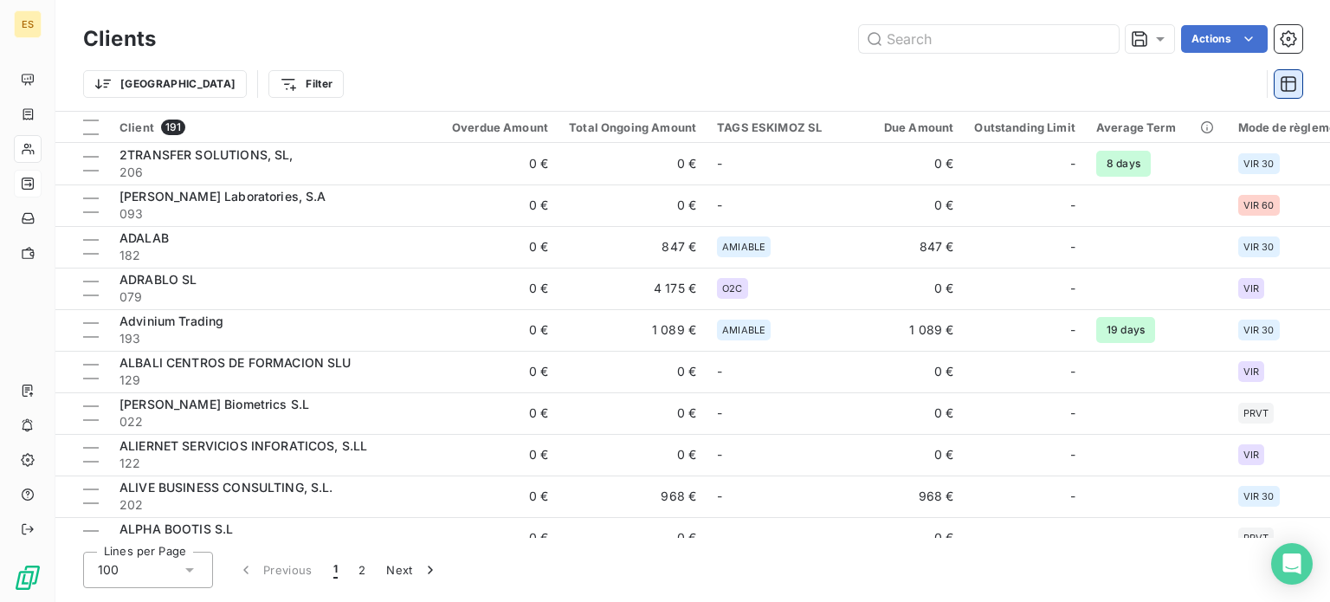
click at [1291, 83] on icon "button" at bounding box center [1287, 83] width 17 height 17
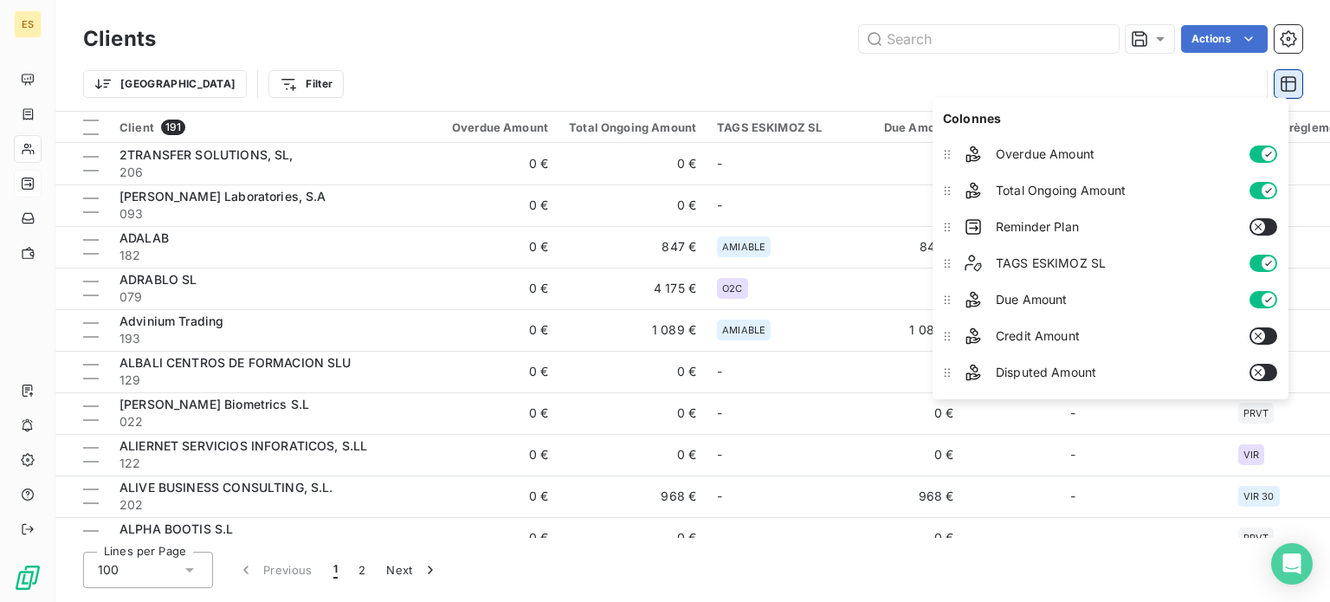
click at [1291, 83] on icon "button" at bounding box center [1287, 83] width 17 height 17
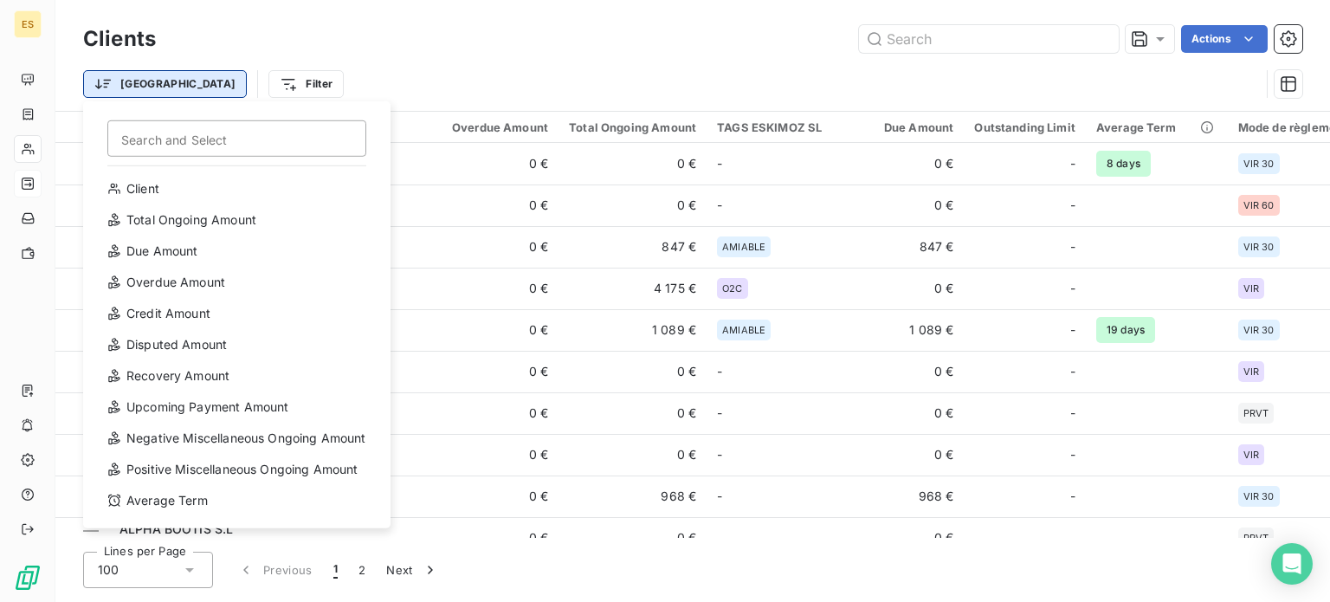
click at [115, 96] on html "ES Clients Actions Trier Search and Select Client Total Ongoing Amount Due Amou…" at bounding box center [665, 301] width 1330 height 602
click at [274, 79] on html "ES Clients Actions Trier Search and Select Client Total Ongoing Amount Due Amou…" at bounding box center [665, 301] width 1330 height 602
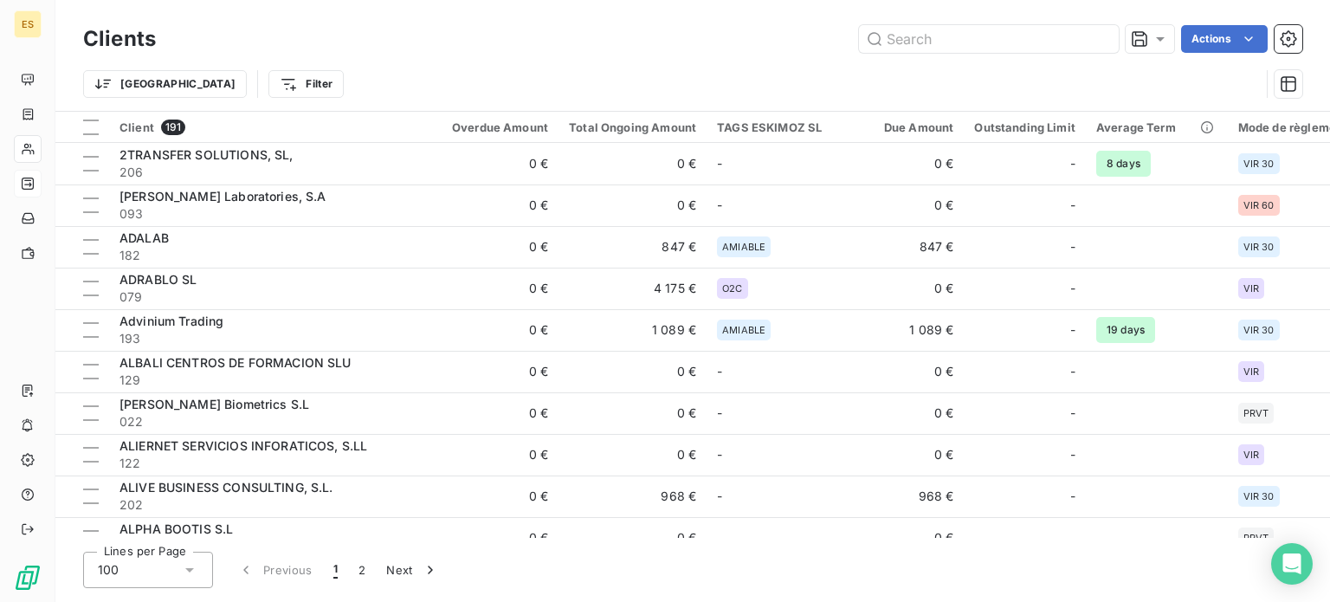
click at [229, 77] on html "ES Clients Actions Trier Filter Client 191 Overdue Amount Total Ongoing Amount …" at bounding box center [665, 301] width 1330 height 602
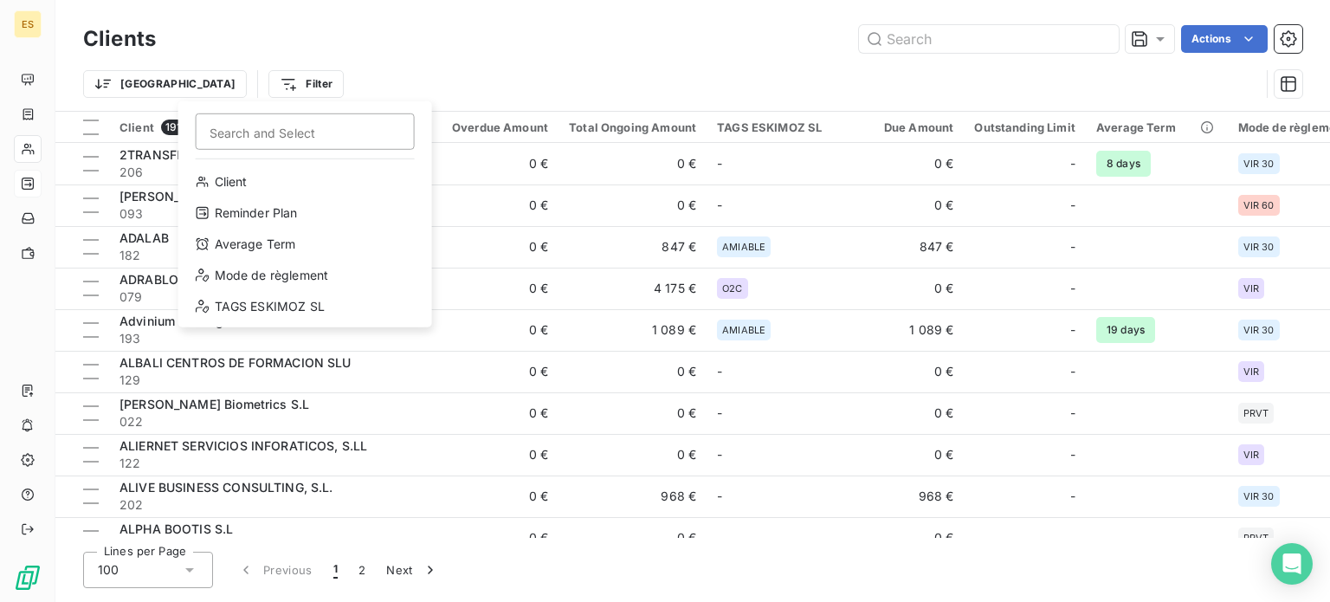
click at [274, 69] on html "ES Clients Actions Trier Filter Search and Select Client Reminder Plan Average …" at bounding box center [665, 301] width 1330 height 602
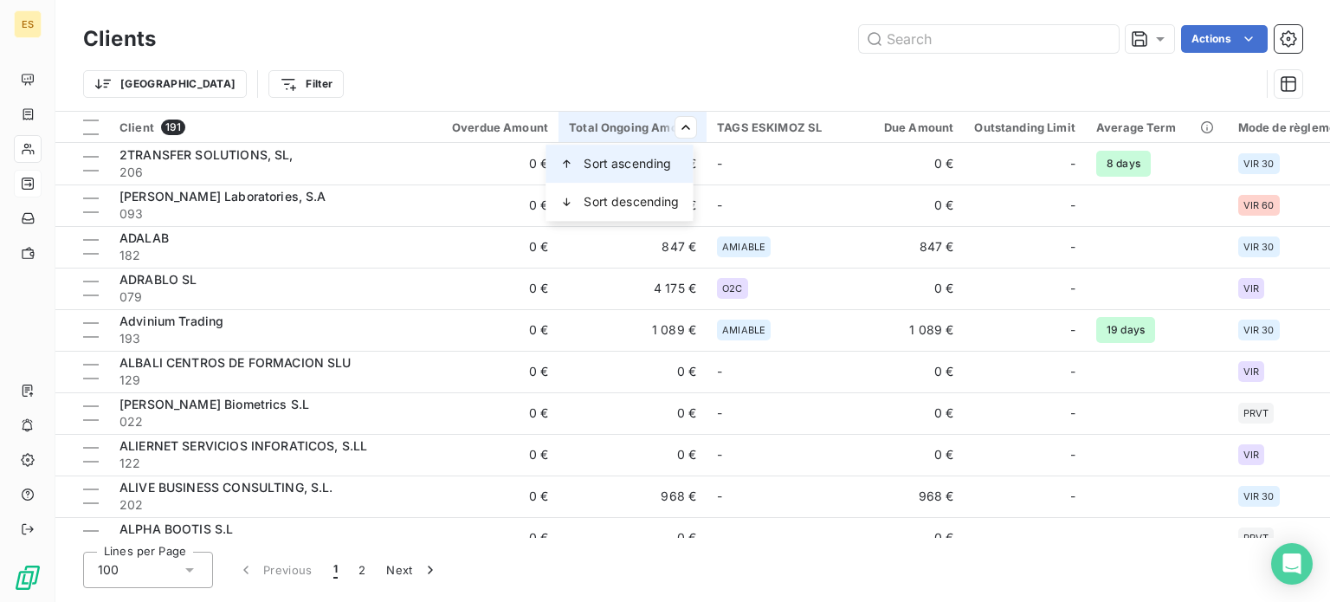
click at [654, 155] on div "Sort ascending" at bounding box center [618, 164] width 147 height 38
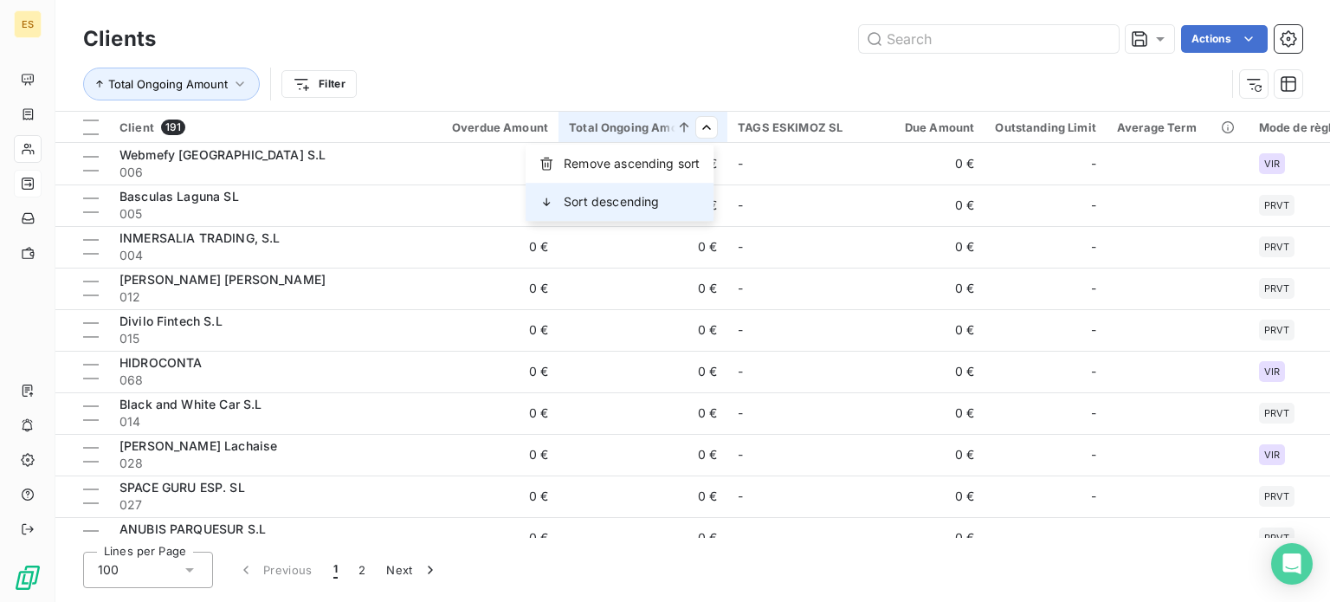
click at [680, 200] on div "Sort descending" at bounding box center [619, 202] width 188 height 38
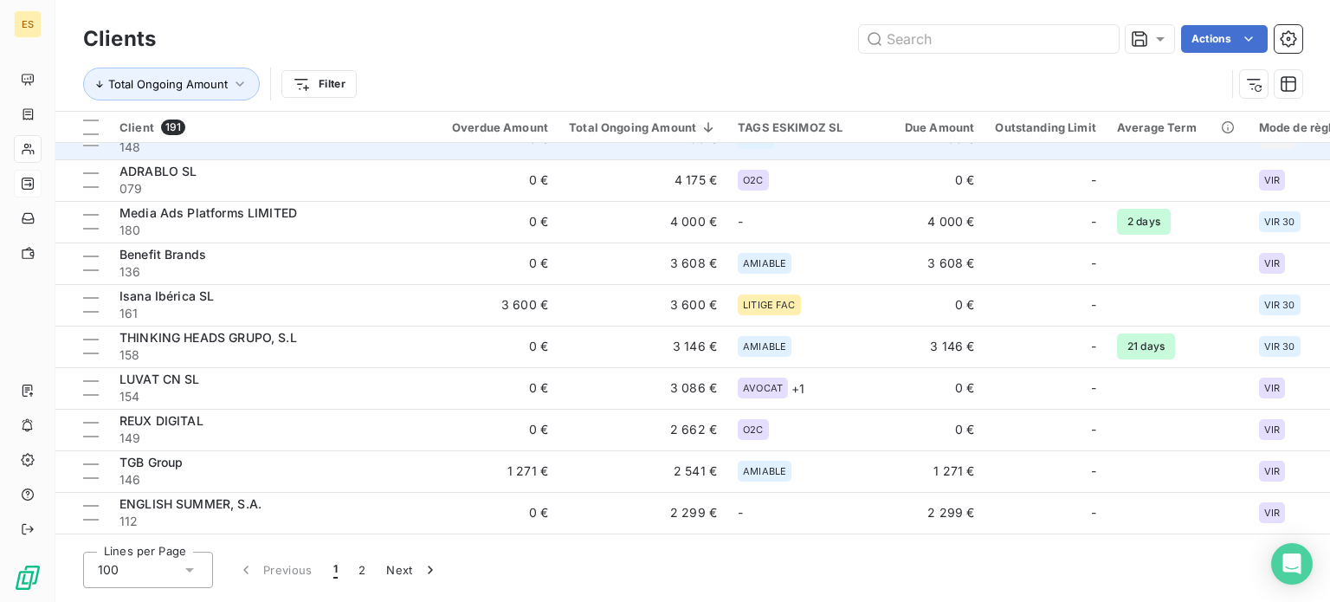
scroll to position [346, 0]
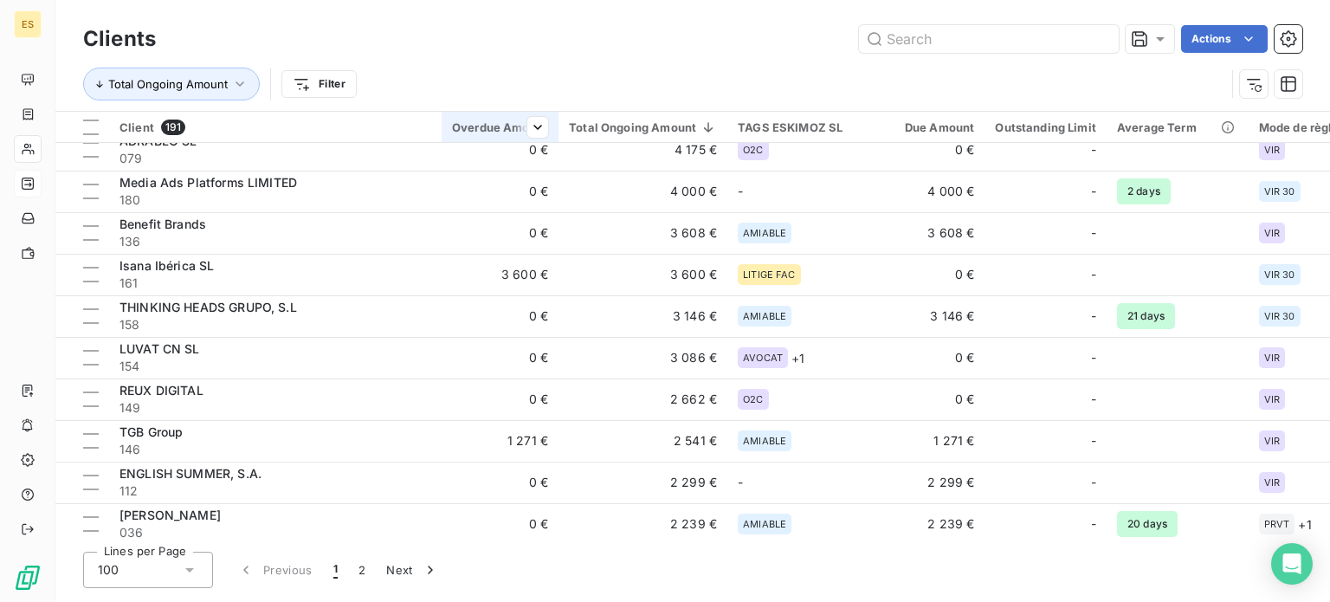
click at [493, 130] on div "Overdue Amount" at bounding box center [500, 127] width 96 height 14
click at [502, 205] on span "Sort descending" at bounding box center [484, 201] width 95 height 17
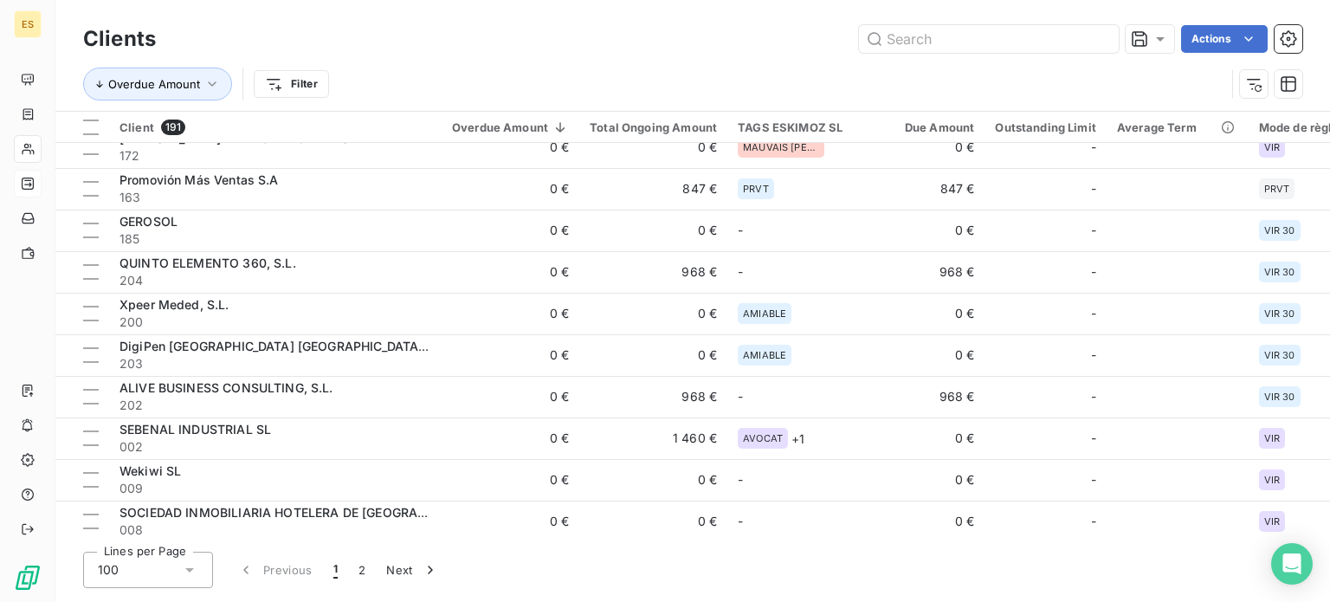
scroll to position [2988, 0]
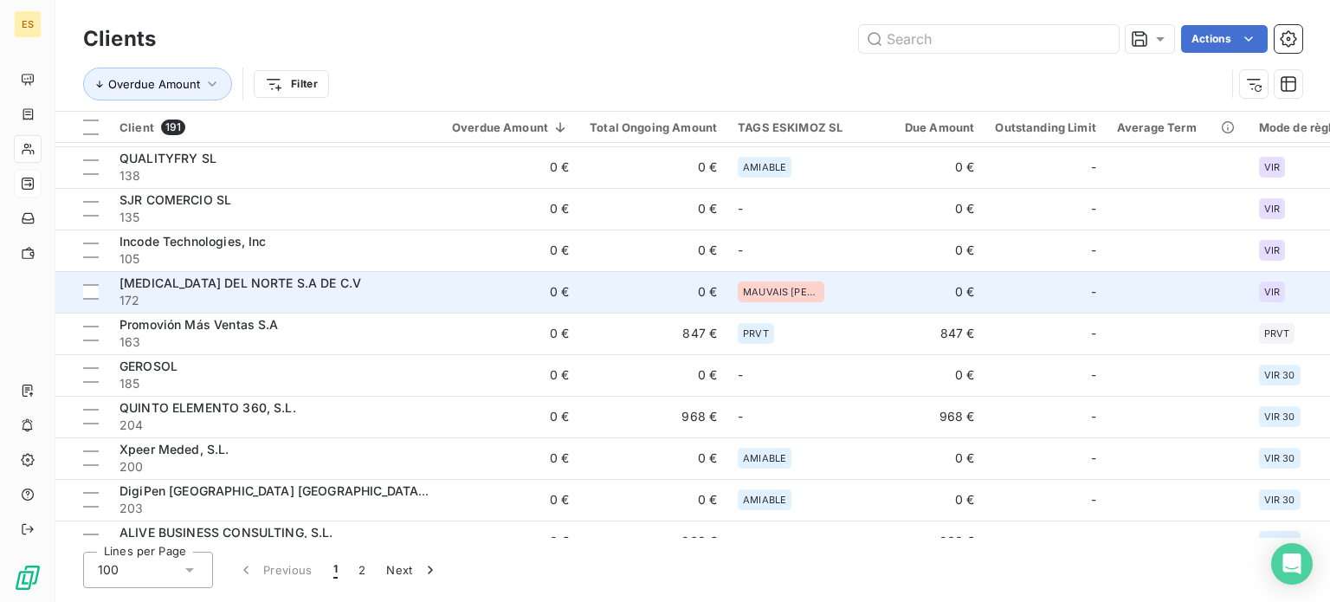
click at [575, 304] on td "0 €" at bounding box center [510, 292] width 138 height 42
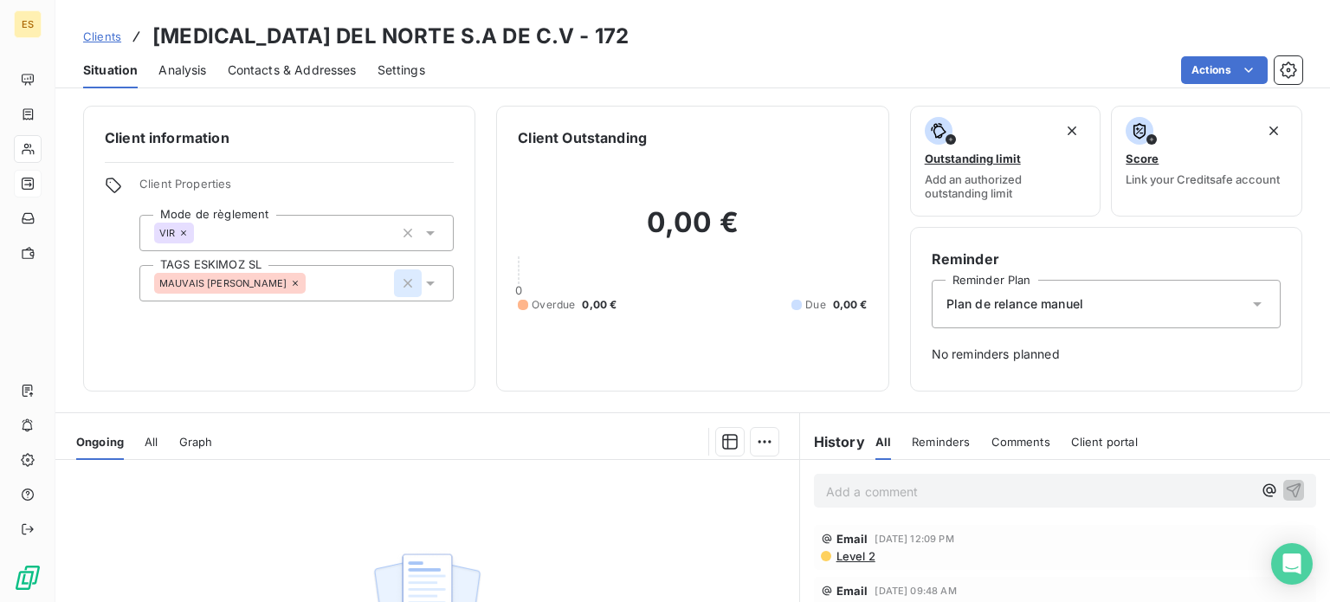
click at [403, 284] on icon "button" at bounding box center [407, 282] width 17 height 17
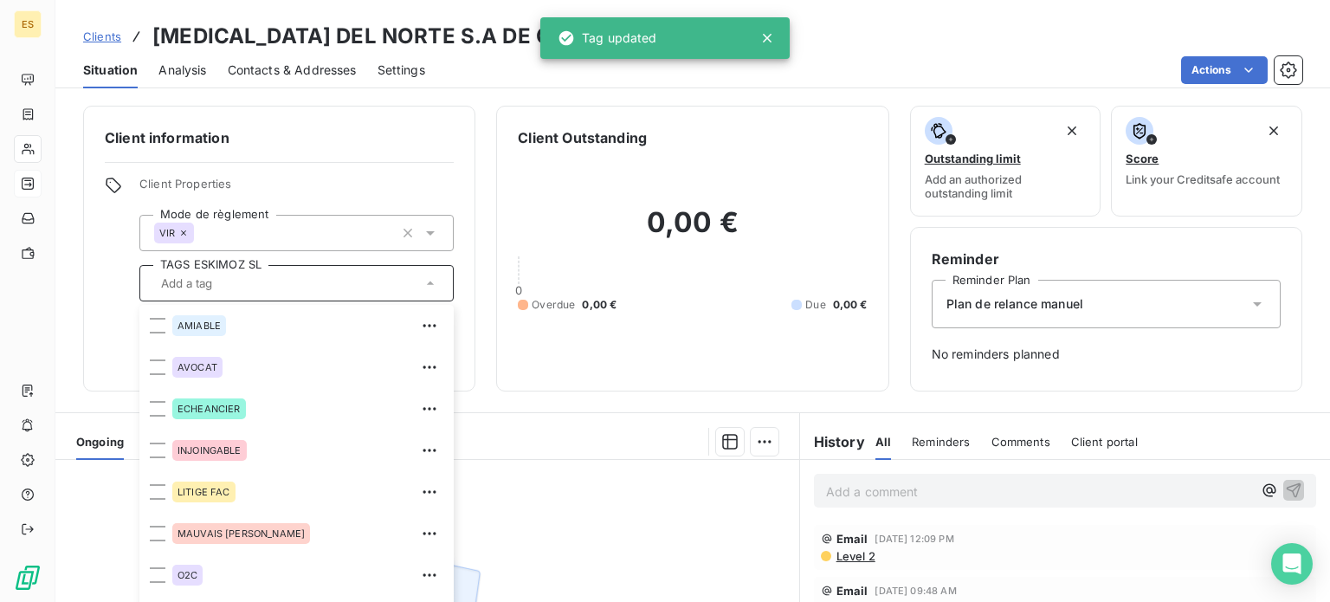
click at [76, 270] on div "Client information Client Properties Mode de règlement VIR TAGS ESKIMOZ SL AMIA…" at bounding box center [692, 249] width 1274 height 286
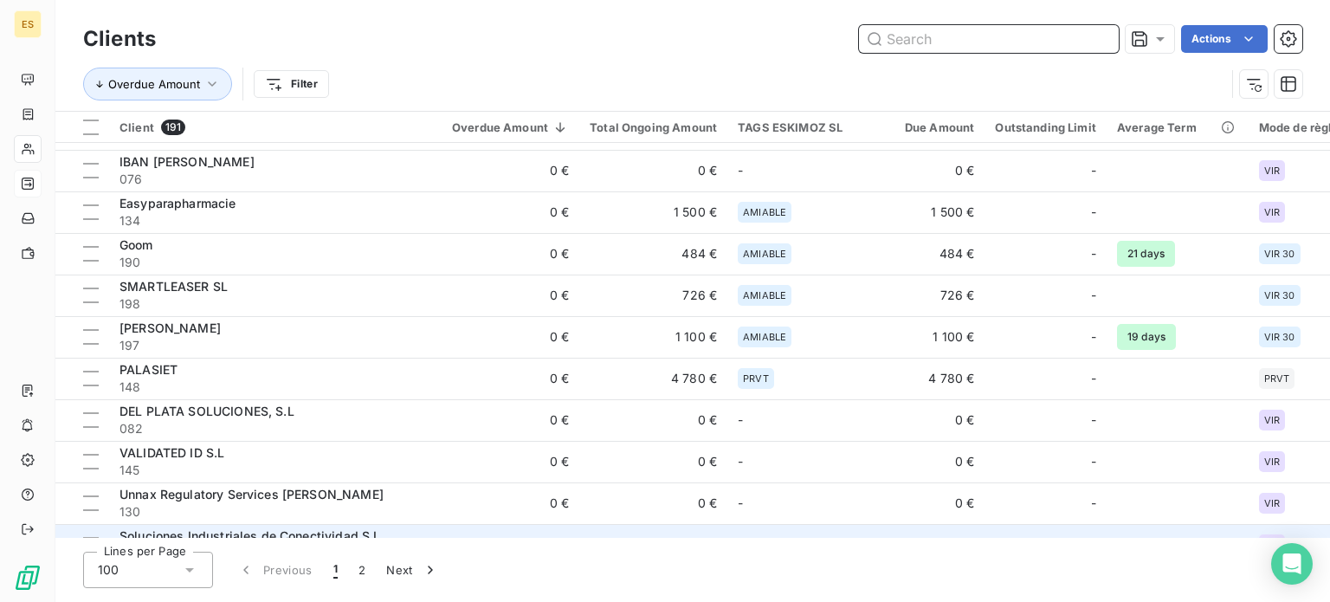
scroll to position [1776, 0]
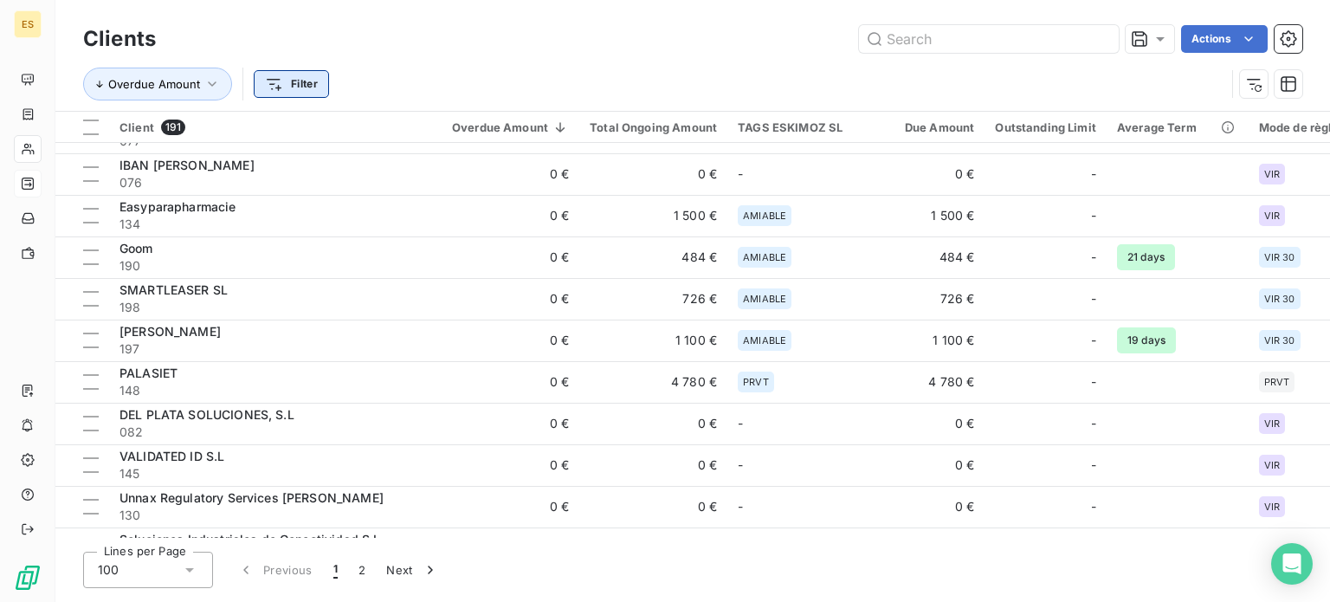
click at [303, 81] on html "ES Clients Actions Overdue Amount Filter Client 191 Overdue Amount Total Ongoin…" at bounding box center [665, 301] width 1330 height 602
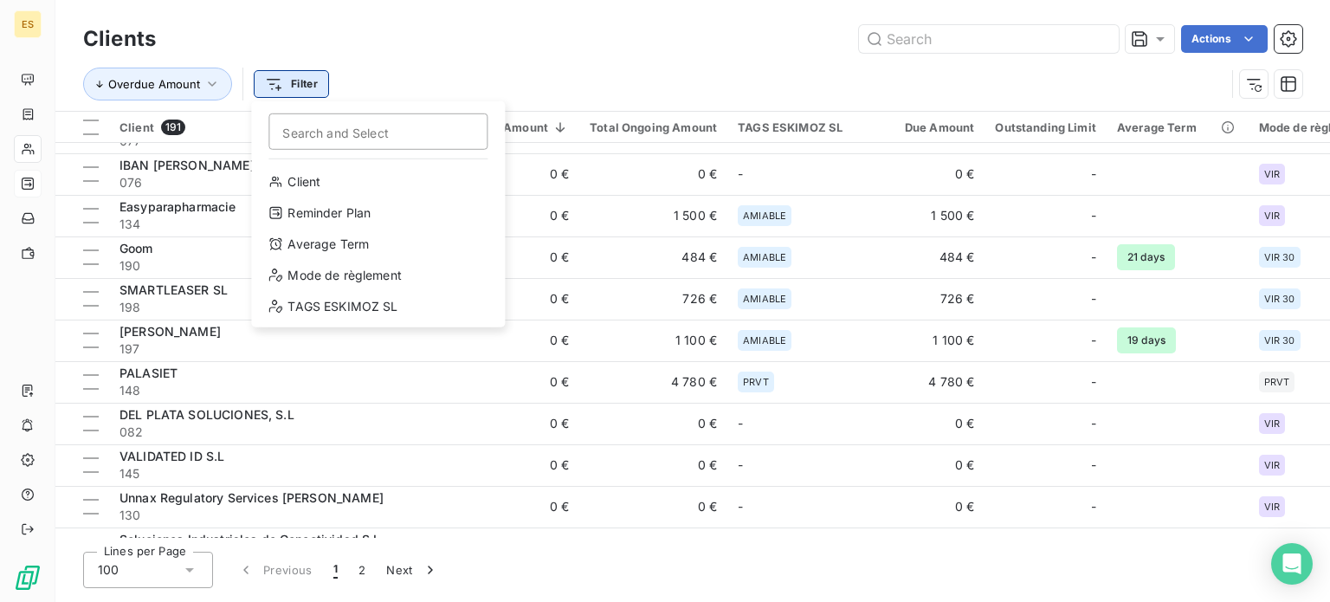
click at [303, 81] on html "ES Clients Actions Overdue Amount Filter Search and Select Client Reminder Plan…" at bounding box center [665, 301] width 1330 height 602
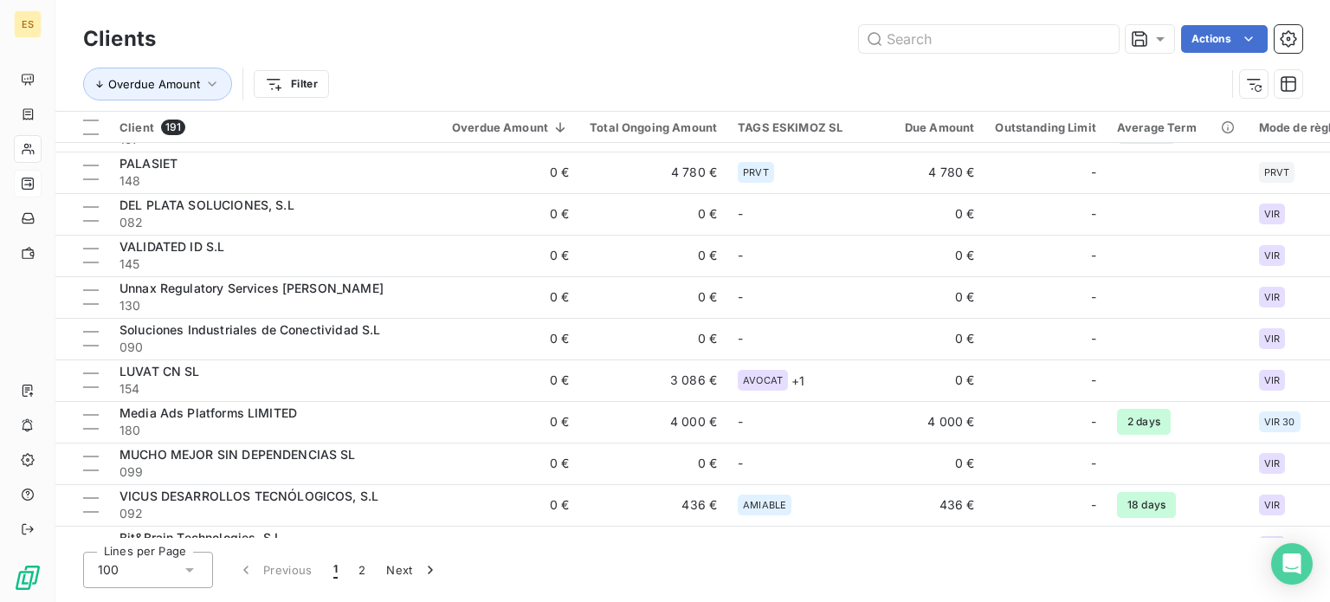
scroll to position [2077, 0]
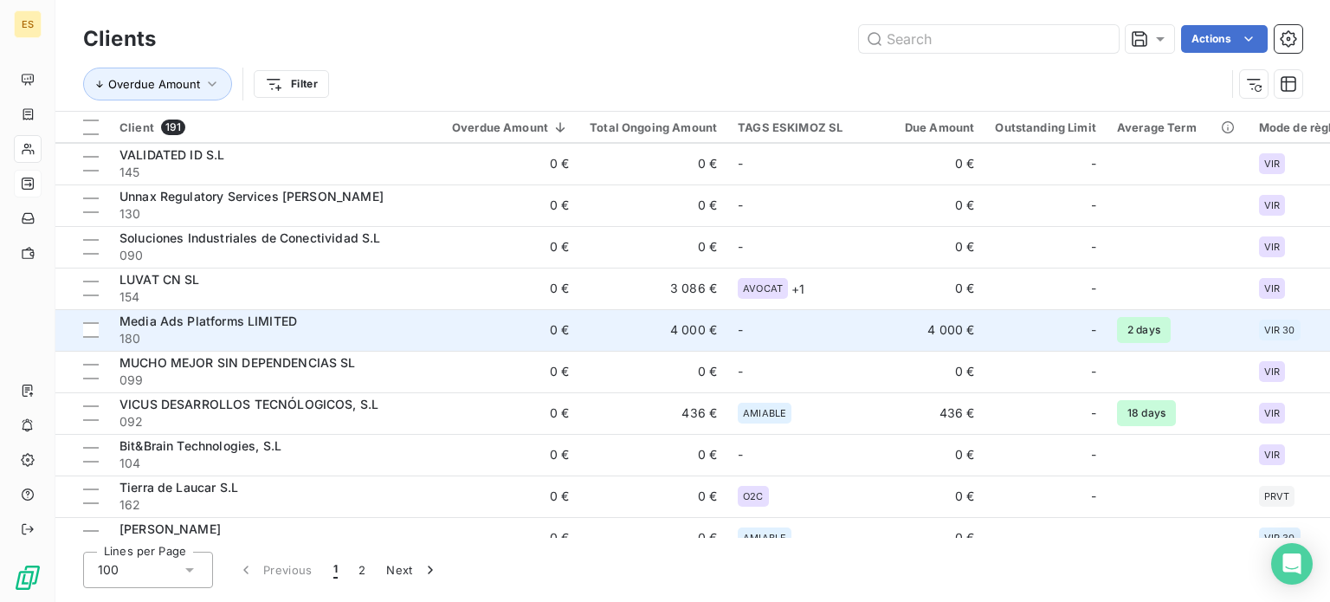
click at [429, 342] on span "180" at bounding box center [275, 338] width 312 height 17
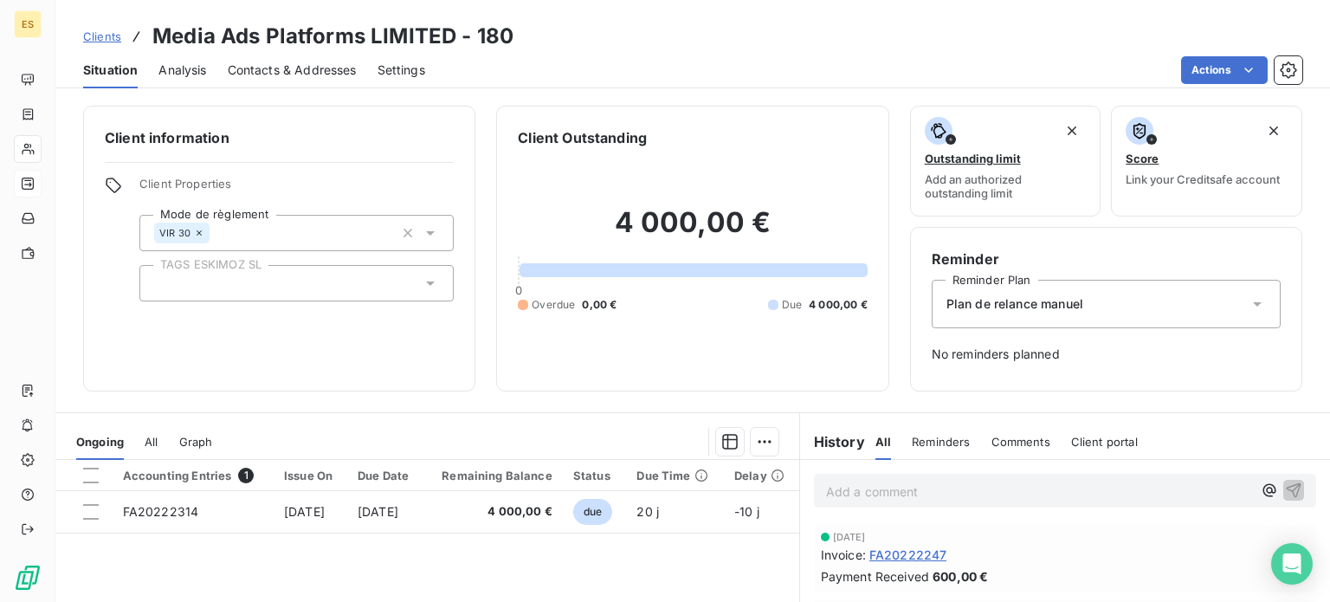
click at [248, 289] on div at bounding box center [296, 283] width 314 height 36
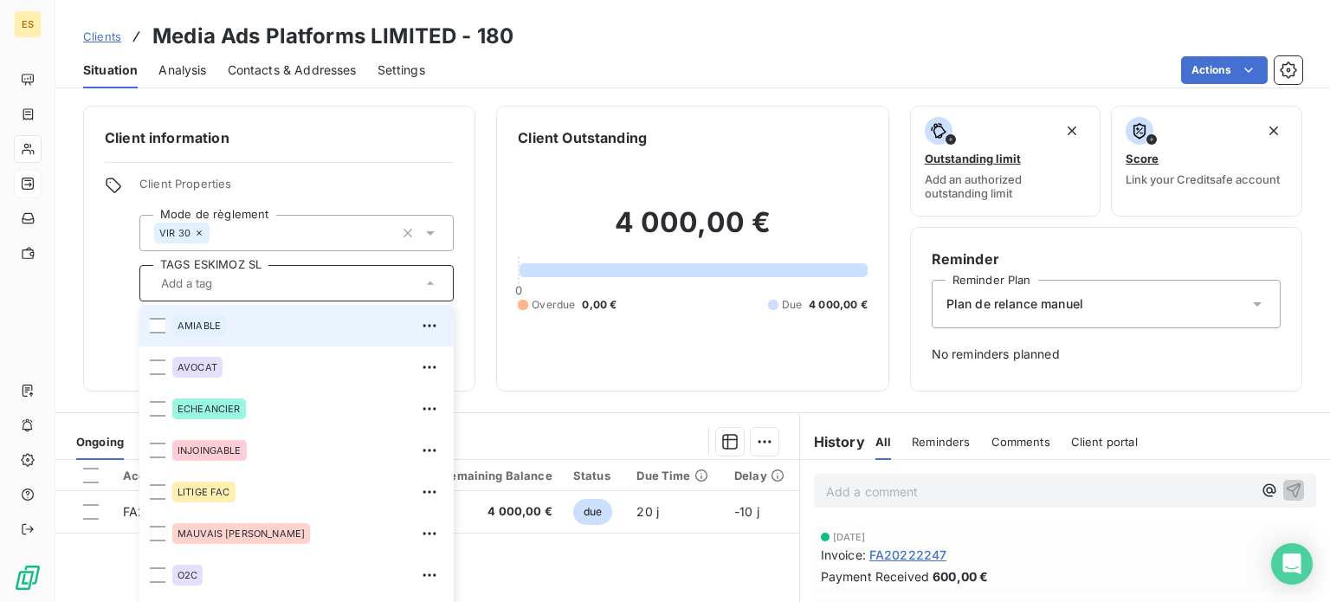
click at [204, 332] on div "AMIABLE" at bounding box center [199, 325] width 54 height 21
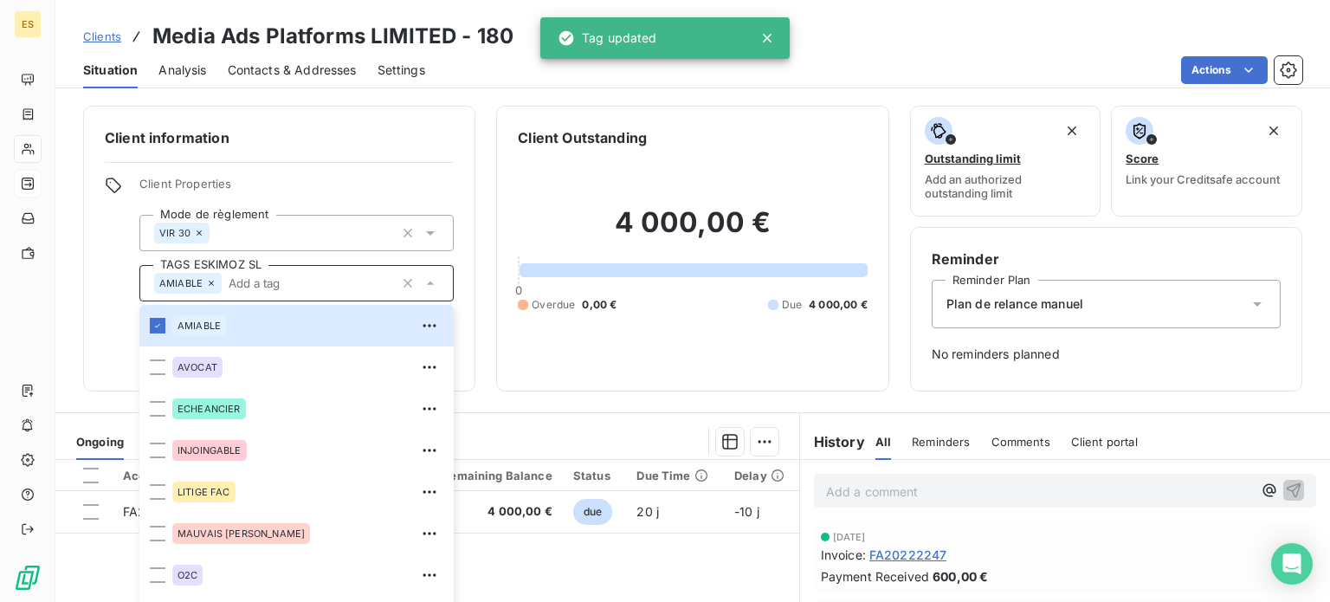
click at [512, 403] on div "Client information Client Properties Mode de règlement VIR 30 TAGS ESKIMOZ SL A…" at bounding box center [692, 348] width 1274 height 506
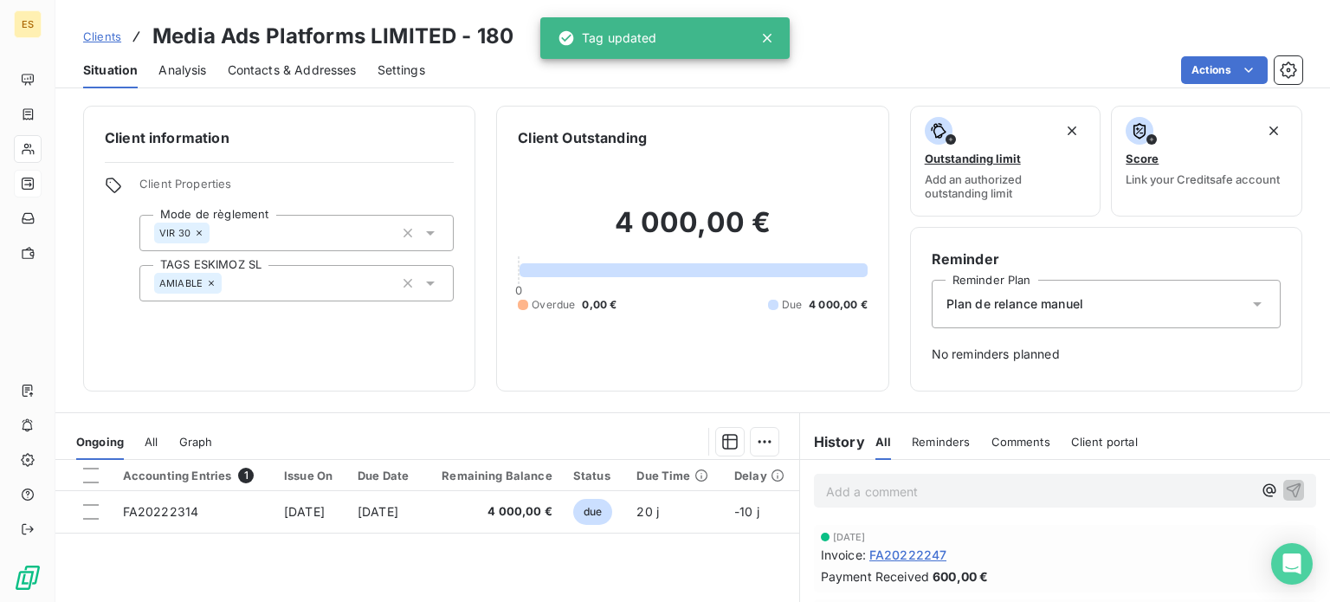
drag, startPoint x: 145, startPoint y: 422, endPoint x: 151, endPoint y: 431, distance: 10.1
click at [145, 424] on div "All" at bounding box center [151, 441] width 13 height 36
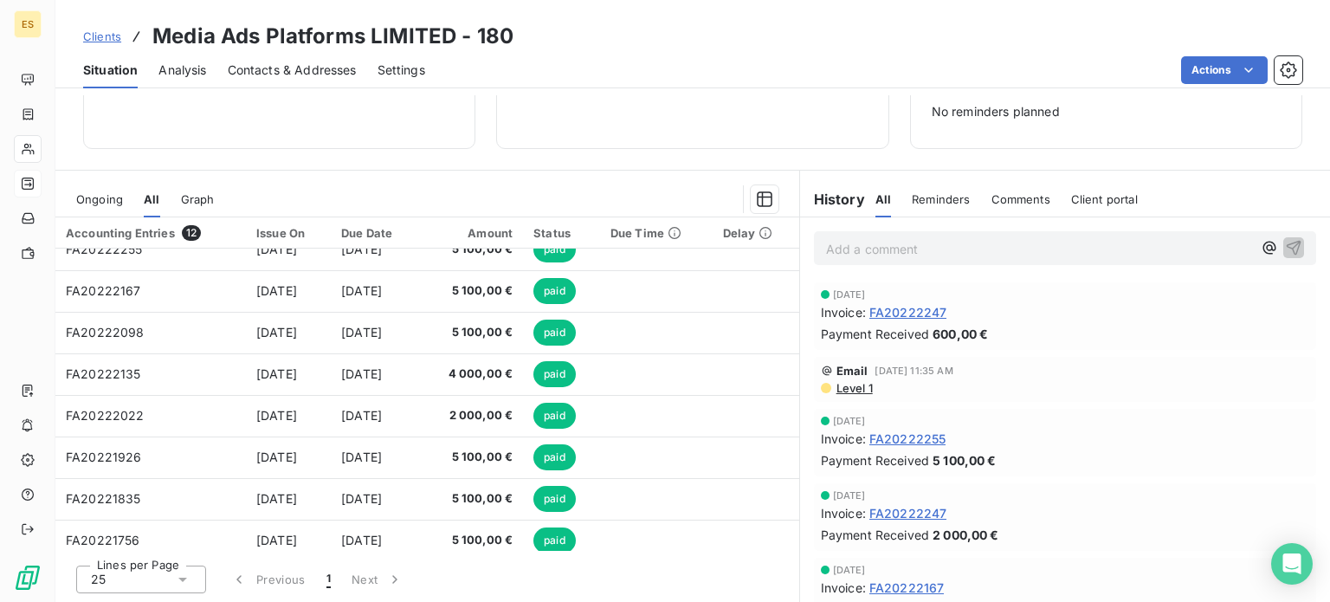
scroll to position [196, 0]
